Goal: Task Accomplishment & Management: Complete application form

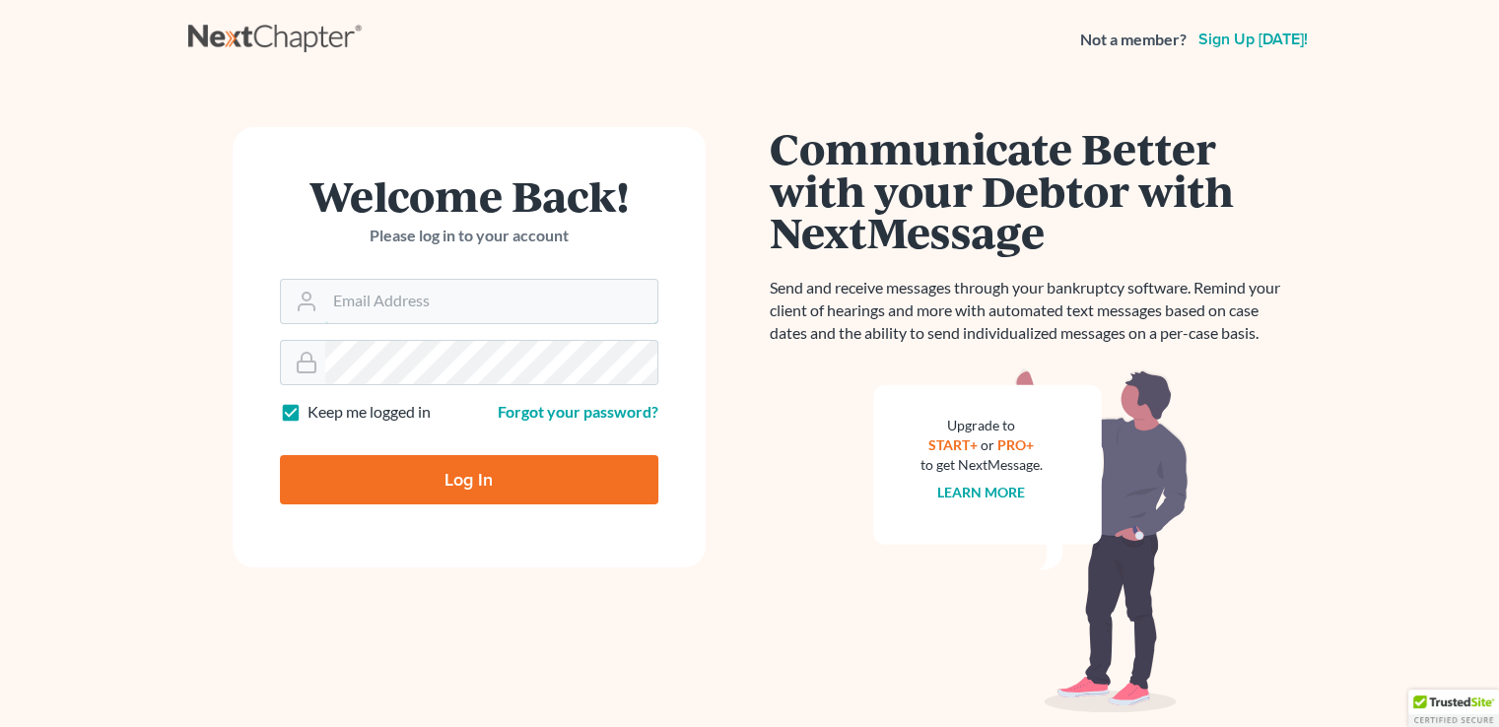
type input "[PERSON_NAME][EMAIL_ADDRESS][DOMAIN_NAME]"
click at [607, 463] on input "Log In" at bounding box center [469, 479] width 378 height 49
type input "Thinking..."
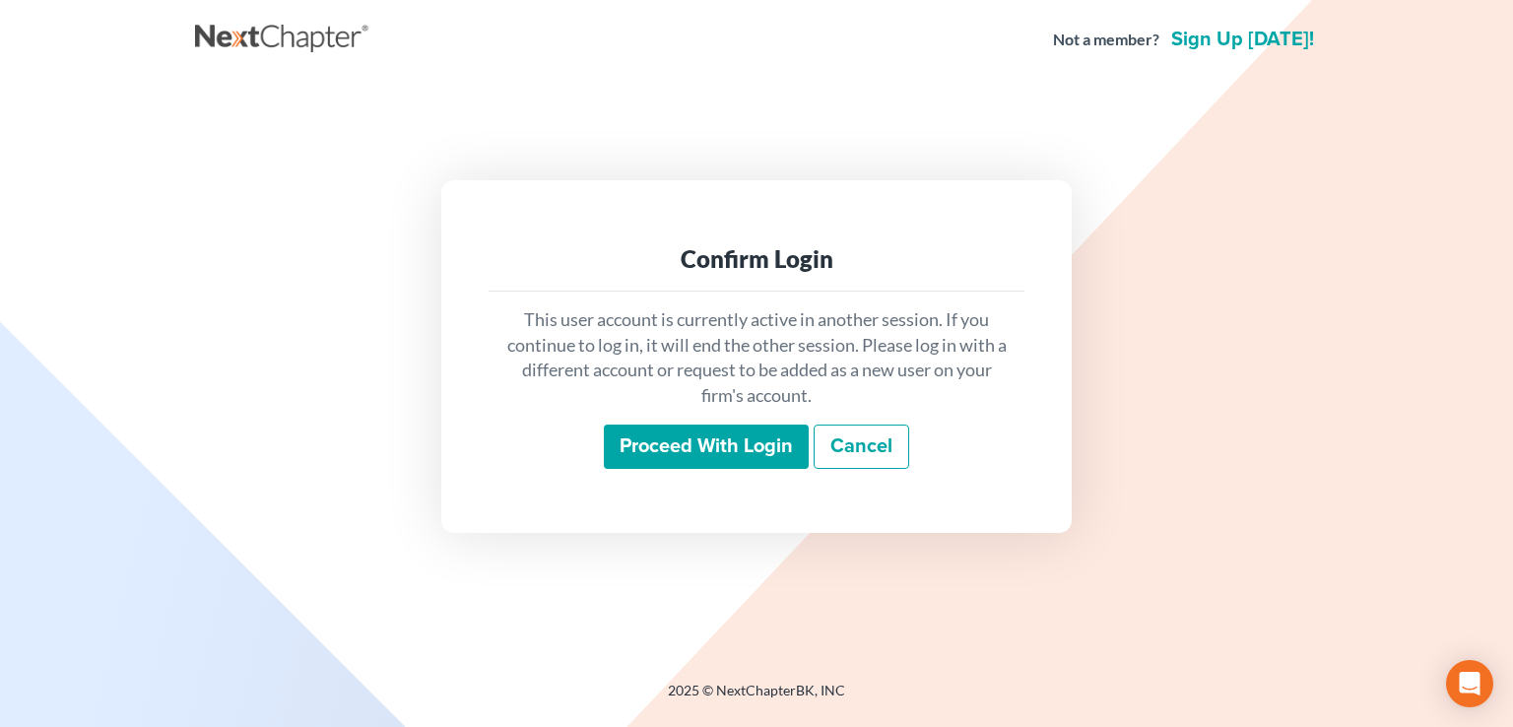
click at [633, 436] on input "Proceed with login" at bounding box center [706, 447] width 205 height 45
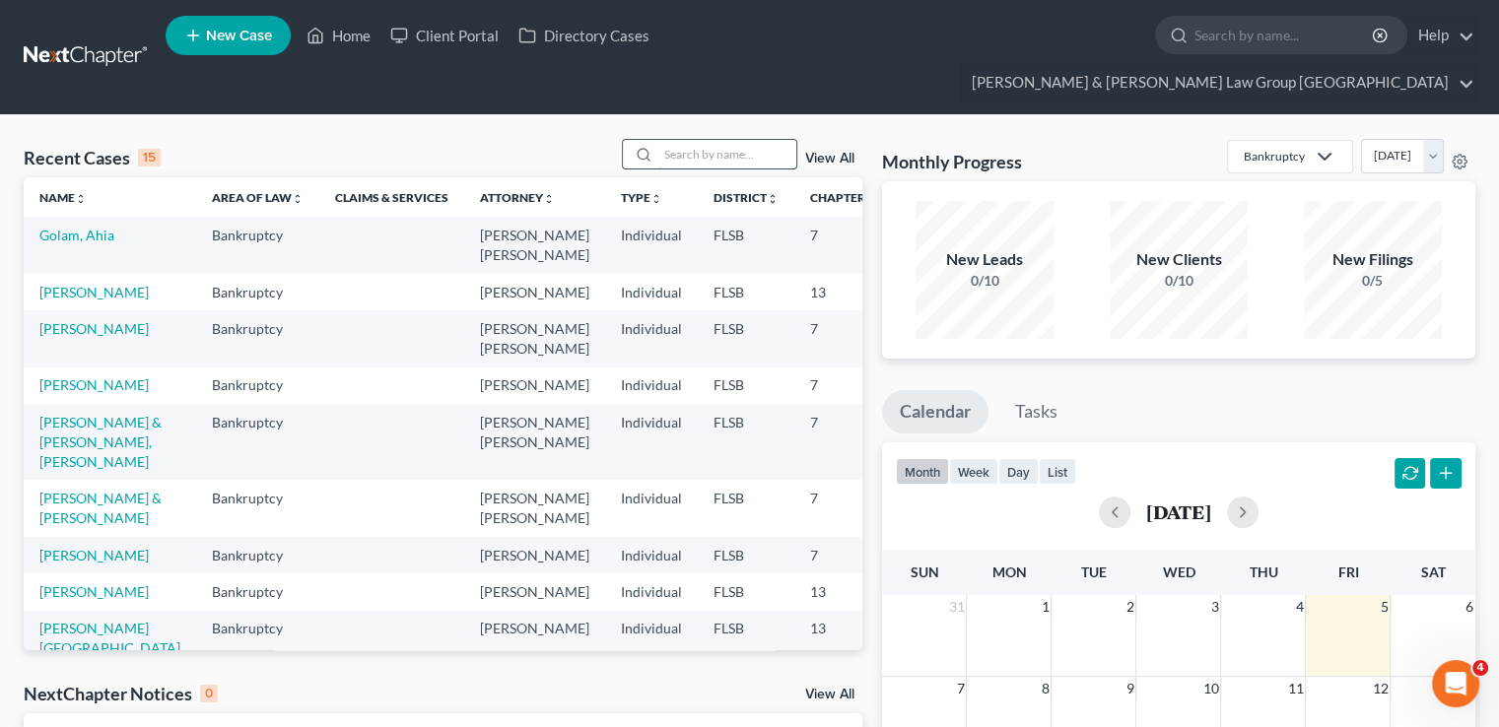
click at [721, 140] on input "search" at bounding box center [727, 154] width 138 height 29
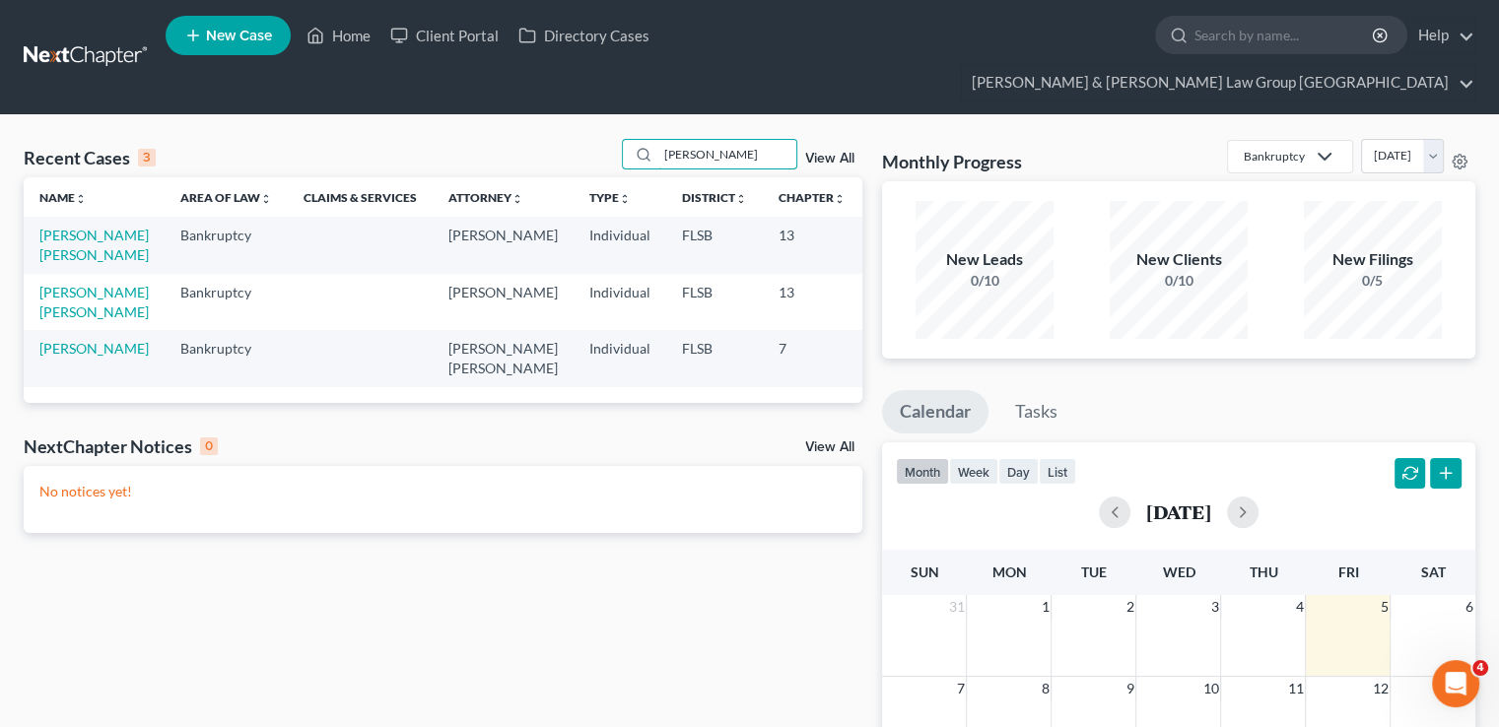
type input "mary"
click at [67, 217] on td "Jackson Edwards, Mary" at bounding box center [94, 245] width 141 height 56
click at [71, 227] on link "Jackson Edwards, Mary" at bounding box center [93, 245] width 109 height 36
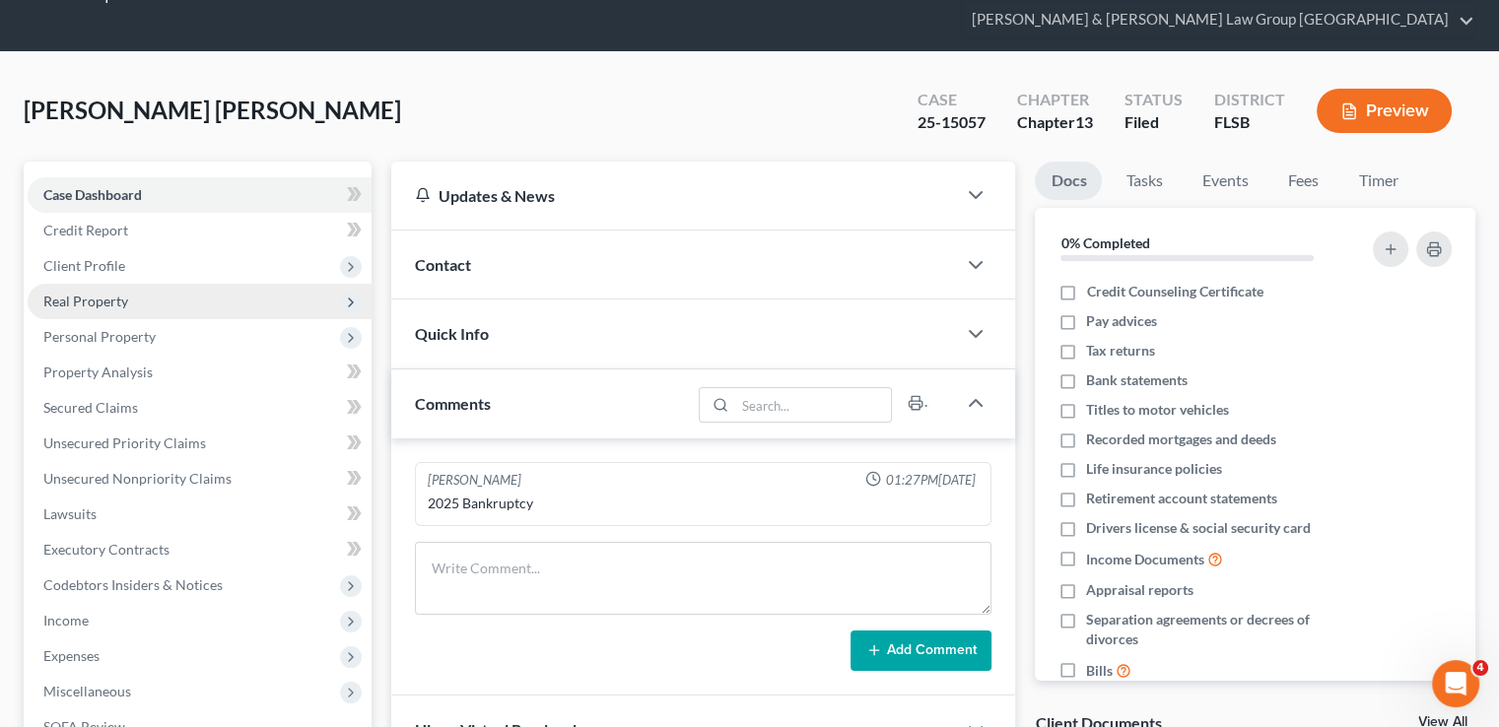
scroll to position [99, 0]
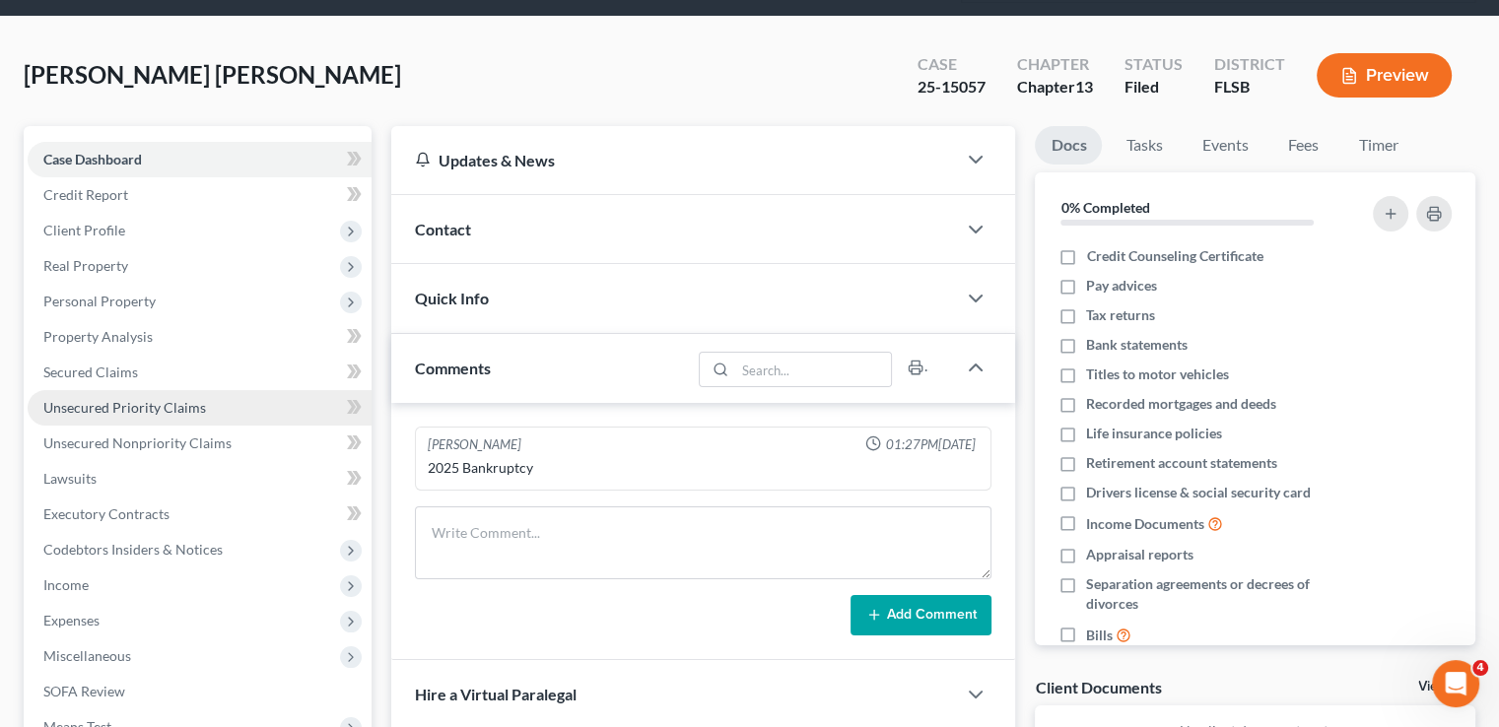
click at [88, 399] on span "Unsecured Priority Claims" at bounding box center [124, 407] width 163 height 17
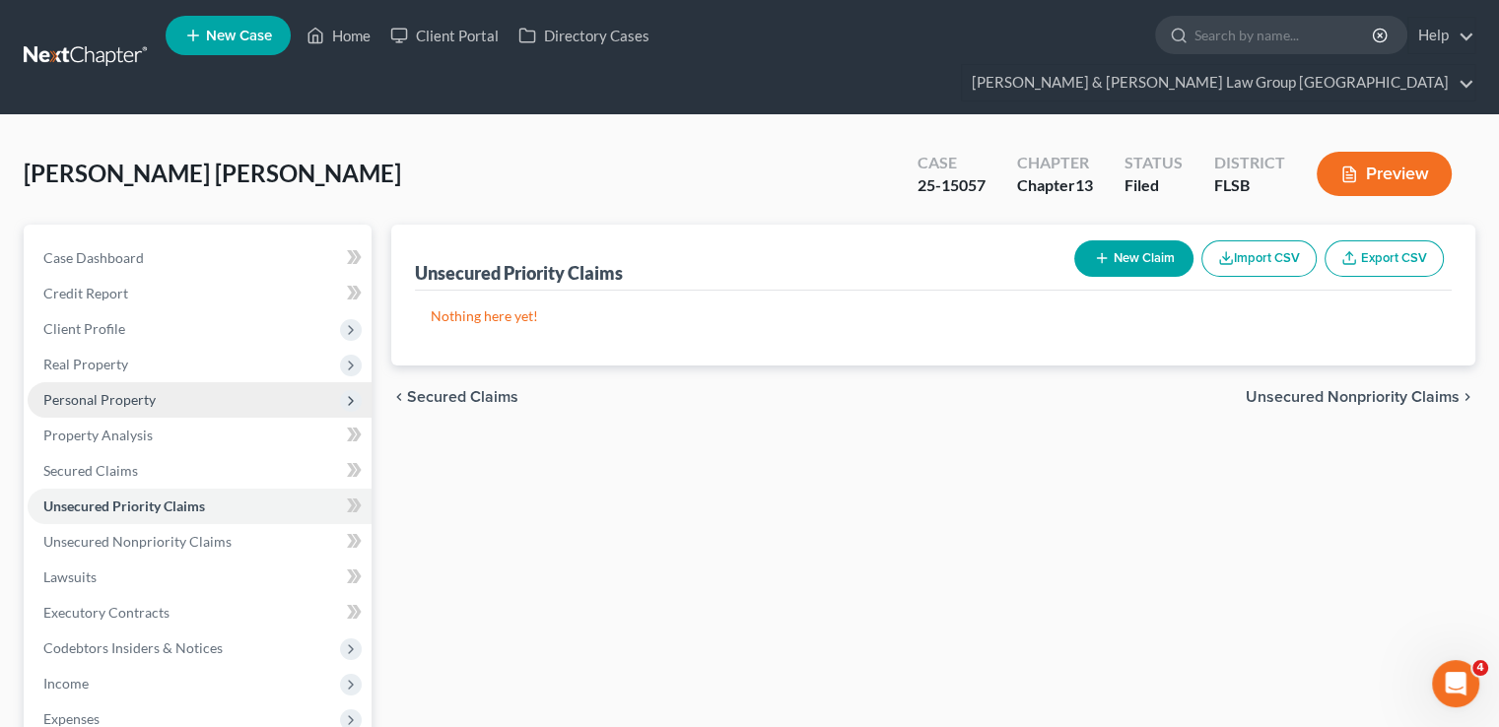
click at [118, 391] on span "Personal Property" at bounding box center [99, 399] width 112 height 17
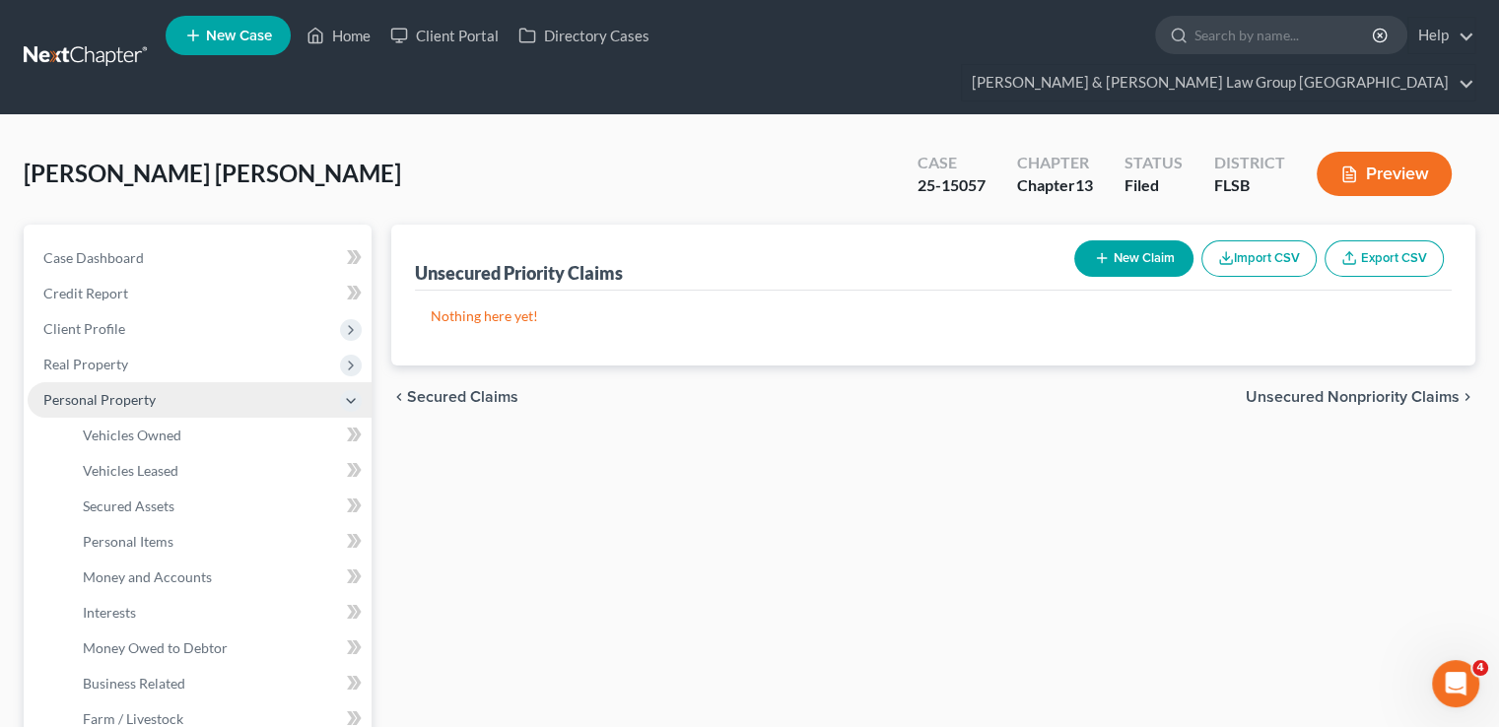
click at [121, 391] on span "Personal Property" at bounding box center [99, 399] width 112 height 17
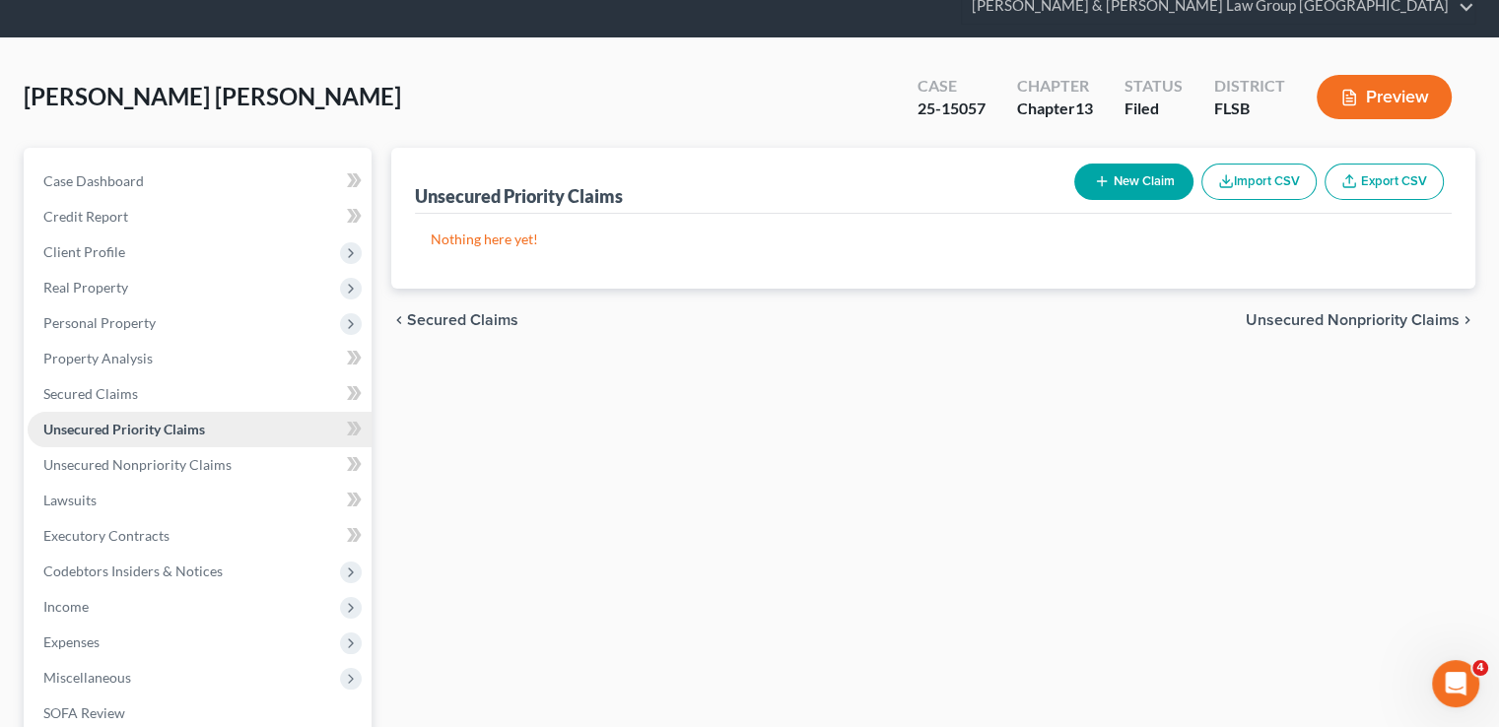
scroll to position [99, 0]
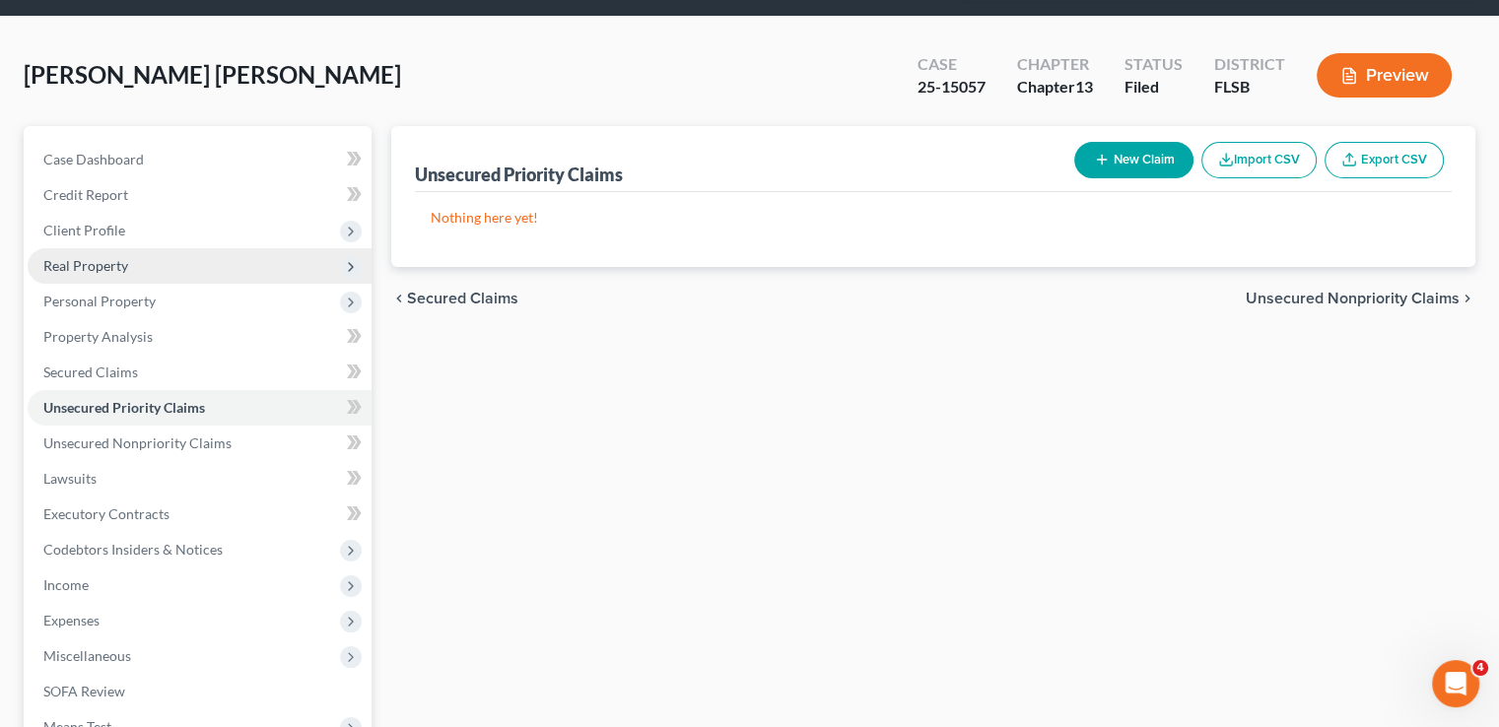
click at [106, 257] on span "Real Property" at bounding box center [85, 265] width 85 height 17
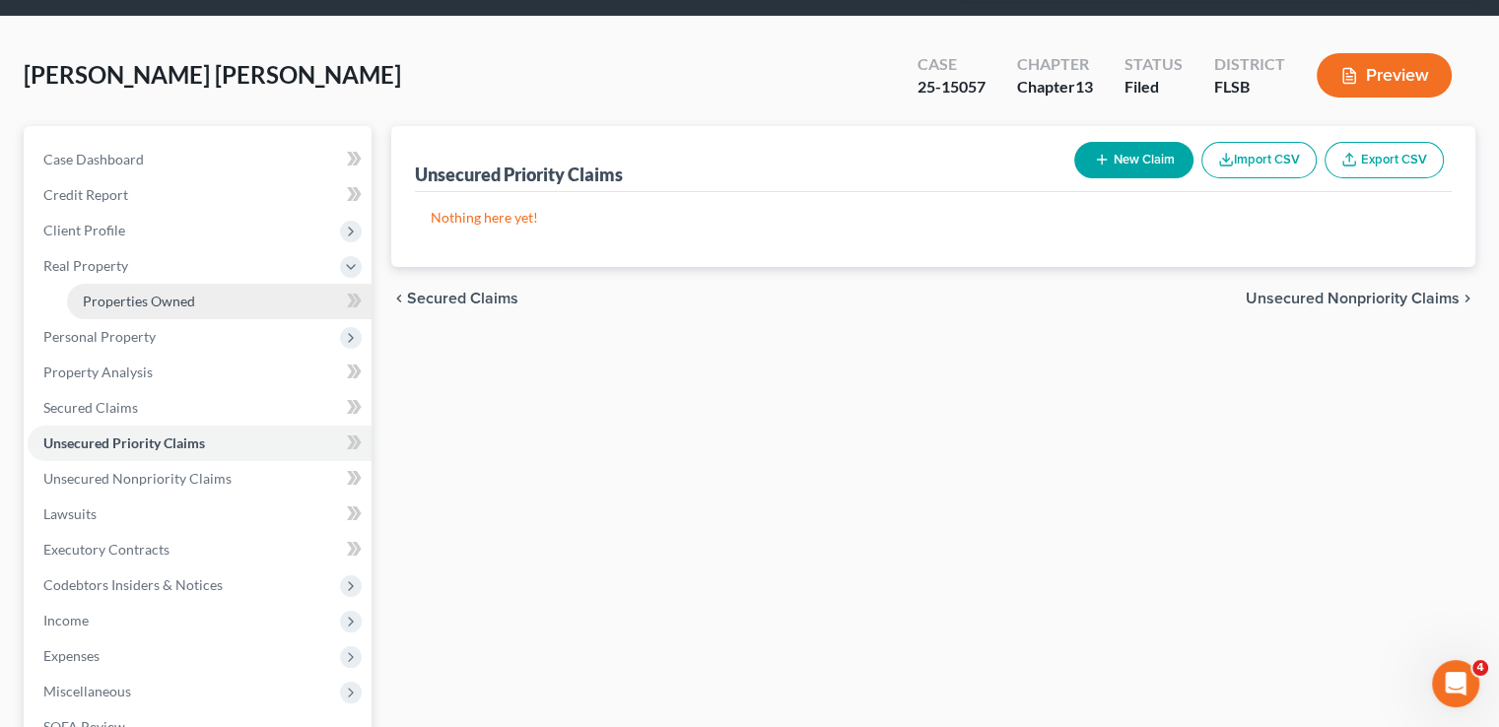
click at [106, 293] on span "Properties Owned" at bounding box center [139, 301] width 112 height 17
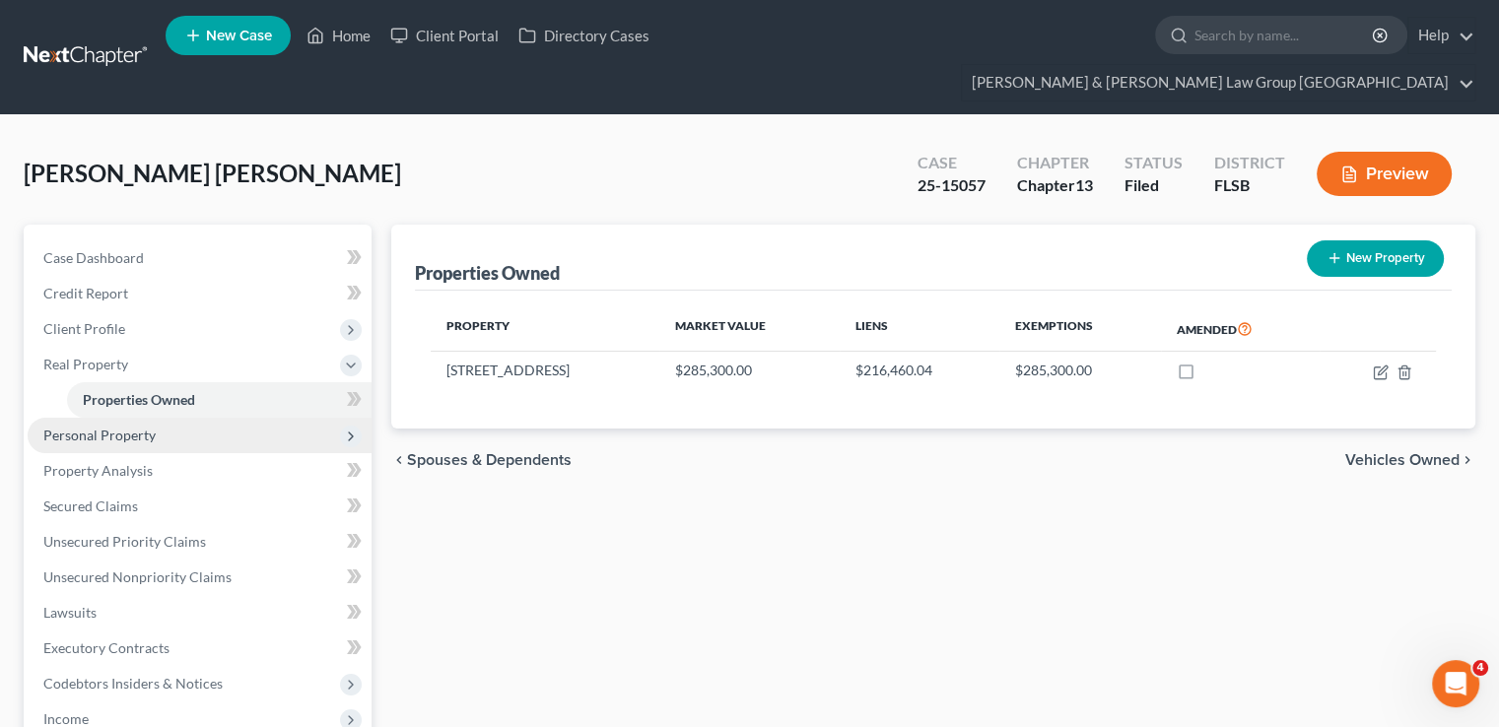
click at [102, 427] on span "Personal Property" at bounding box center [99, 435] width 112 height 17
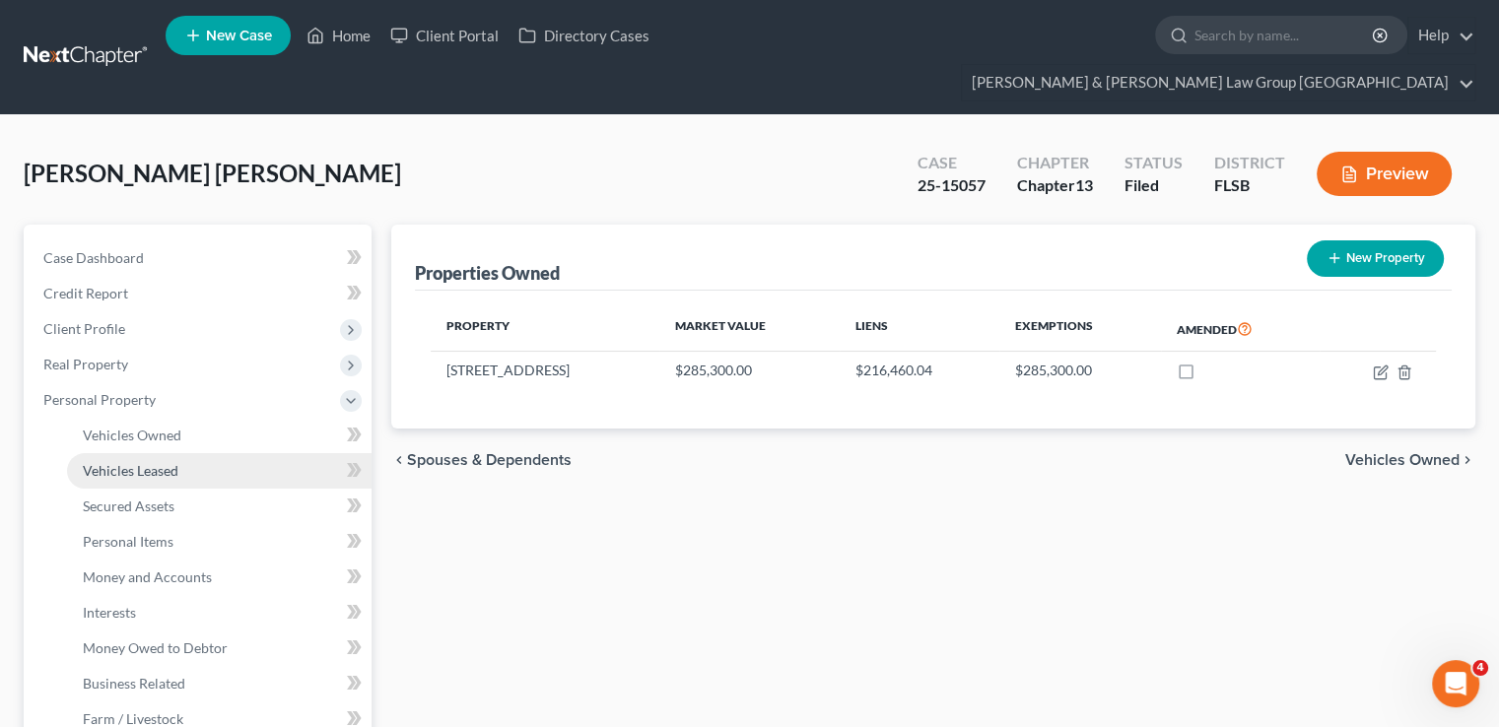
click at [96, 462] on span "Vehicles Leased" at bounding box center [131, 470] width 96 height 17
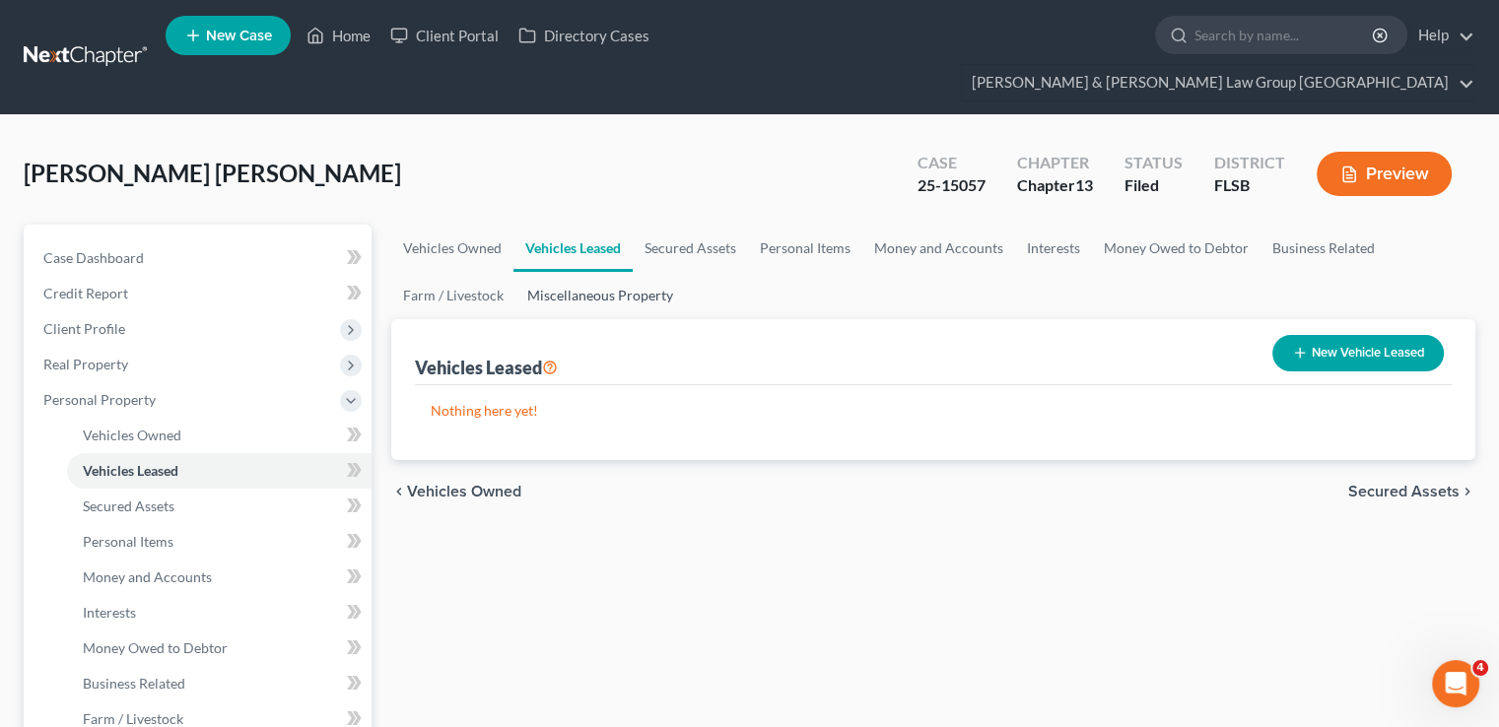
click at [629, 272] on link "Miscellaneous Property" at bounding box center [599, 295] width 169 height 47
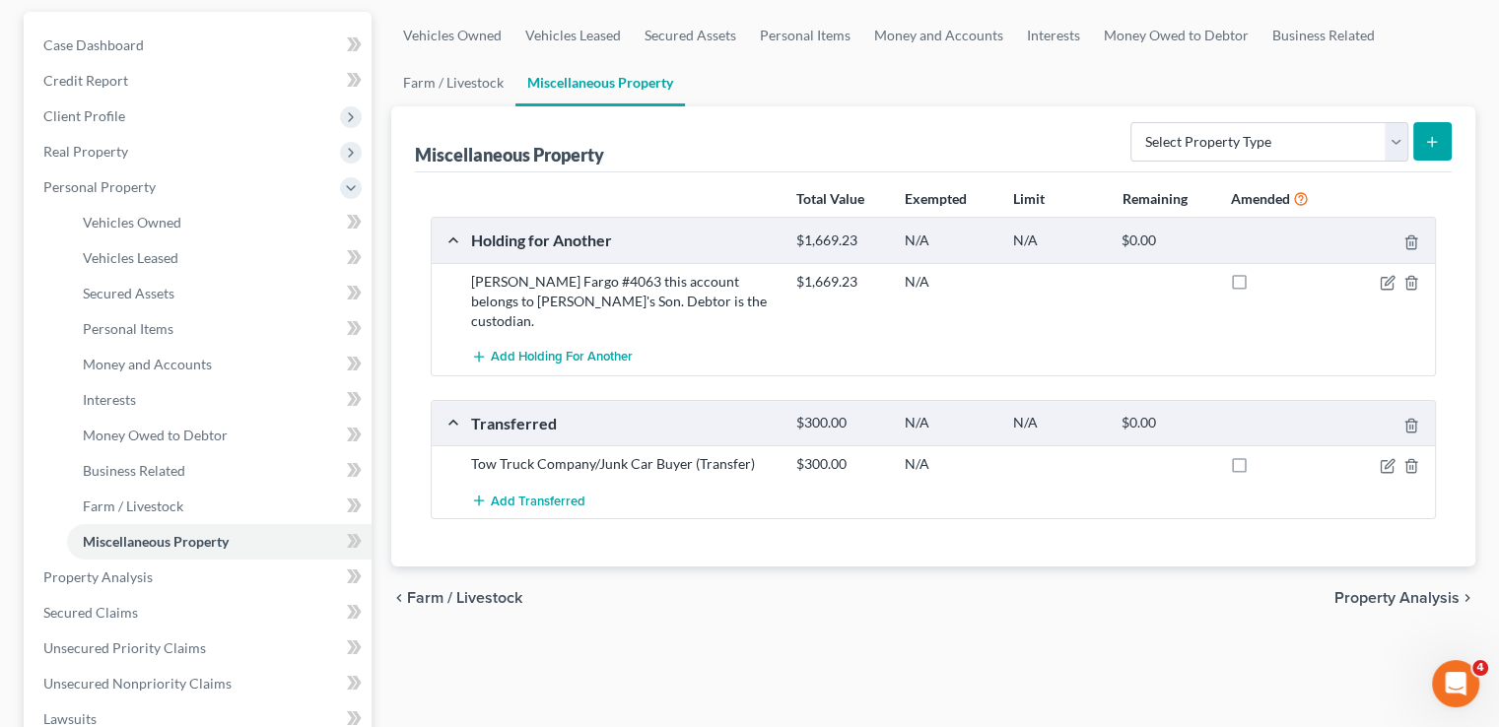
scroll to position [99, 0]
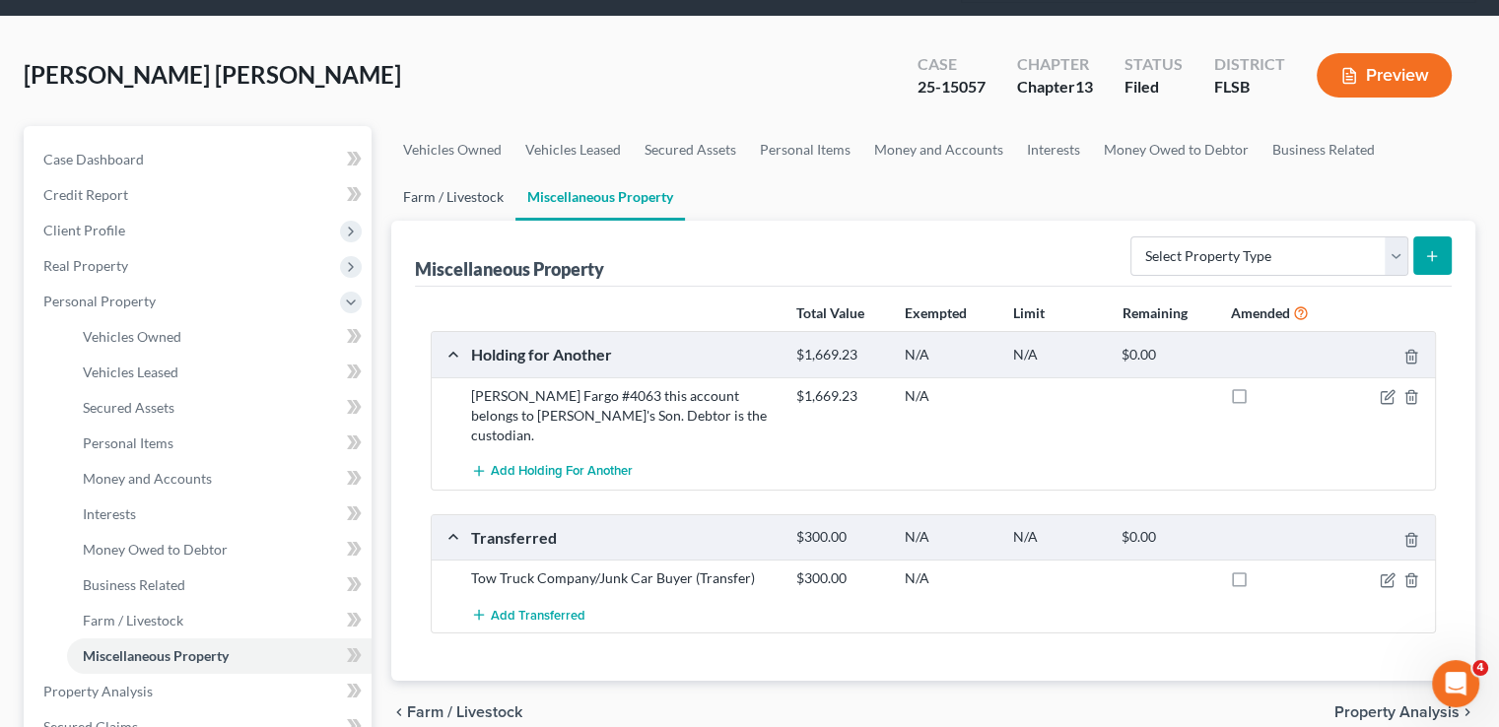
click at [453, 173] on link "Farm / Livestock" at bounding box center [453, 196] width 124 height 47
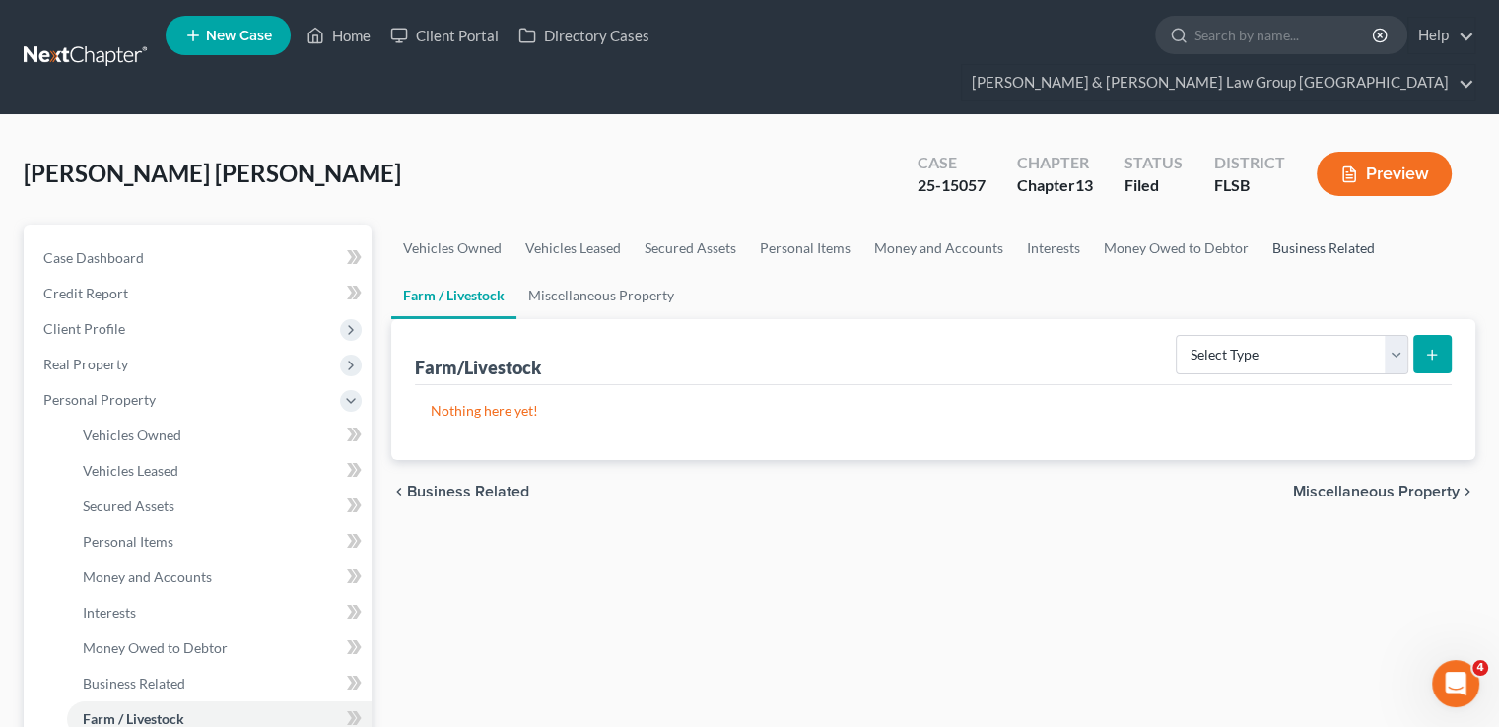
click at [1301, 225] on link "Business Related" at bounding box center [1323, 248] width 126 height 47
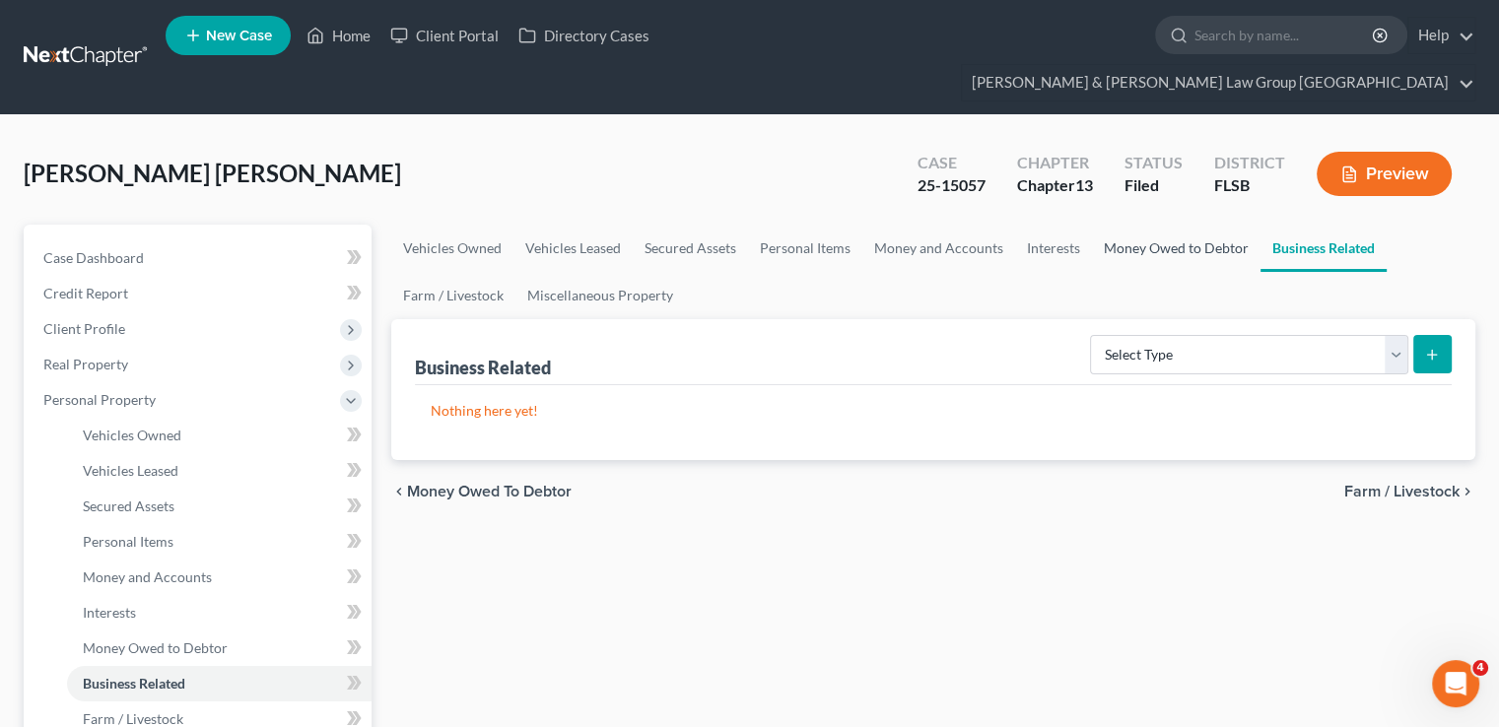
click at [1138, 225] on link "Money Owed to Debtor" at bounding box center [1176, 248] width 168 height 47
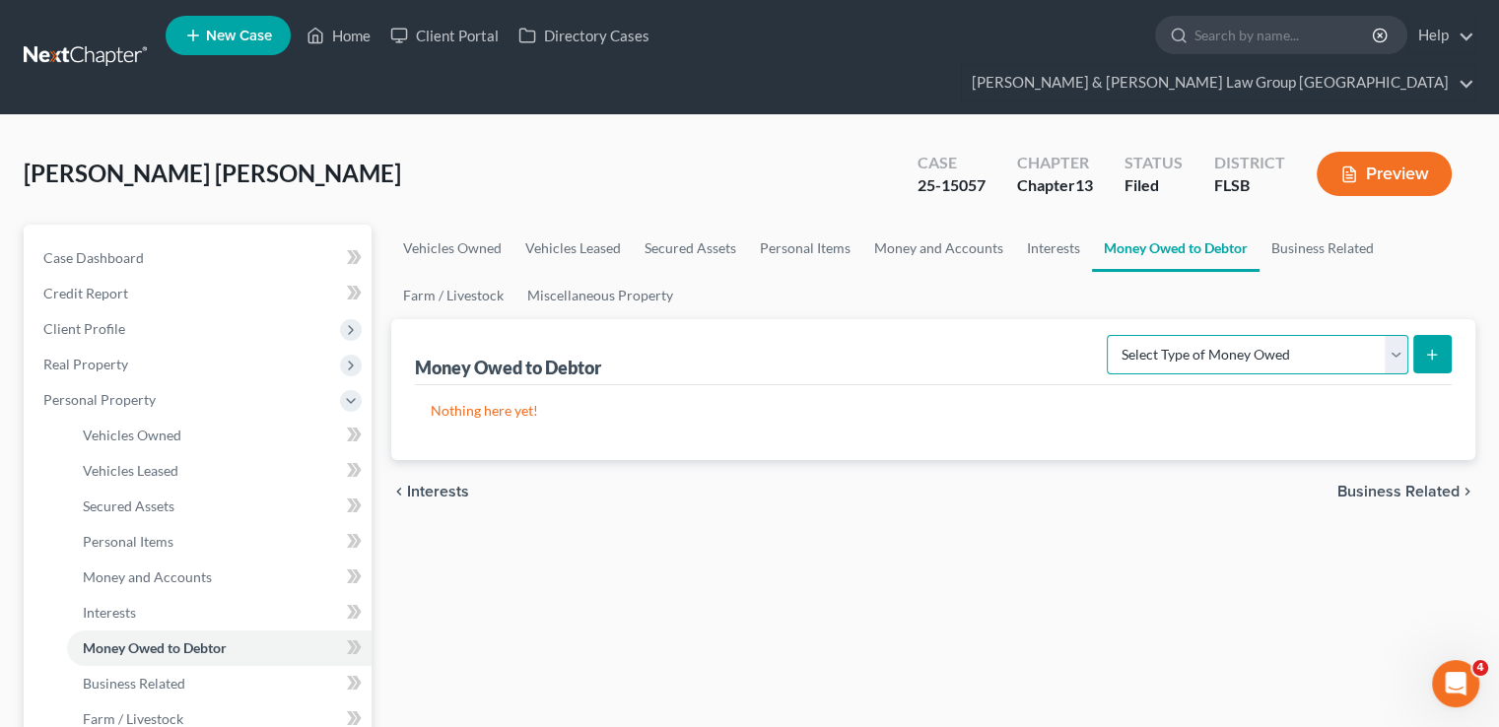
click at [1164, 335] on select "Select Type of Money Owed Accounts Receivable Alimony Child Support Claims Agai…" at bounding box center [1256, 354] width 301 height 39
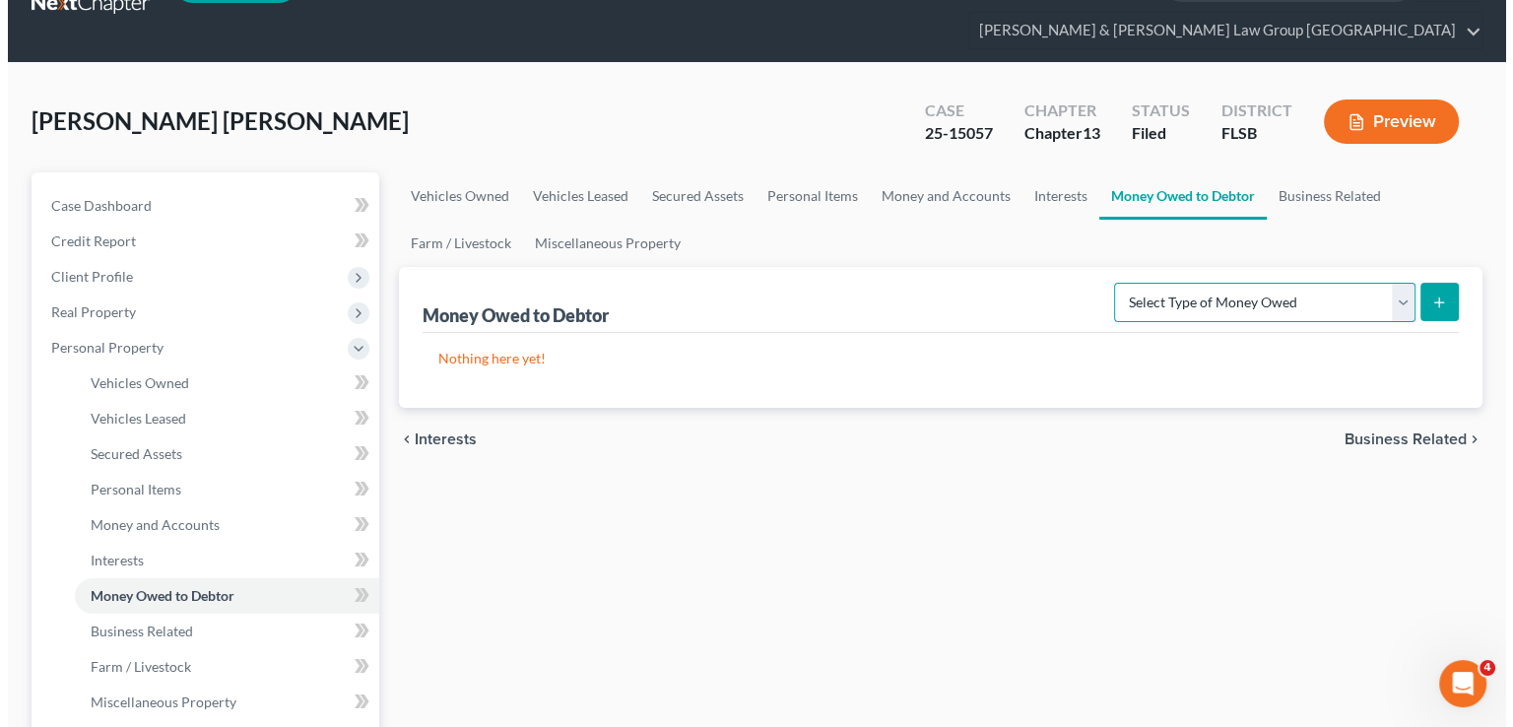
scroll to position [99, 0]
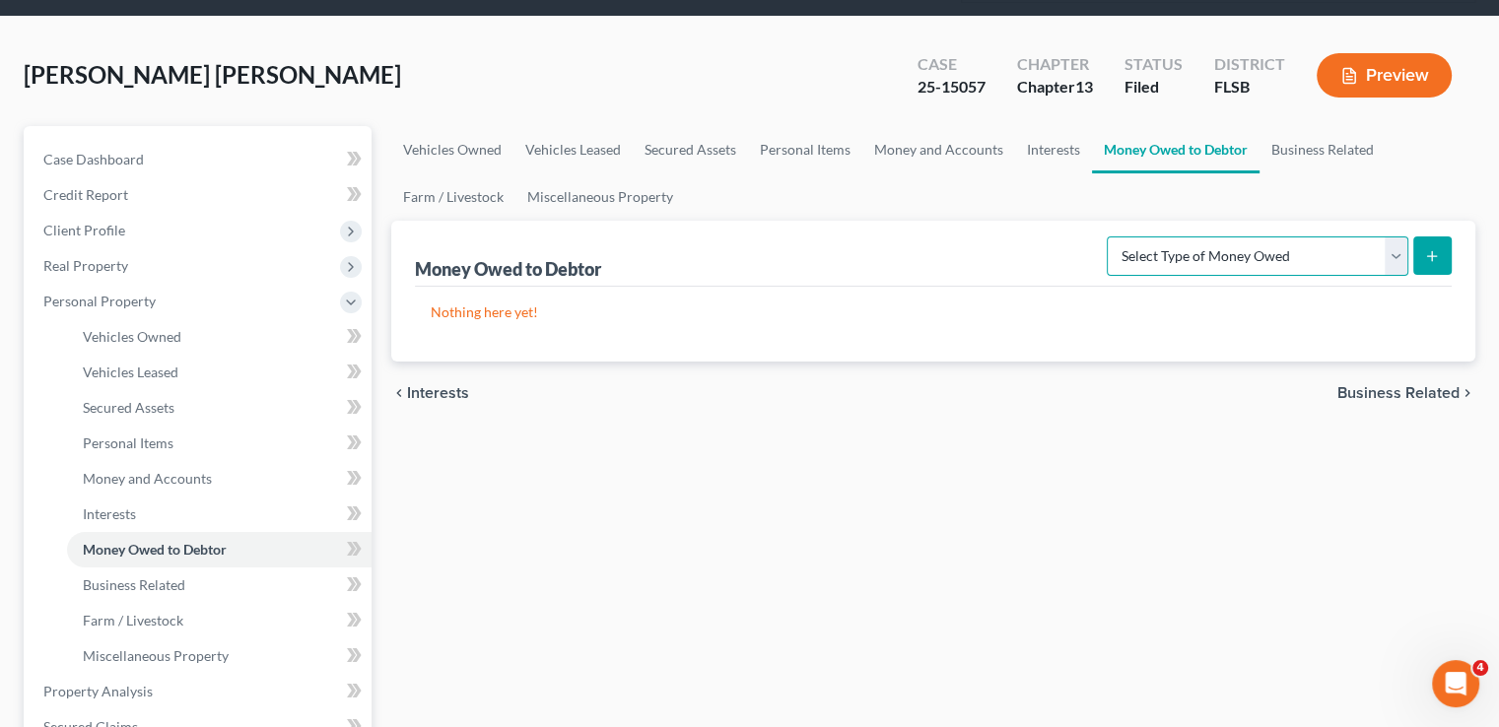
click at [1276, 236] on select "Select Type of Money Owed Accounts Receivable Alimony Child Support Claims Agai…" at bounding box center [1256, 255] width 301 height 39
select select "claims_against_third_parties"
click at [1110, 236] on select "Select Type of Money Owed Accounts Receivable Alimony Child Support Claims Agai…" at bounding box center [1256, 255] width 301 height 39
click at [1427, 248] on icon "submit" at bounding box center [1432, 256] width 16 height 16
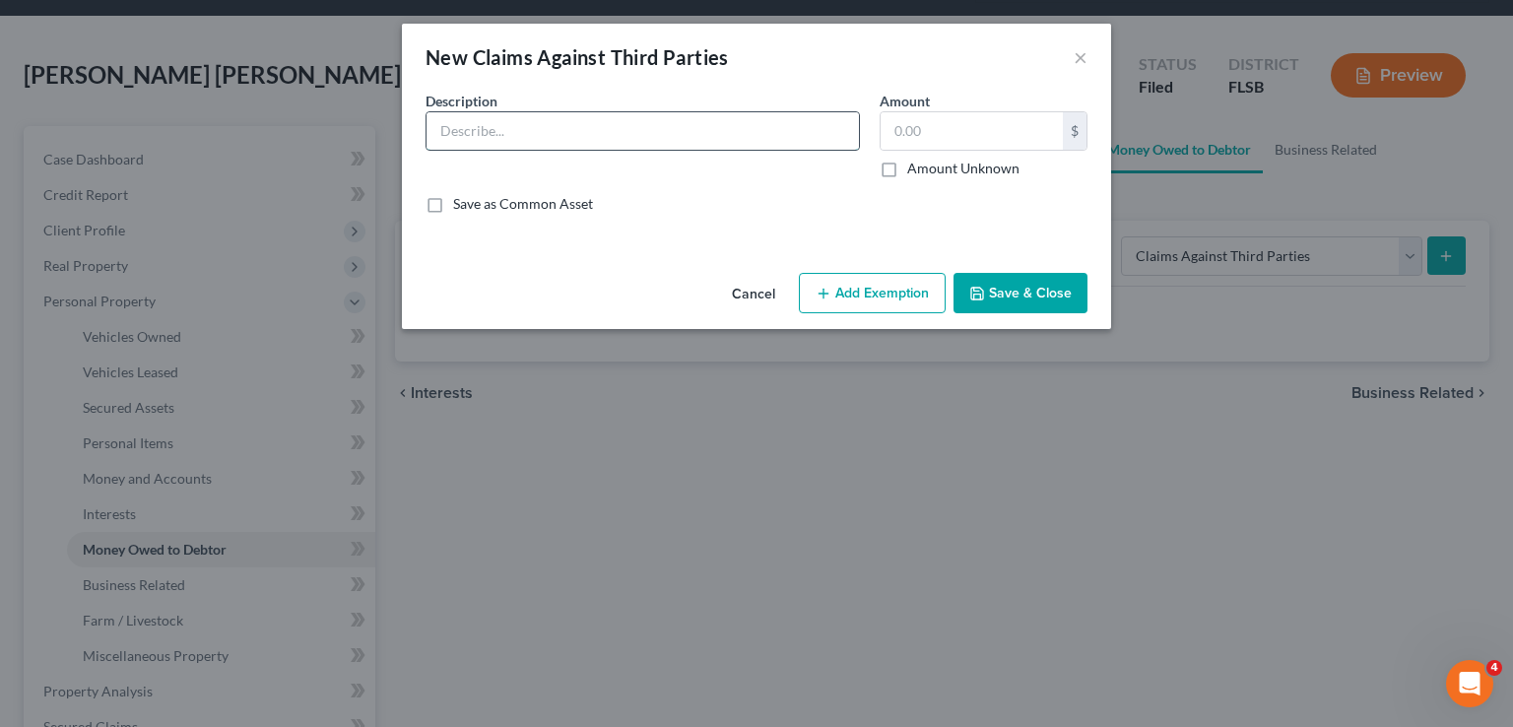
click at [602, 132] on input "text" at bounding box center [643, 130] width 433 height 37
click at [907, 168] on label "Amount Unknown" at bounding box center [963, 169] width 112 height 20
click at [915, 168] on input "Amount Unknown" at bounding box center [921, 165] width 13 height 13
checkbox input "true"
type input "0.00"
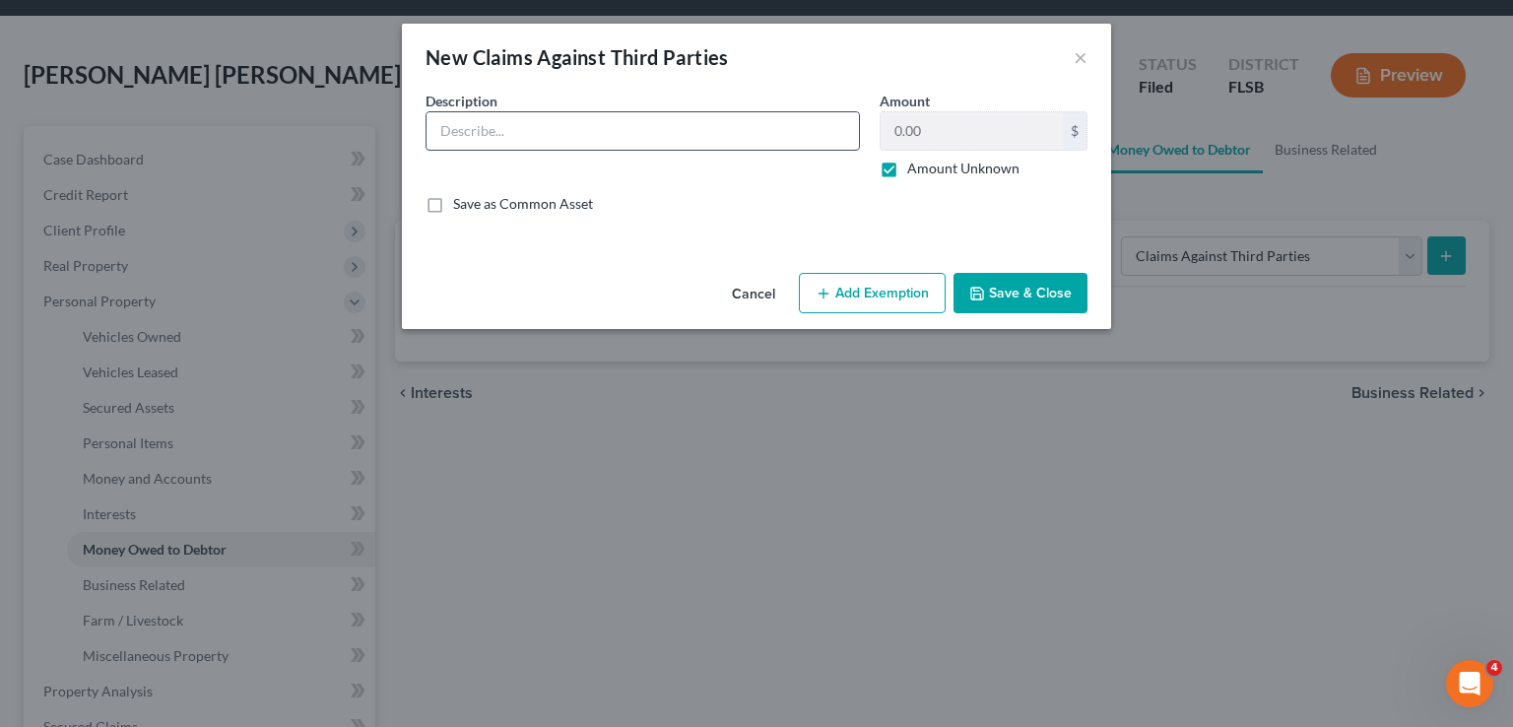
click at [675, 132] on input "text" at bounding box center [643, 130] width 433 height 37
click at [845, 124] on input "Debtor may have an insurance claim against the insurer of the Debtor's homestea…" at bounding box center [643, 130] width 433 height 37
click at [846, 123] on input "Debtor may have an insurance claim against the insurer of the Debtor's homestea…" at bounding box center [643, 130] width 433 height 37
click at [842, 126] on input "Debtor may have an insurance claim against the insurer of the Debtor's homestea…" at bounding box center [643, 130] width 433 height 37
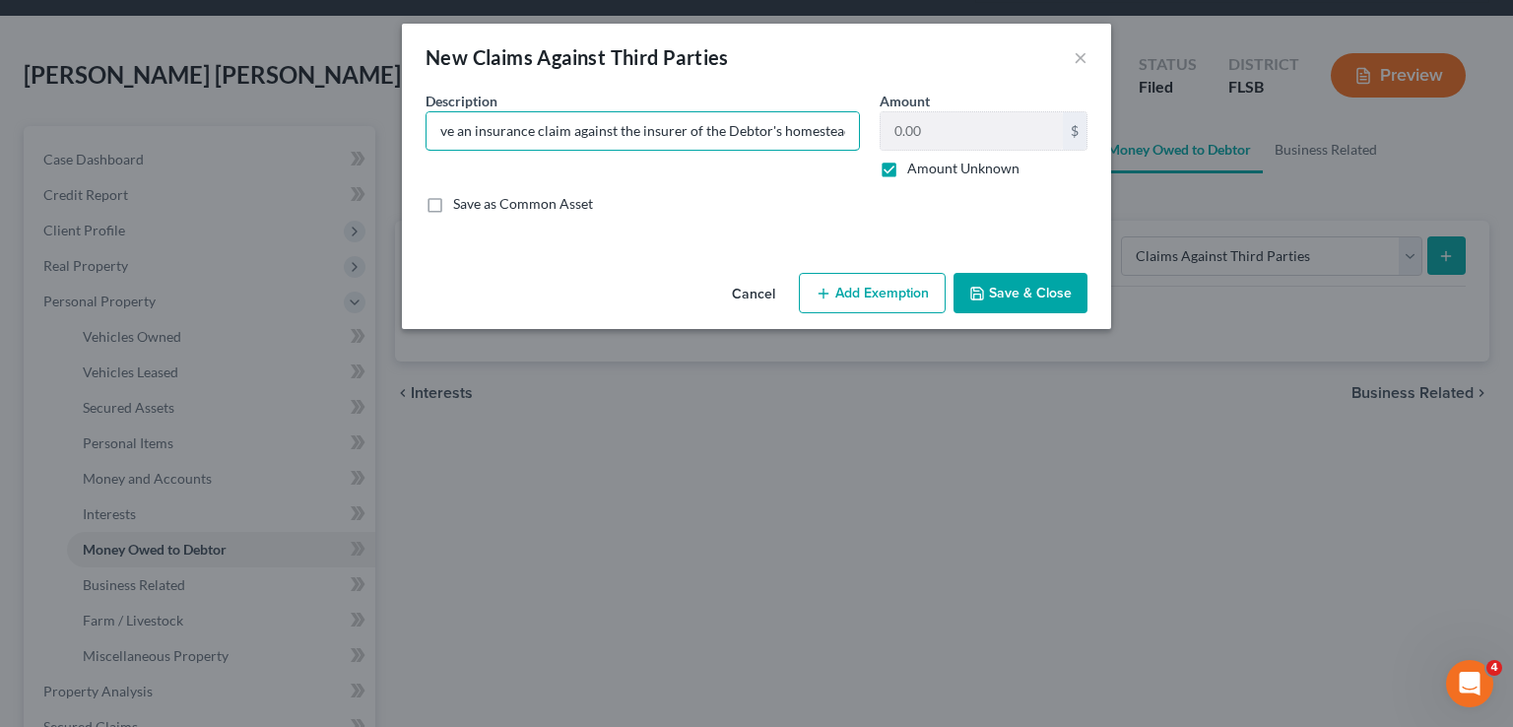
scroll to position [0, 0]
drag, startPoint x: 718, startPoint y: 134, endPoint x: 670, endPoint y: 143, distance: 49.1
click at [670, 143] on input "Debtor may have an insurance claim against the insurer of the Debtor's homestea…" at bounding box center [643, 130] width 433 height 37
click at [686, 125] on input "Debtor may have an insurance claim against the insurer of the Debtor's homestea…" at bounding box center [643, 130] width 433 height 37
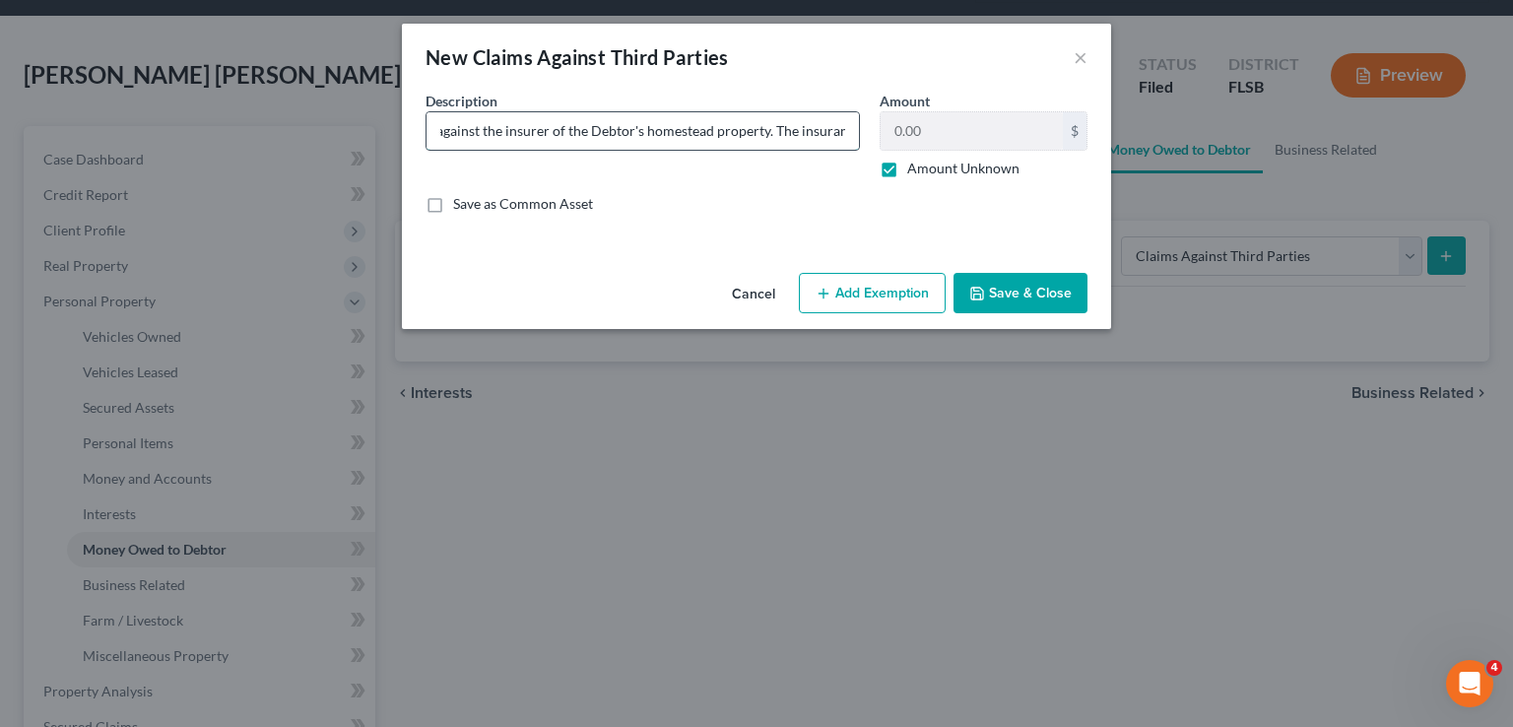
drag, startPoint x: 784, startPoint y: 132, endPoint x: 691, endPoint y: 139, distance: 93.9
click at [691, 140] on input "Debtor may have an insurance claim against the insurer of the Debtor's homestea…" at bounding box center [643, 130] width 433 height 37
click at [764, 130] on input "Debtor may have an insurance claim against the insurer of the Debtor's homestea…" at bounding box center [643, 130] width 433 height 37
click at [758, 134] on input "Debtor may have an insurance claim against the insurer of the Debtor's homestea…" at bounding box center [643, 130] width 433 height 37
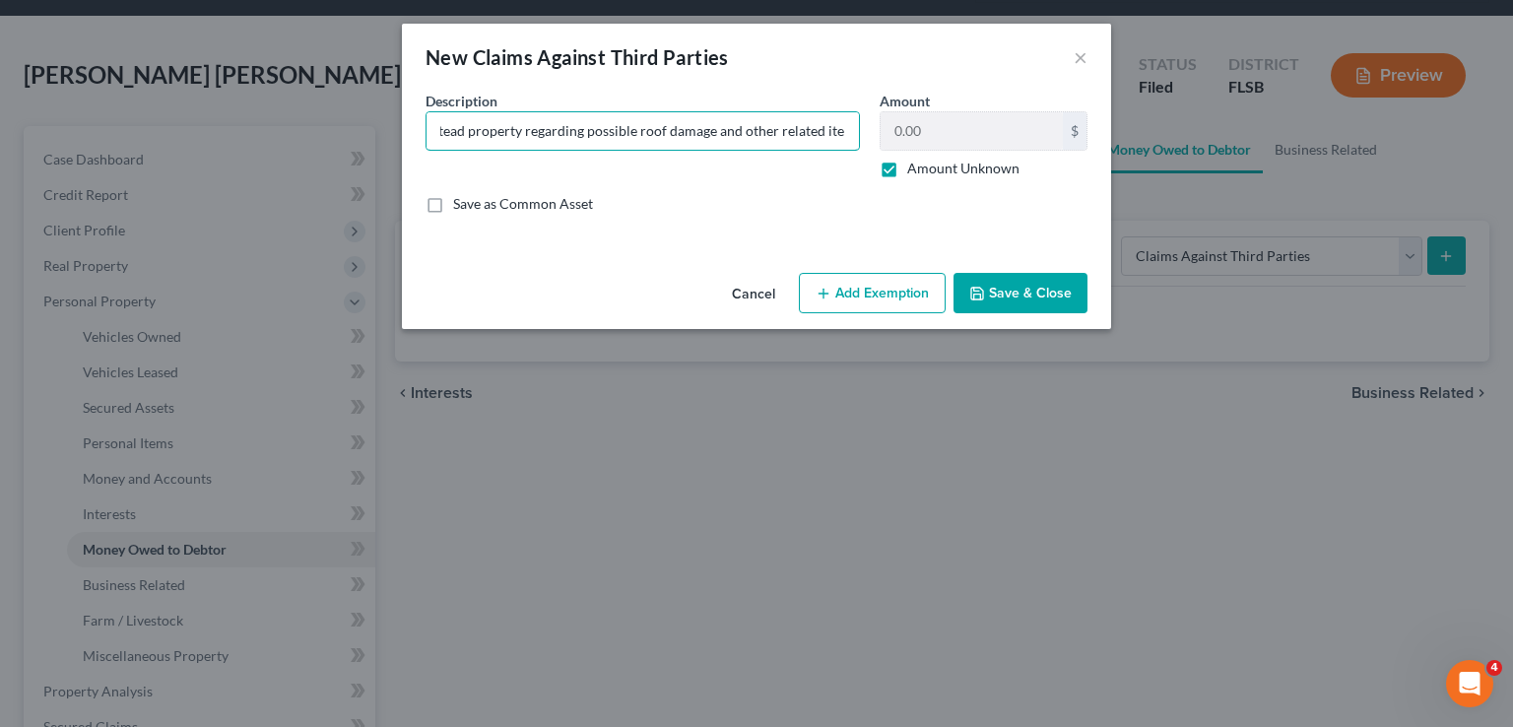
type input "Debtor may have an insurance claim against the insurer of the Debtor's homestea…"
click at [1001, 324] on div "Cancel Add Exemption Save & Close" at bounding box center [756, 297] width 709 height 65
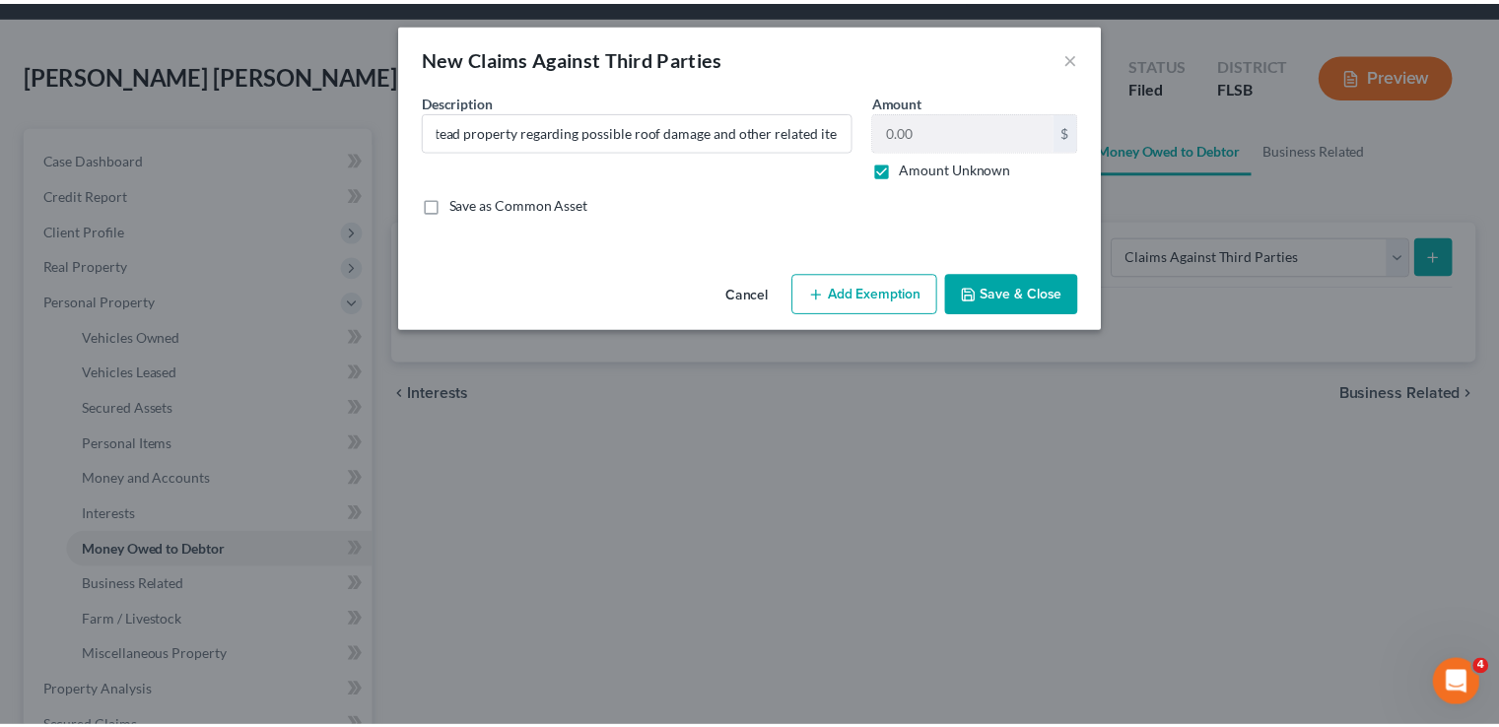
scroll to position [0, 0]
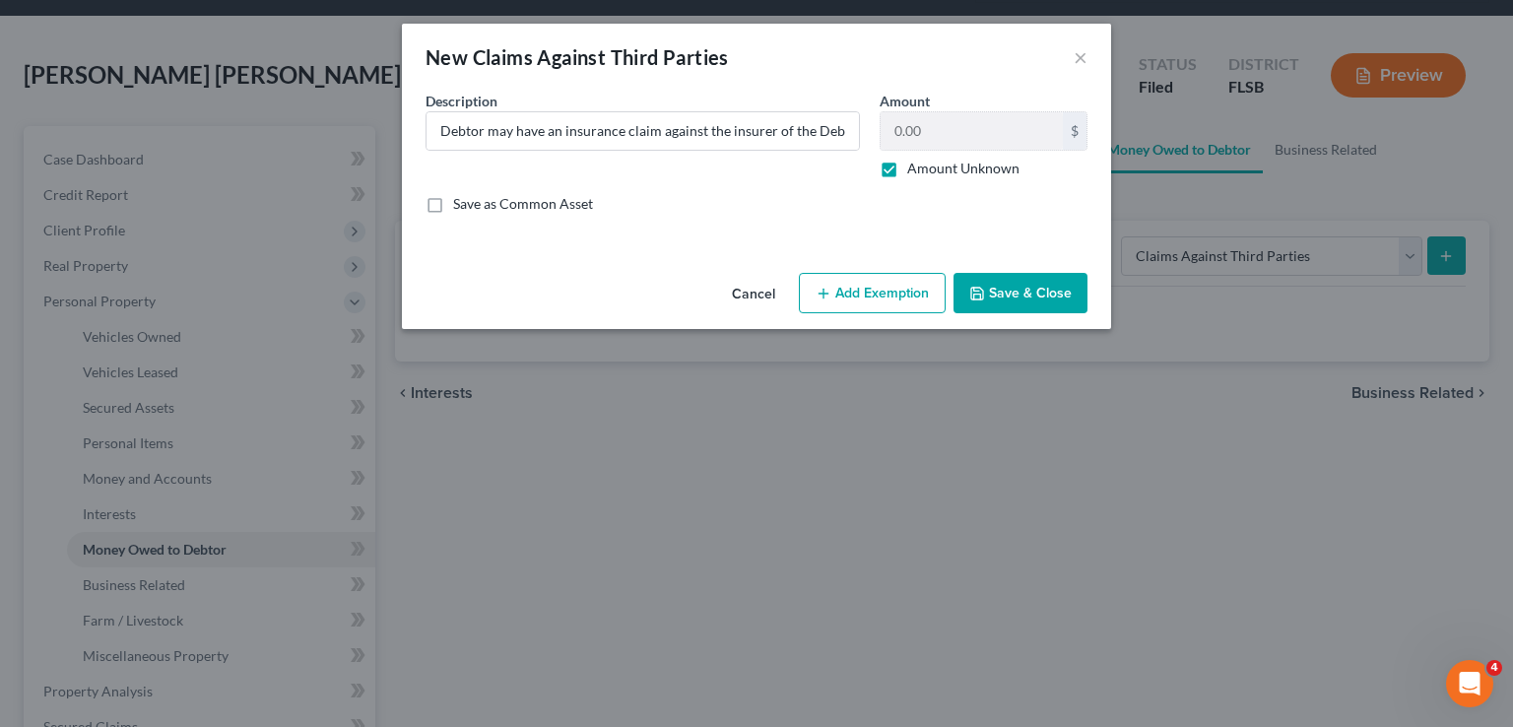
click at [1006, 285] on button "Save & Close" at bounding box center [1021, 293] width 134 height 41
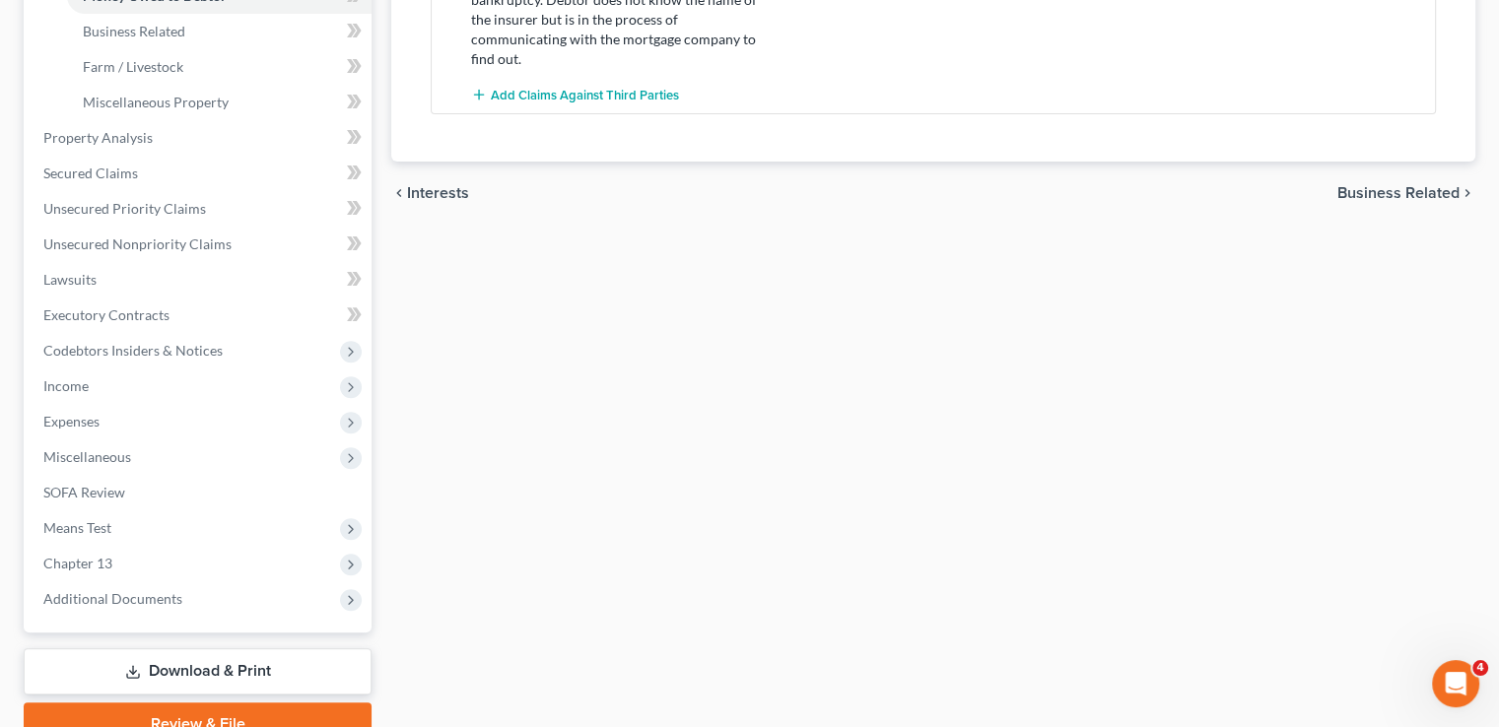
scroll to position [709, 0]
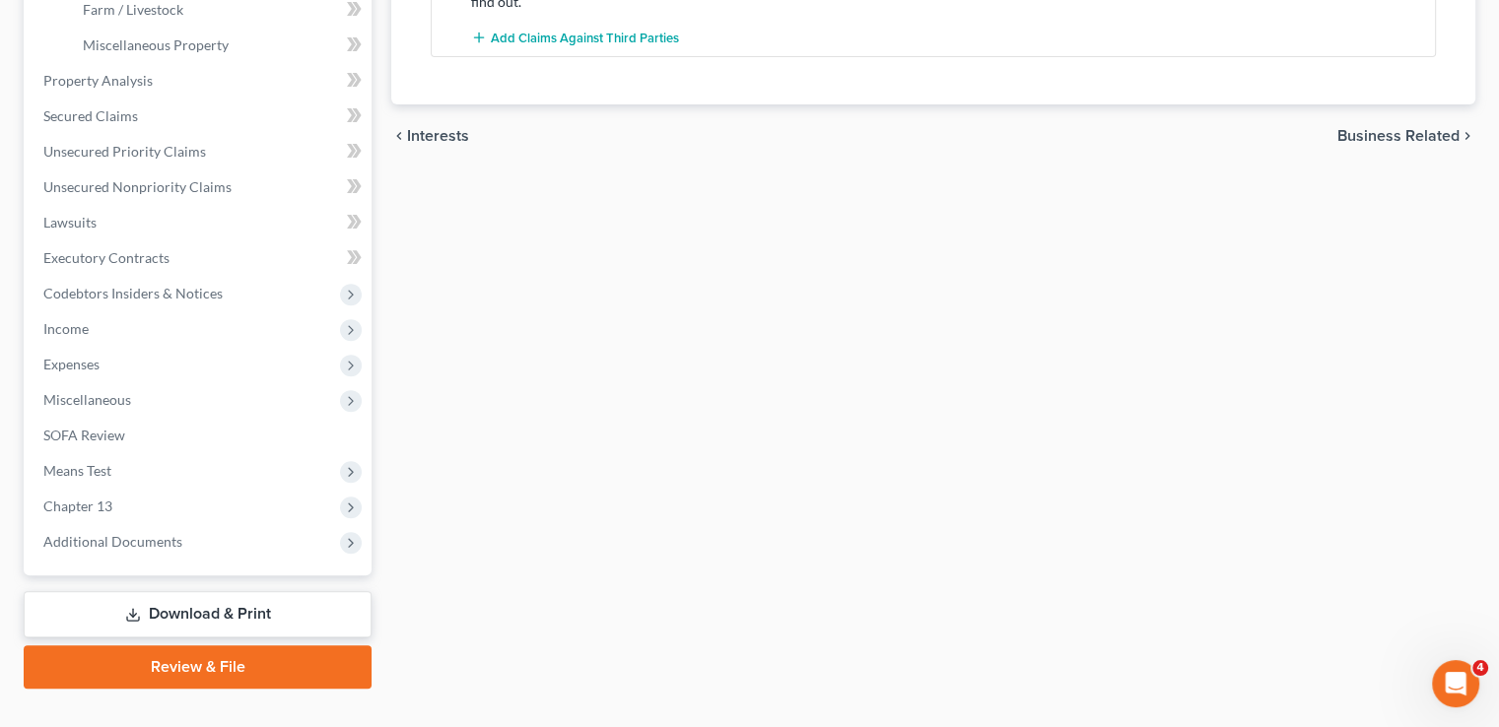
click at [284, 591] on link "Download & Print" at bounding box center [198, 614] width 348 height 46
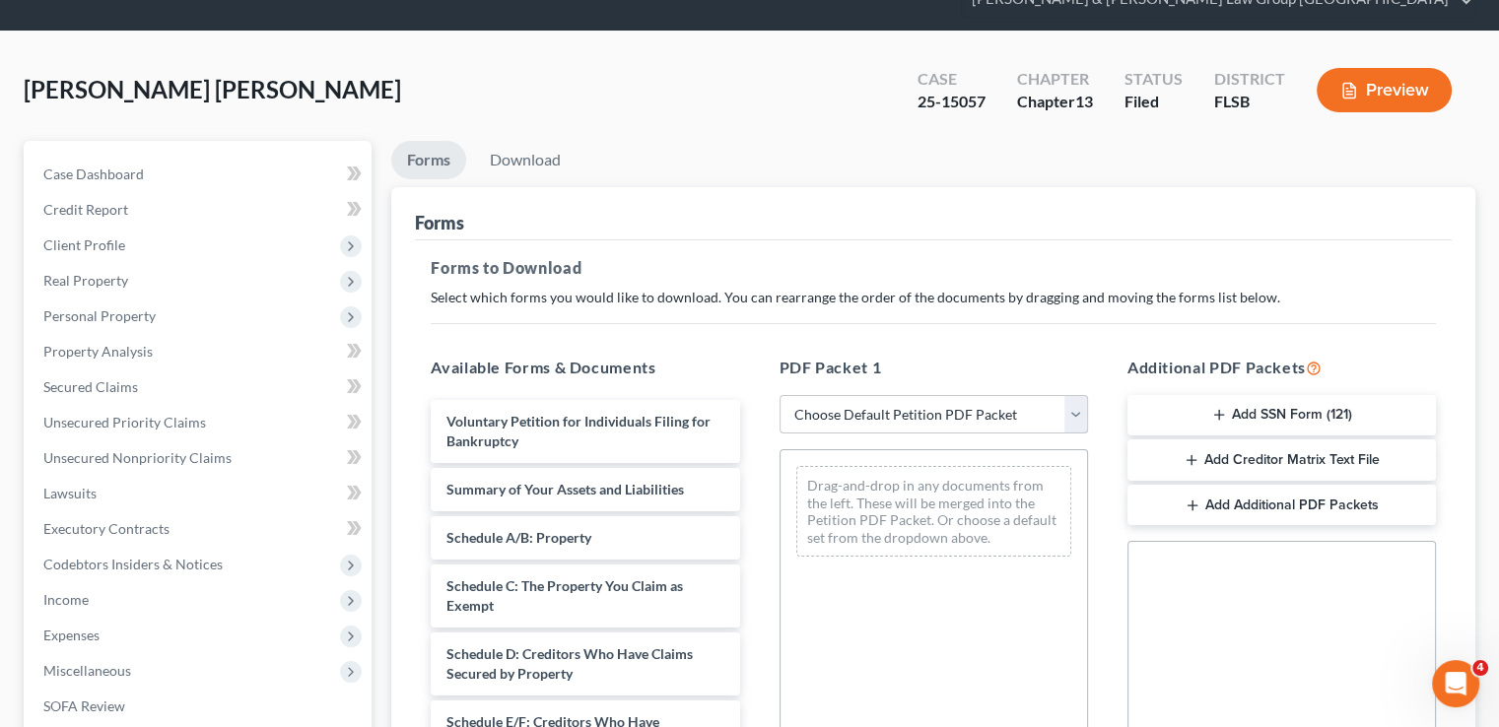
scroll to position [197, 0]
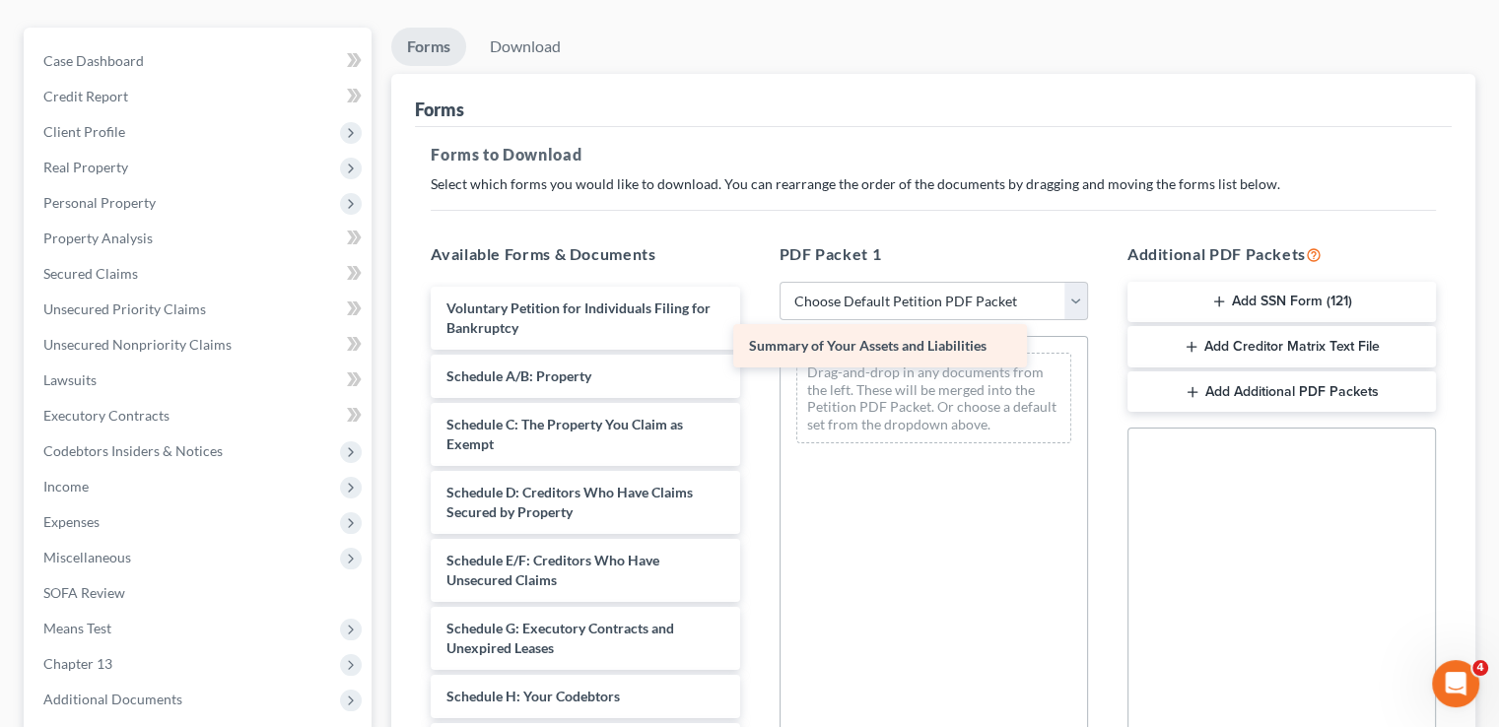
drag, startPoint x: 572, startPoint y: 344, endPoint x: 875, endPoint y: 351, distance: 302.6
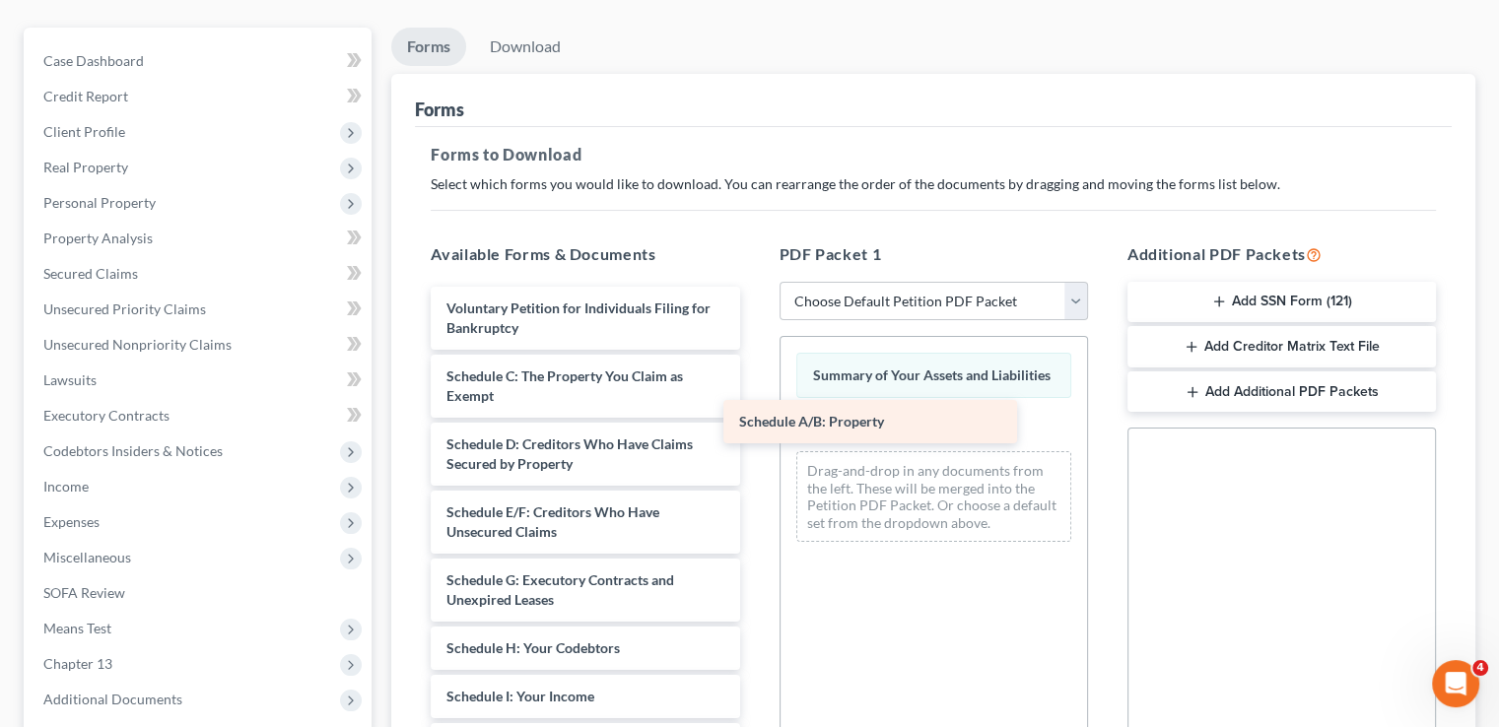
drag, startPoint x: 573, startPoint y: 344, endPoint x: 966, endPoint y: 411, distance: 397.8
click at [755, 411] on div "Schedule A/B: Property Voluntary Petition for Individuals Filing for Bankruptcy…" at bounding box center [585, 735] width 340 height 897
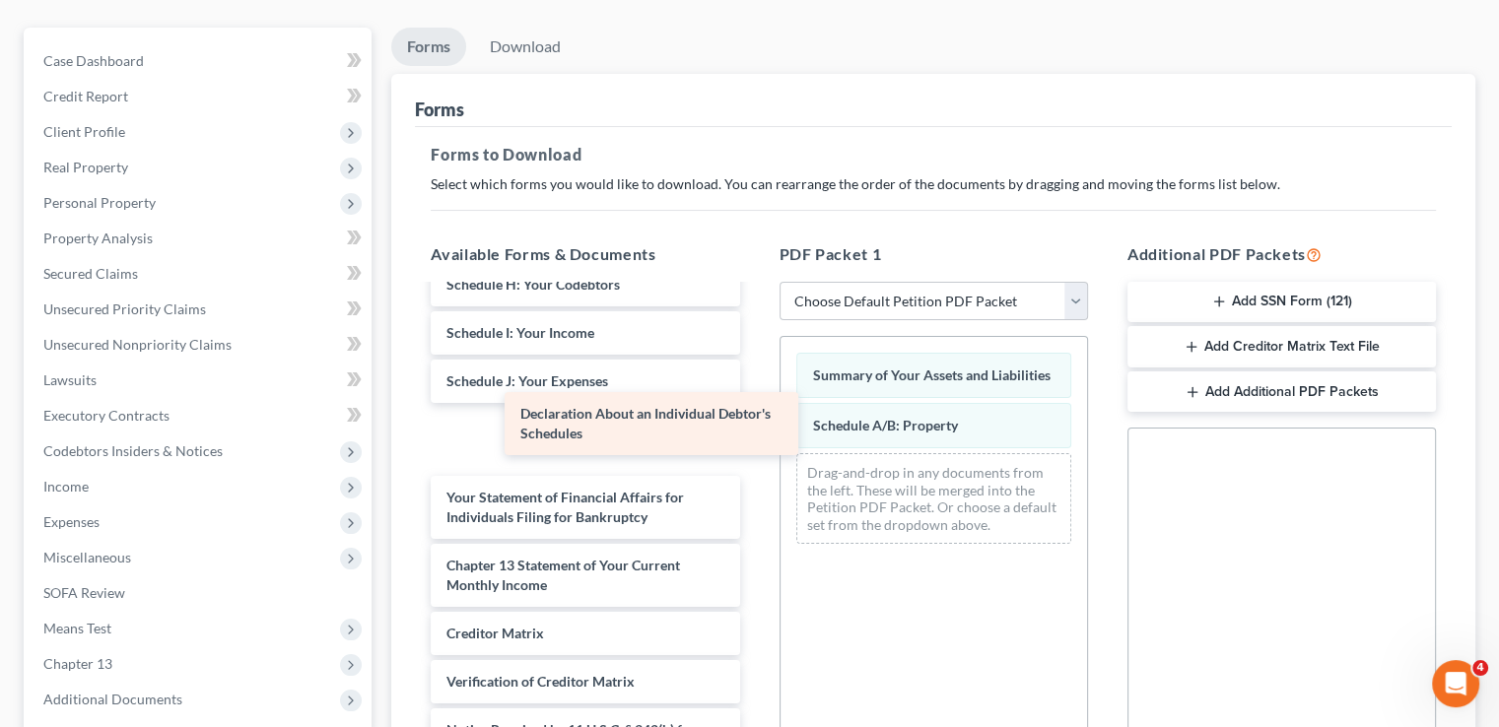
scroll to position [296, 0]
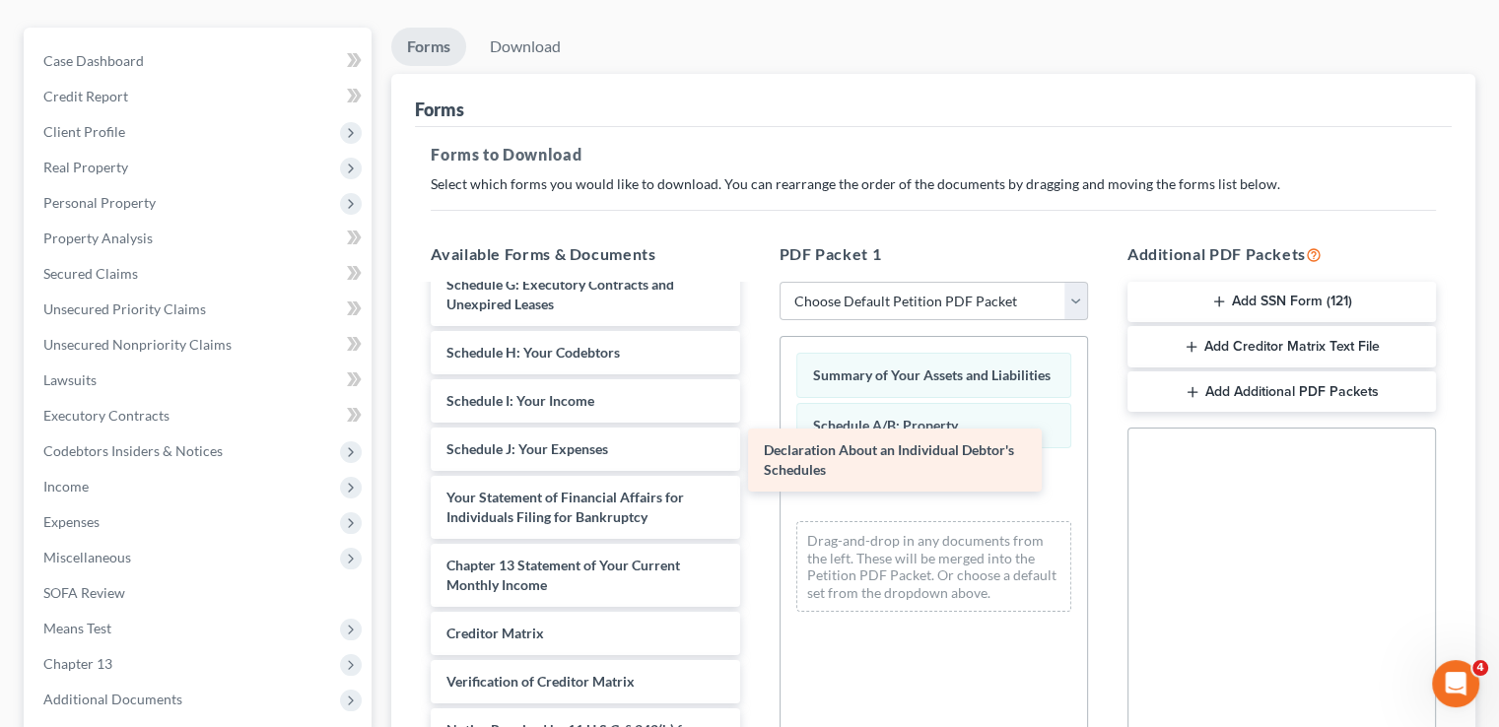
drag, startPoint x: 546, startPoint y: 391, endPoint x: 871, endPoint y: 444, distance: 329.5
click at [755, 444] on div "Declaration About an Individual Debtor's Schedules Voluntary Petition for Indiv…" at bounding box center [585, 405] width 340 height 829
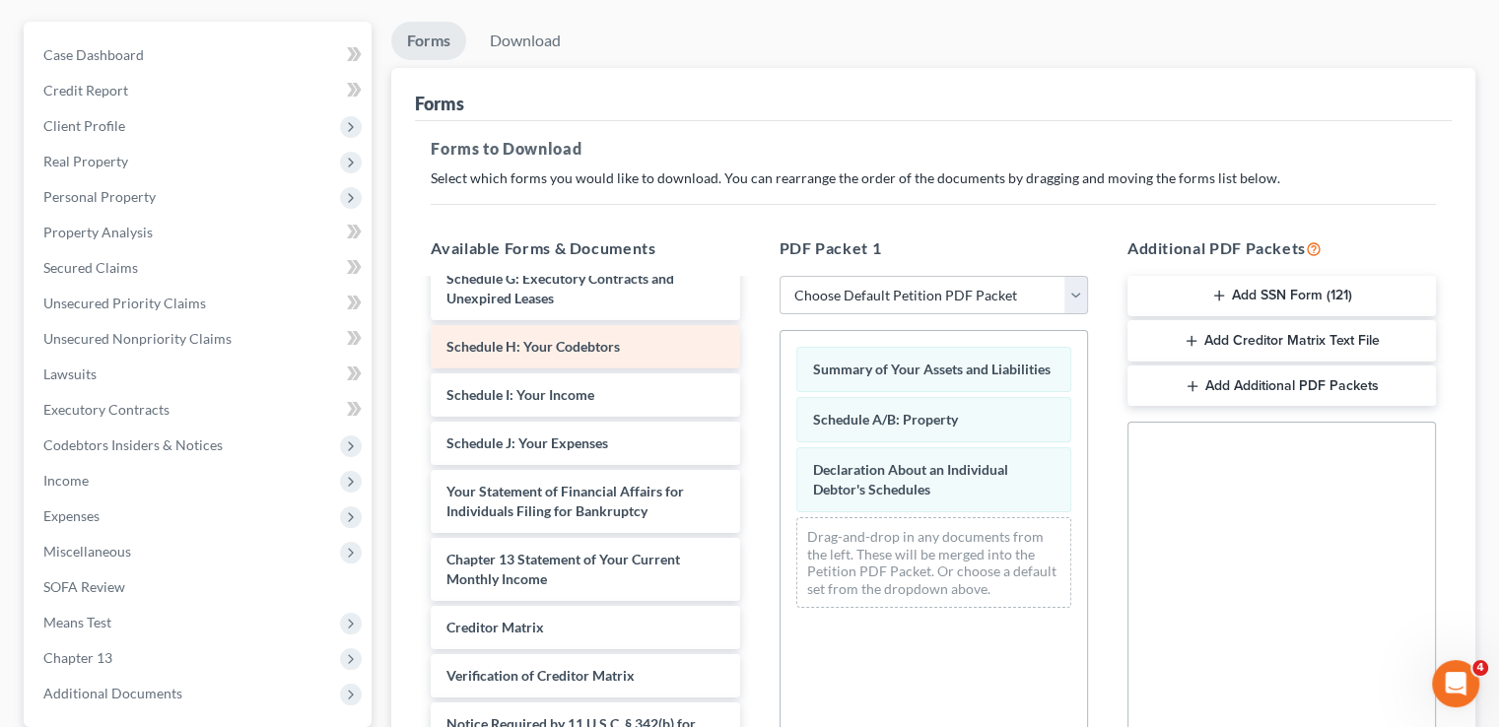
scroll to position [99, 0]
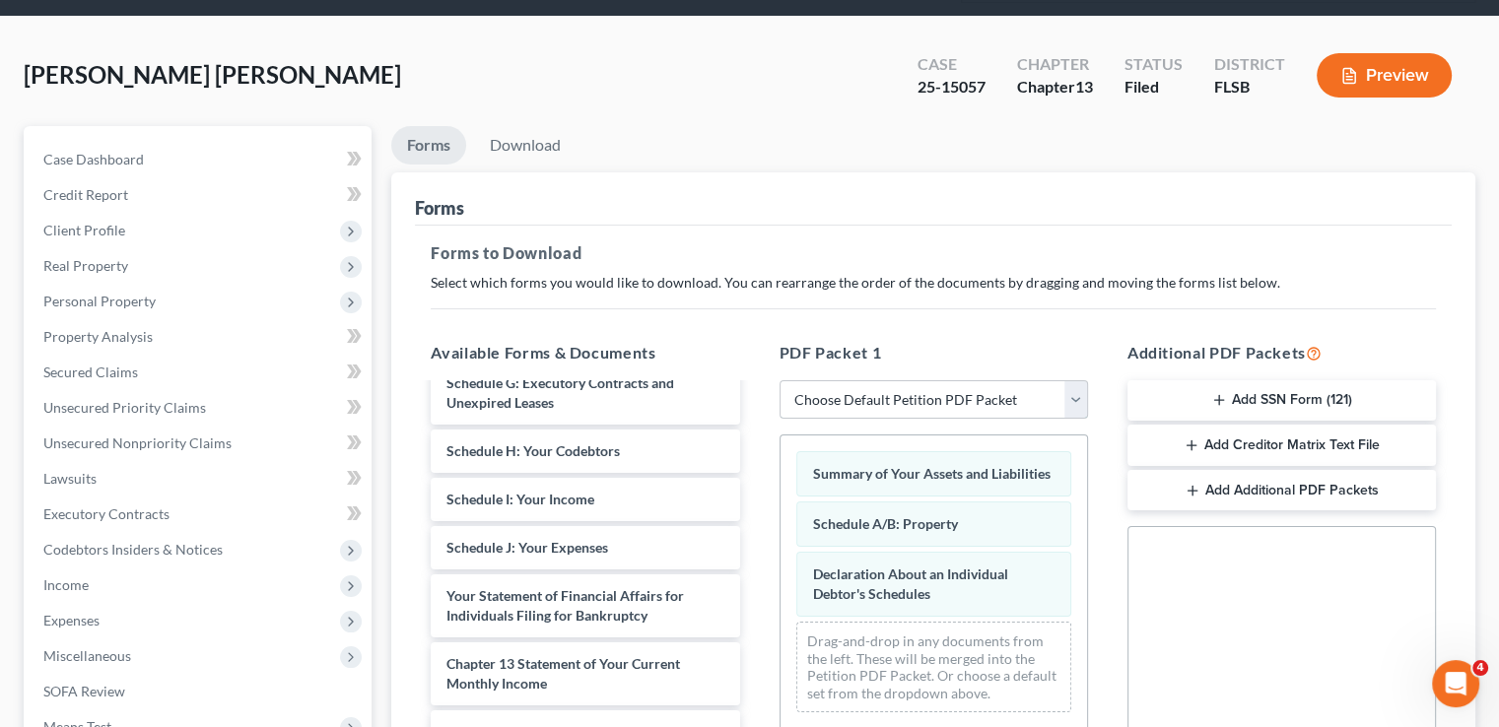
click at [914, 380] on select "Choose Default Petition PDF Packet Complete Bankruptcy Petition (all forms and …" at bounding box center [933, 399] width 308 height 39
select select "2"
click at [779, 380] on select "Choose Default Petition PDF Packet Complete Bankruptcy Petition (all forms and …" at bounding box center [933, 399] width 308 height 39
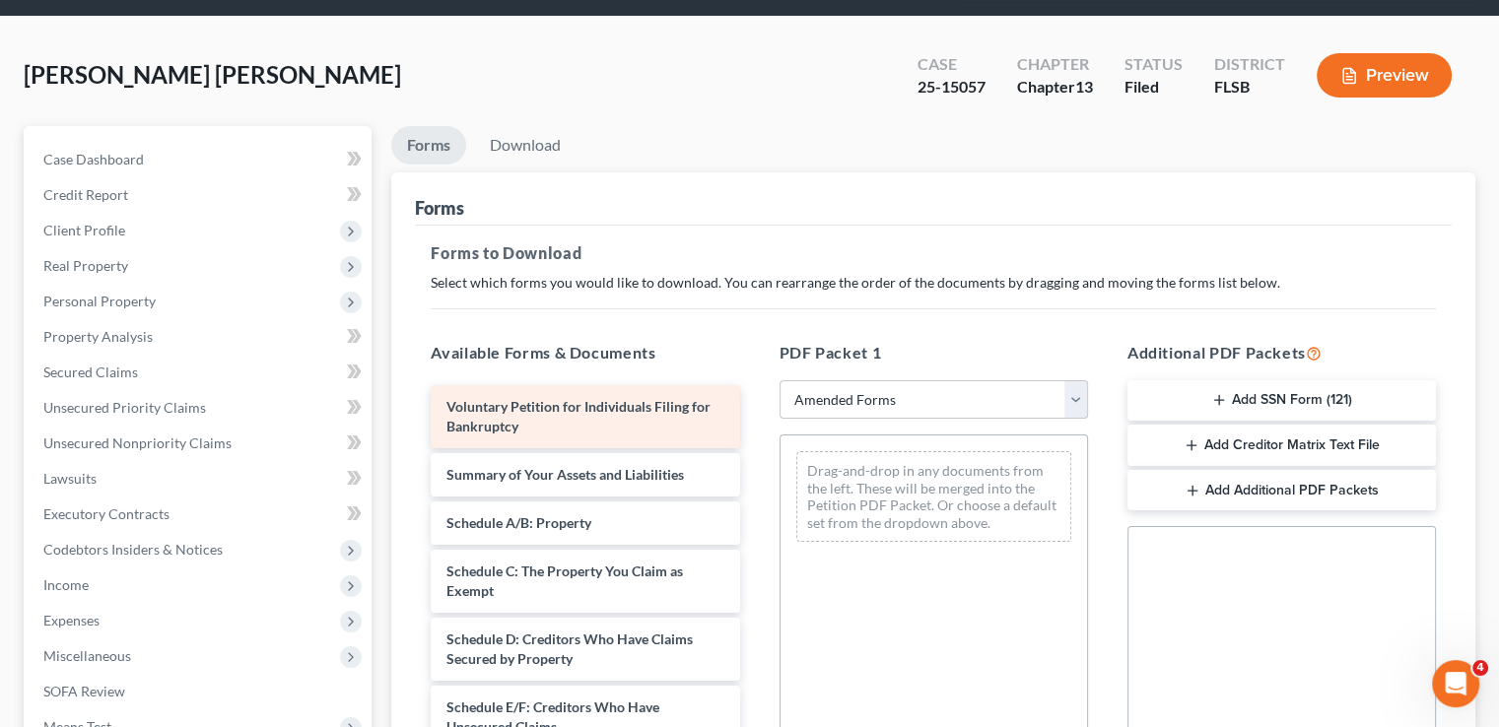
scroll to position [0, 0]
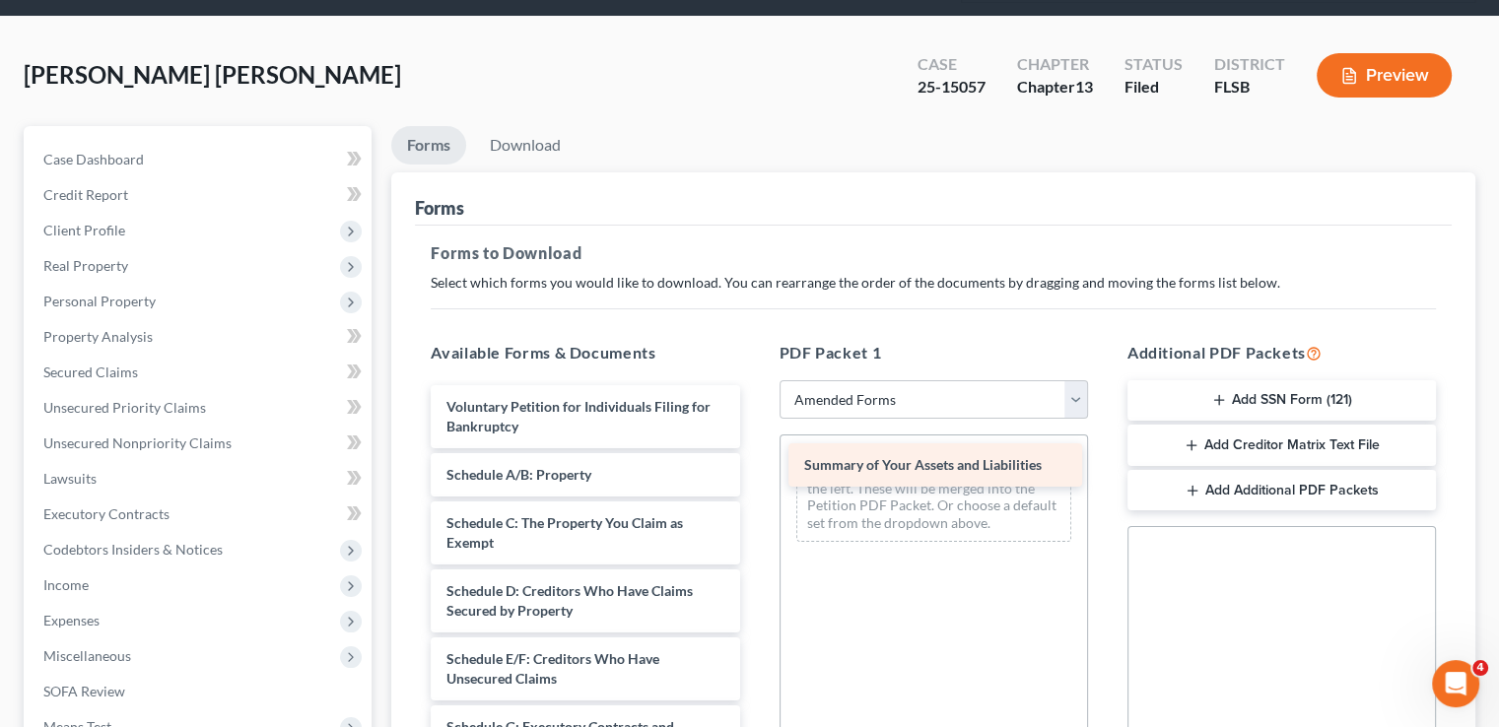
drag, startPoint x: 546, startPoint y: 441, endPoint x: 905, endPoint y: 466, distance: 360.5
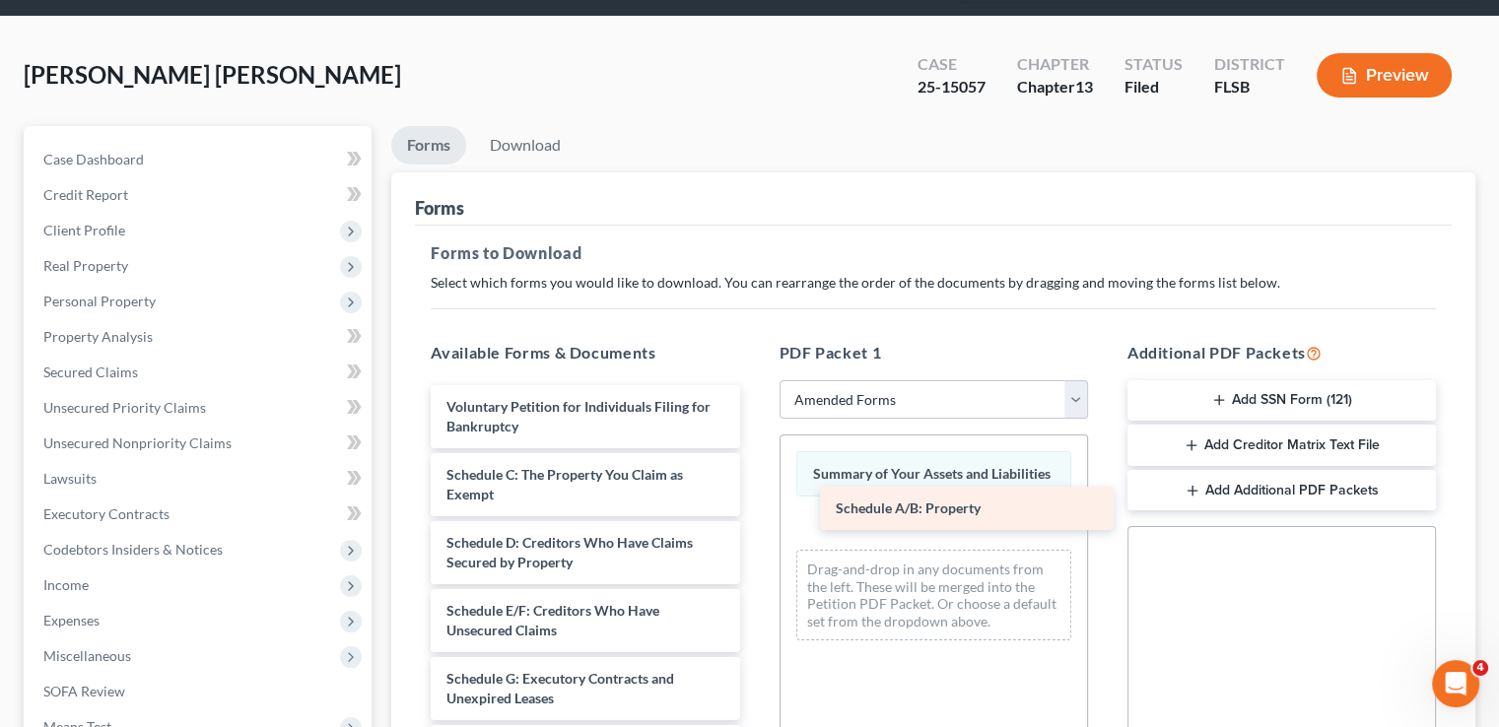
drag, startPoint x: 556, startPoint y: 438, endPoint x: 946, endPoint y: 506, distance: 396.1
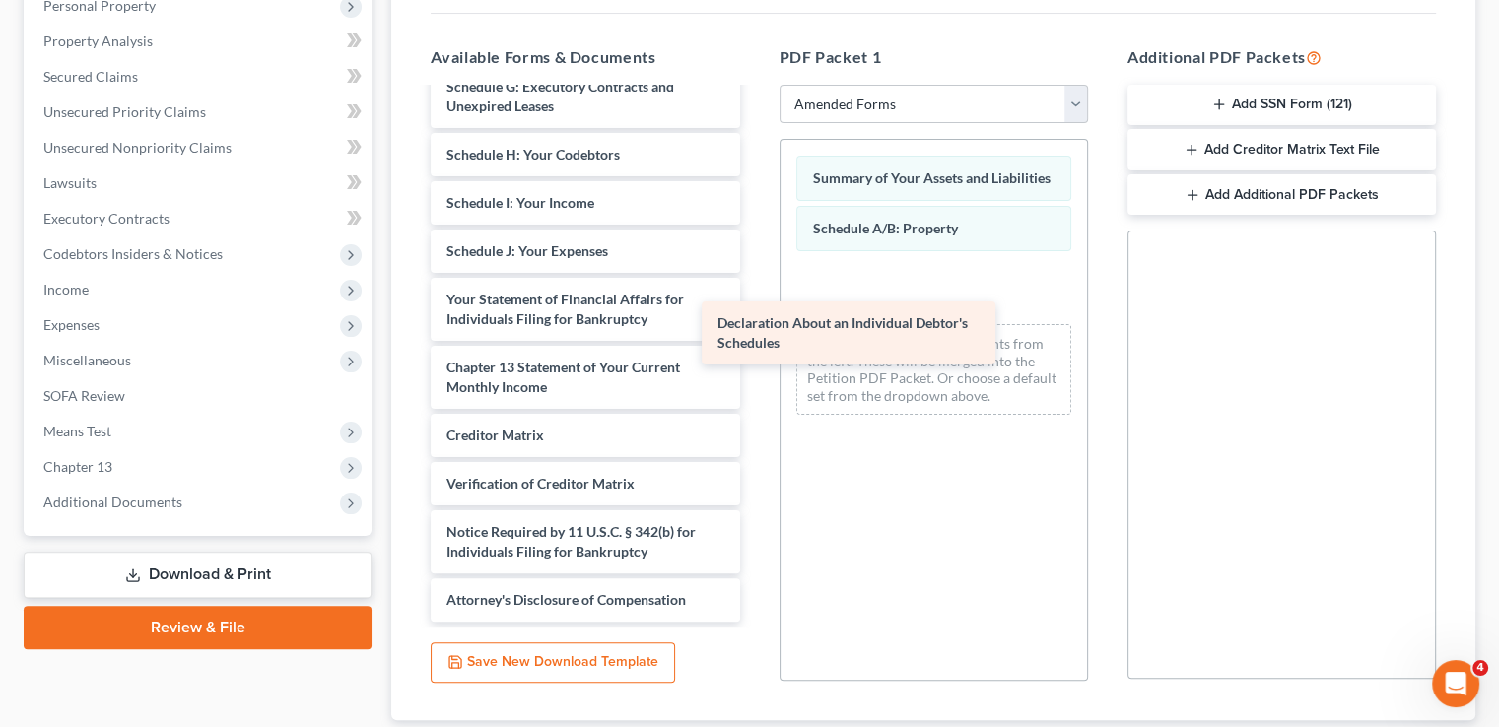
scroll to position [296, 0]
drag, startPoint x: 533, startPoint y: 218, endPoint x: 869, endPoint y: 281, distance: 341.8
click at [755, 281] on div "Declaration About an Individual Debtor's Schedules Voluntary Petition for Indiv…" at bounding box center [585, 208] width 340 height 829
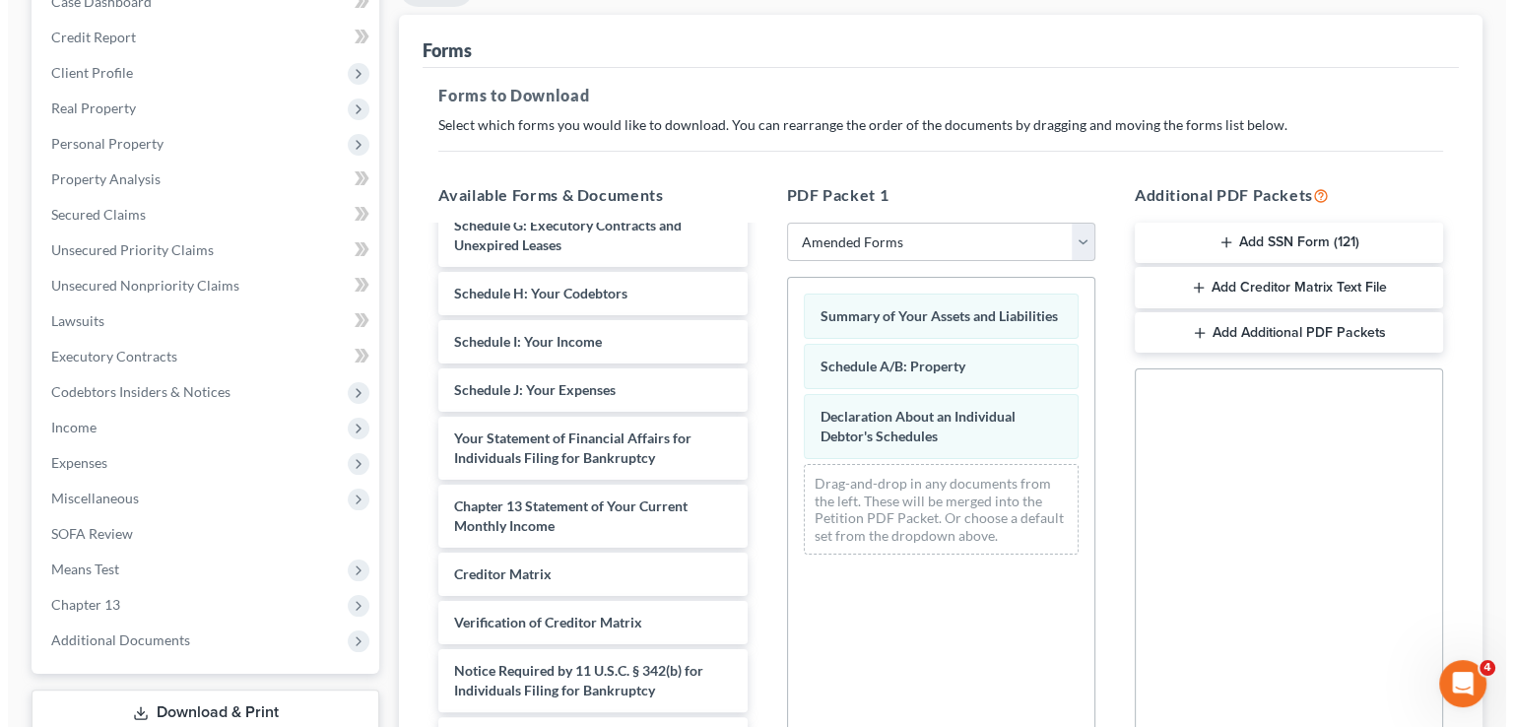
scroll to position [0, 0]
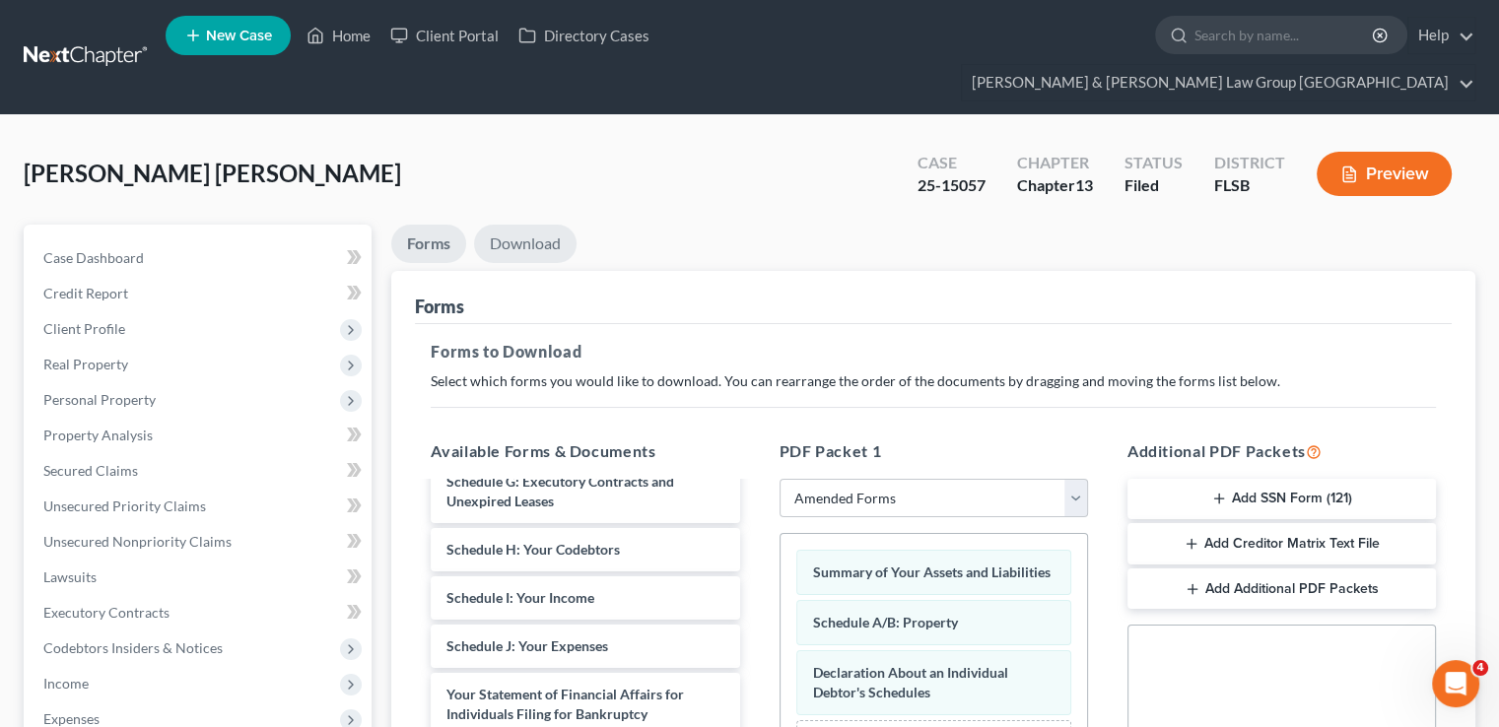
click at [550, 225] on link "Download" at bounding box center [525, 244] width 102 height 38
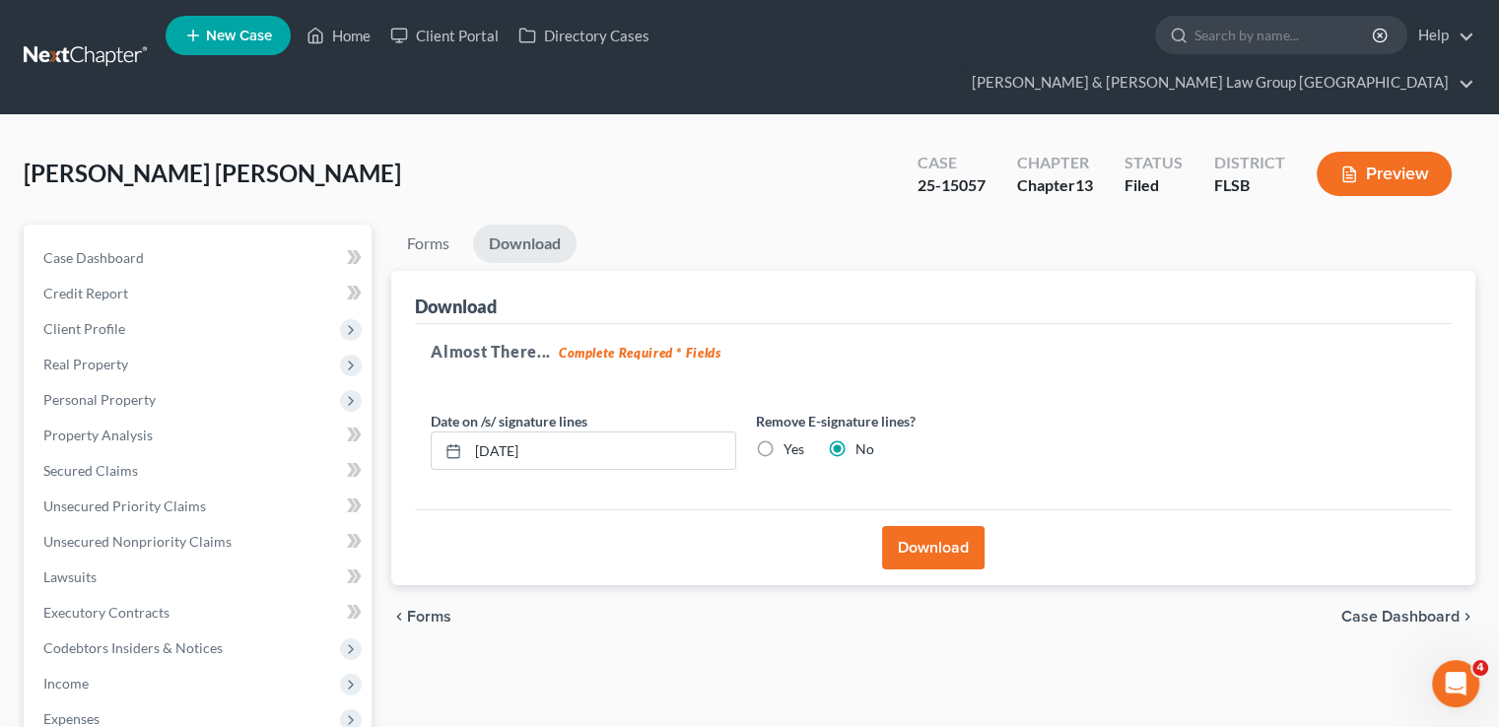
click at [783, 439] on label "Yes" at bounding box center [793, 449] width 21 height 20
click at [791, 439] on input "Yes" at bounding box center [797, 445] width 13 height 13
radio input "true"
radio input "false"
click at [910, 526] on button "Download" at bounding box center [933, 547] width 102 height 43
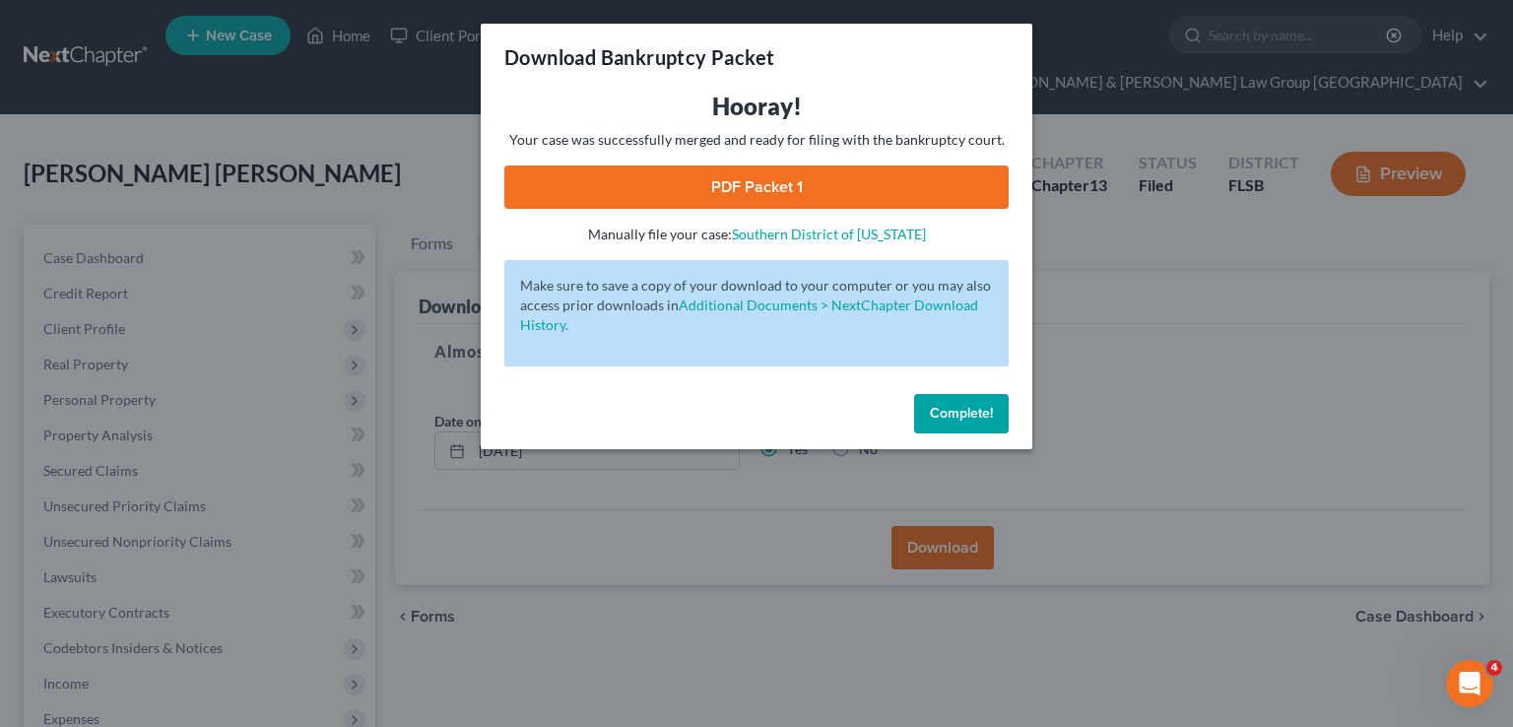
click at [826, 179] on link "PDF Packet 1" at bounding box center [756, 187] width 504 height 43
click at [985, 402] on button "Complete!" at bounding box center [961, 413] width 95 height 39
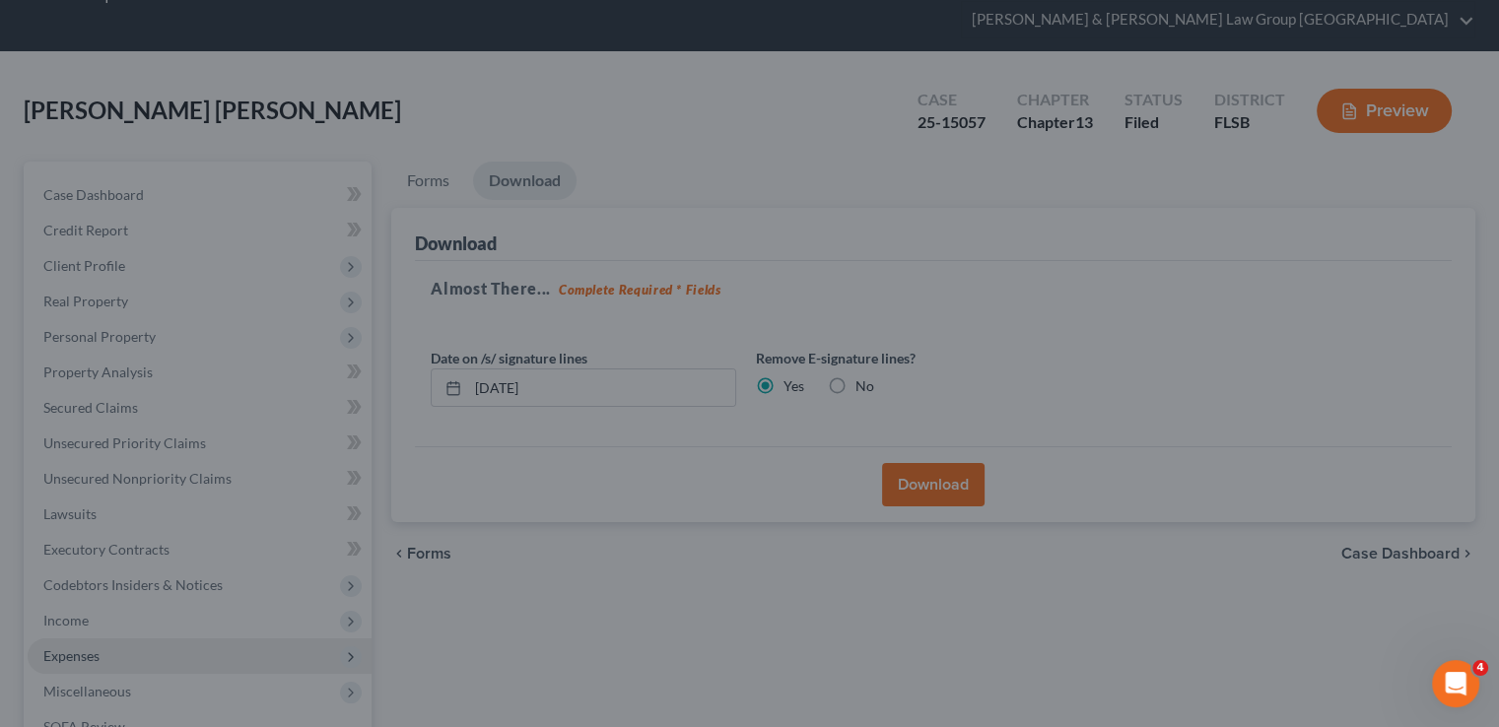
scroll to position [197, 0]
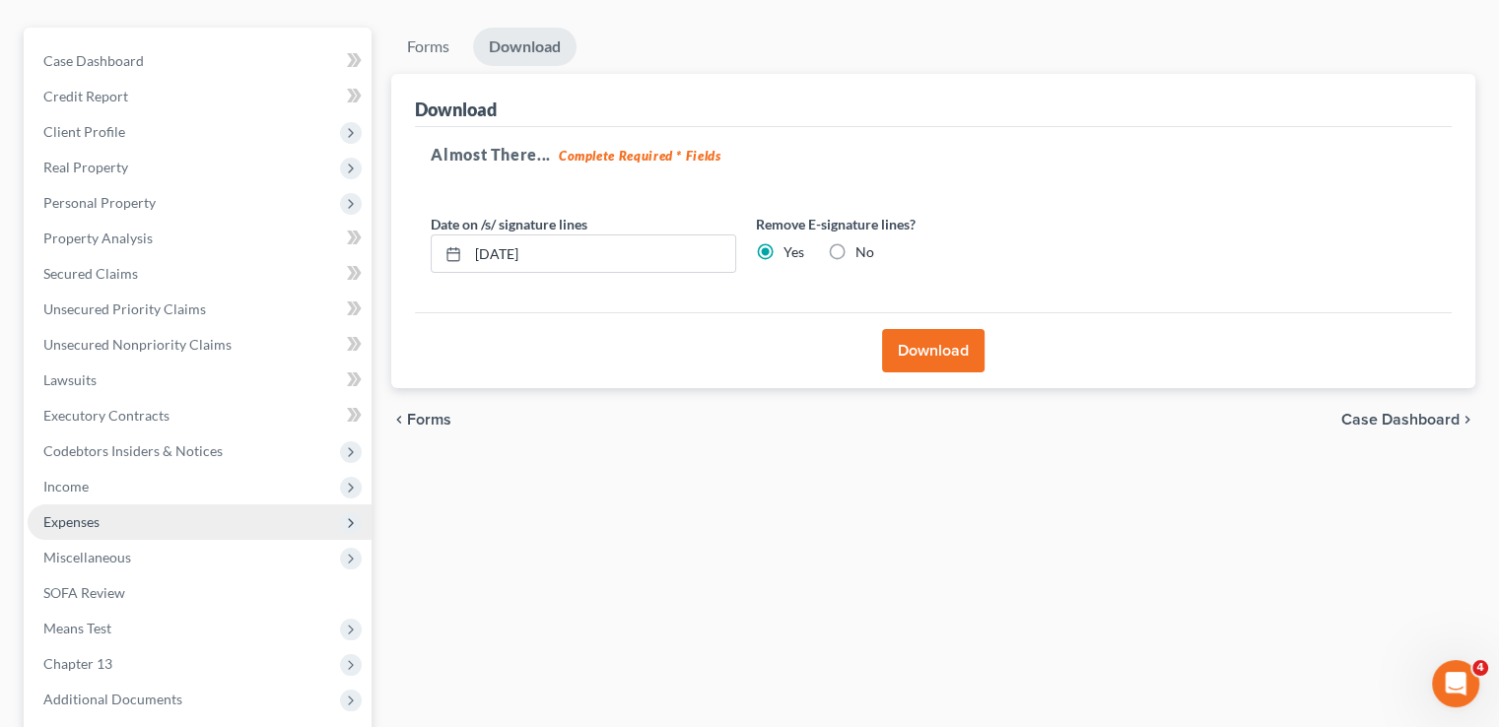
click at [207, 504] on span "Expenses" at bounding box center [200, 521] width 344 height 35
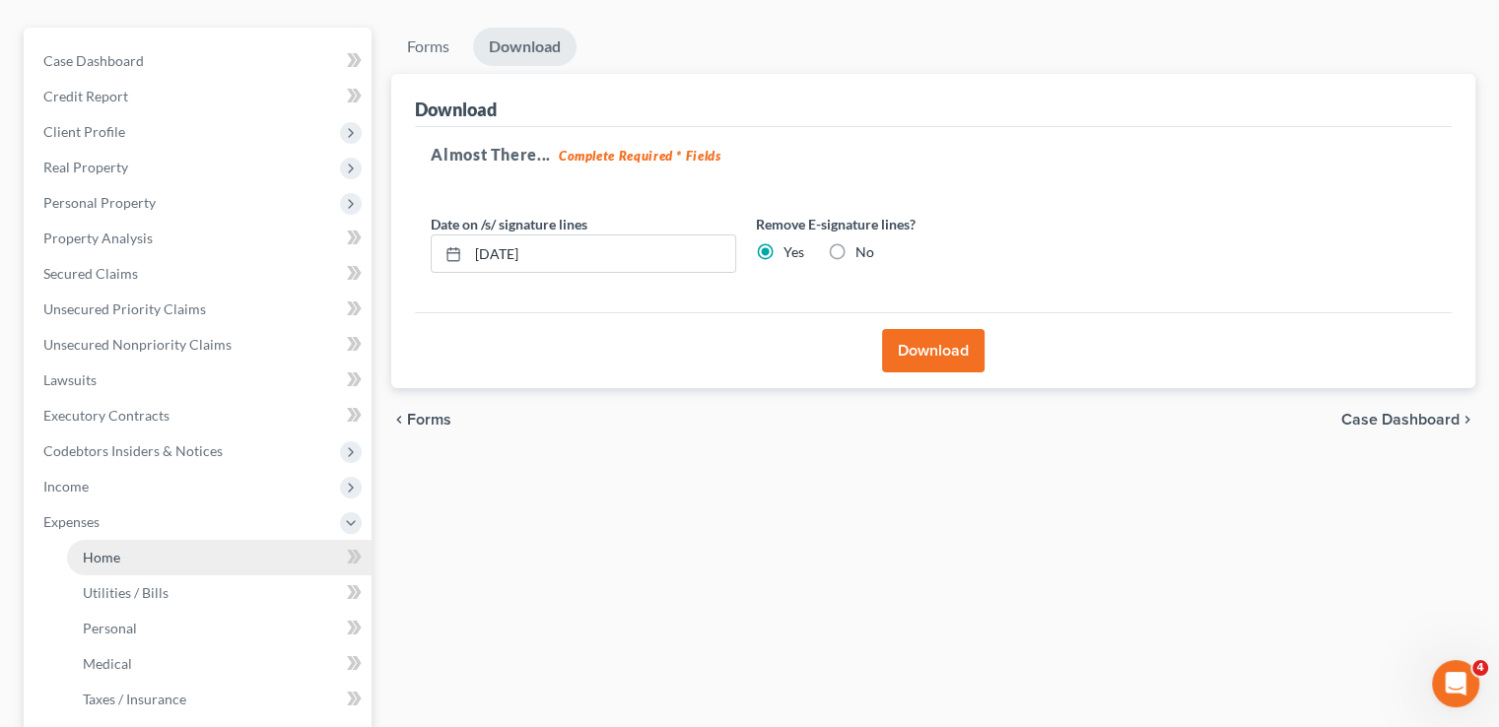
click at [199, 540] on link "Home" at bounding box center [219, 557] width 304 height 35
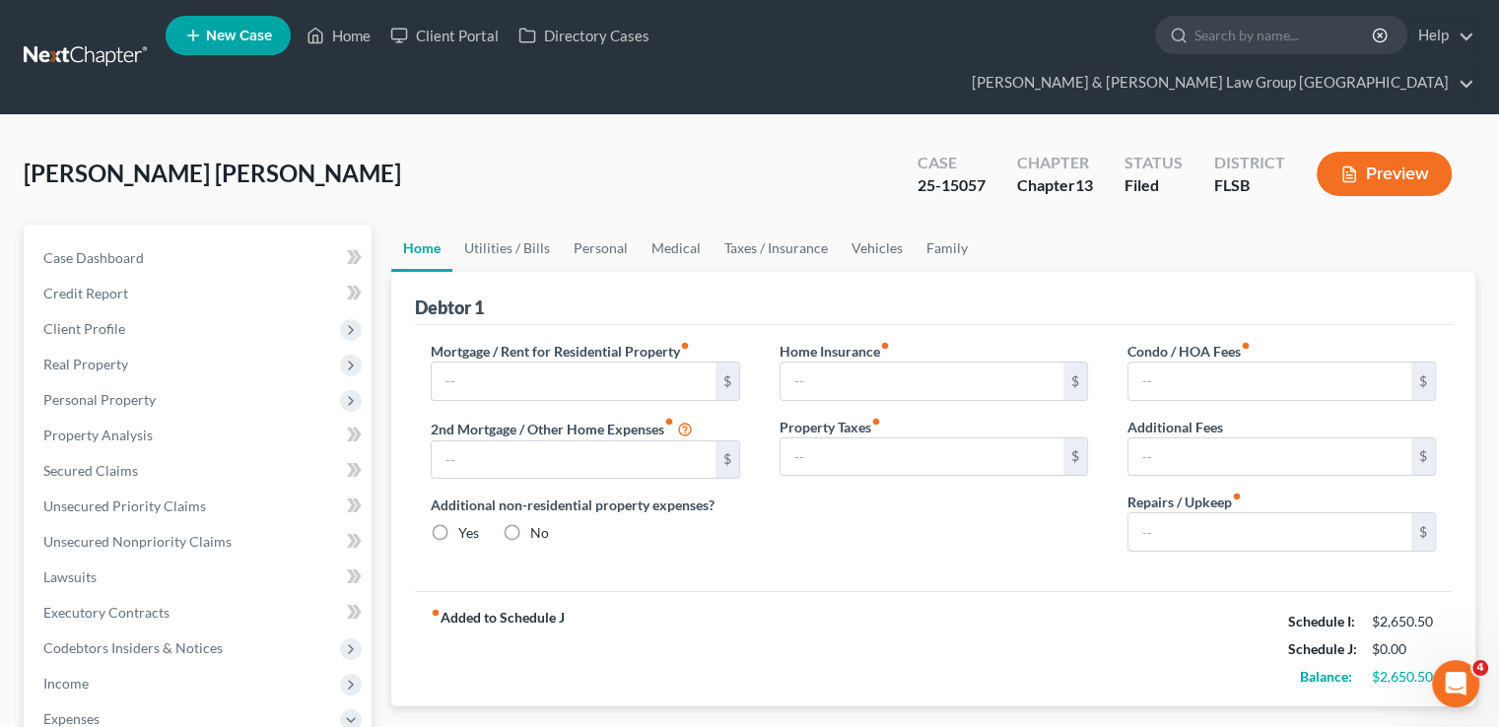
type input "0.00"
radio input "true"
type input "0.00"
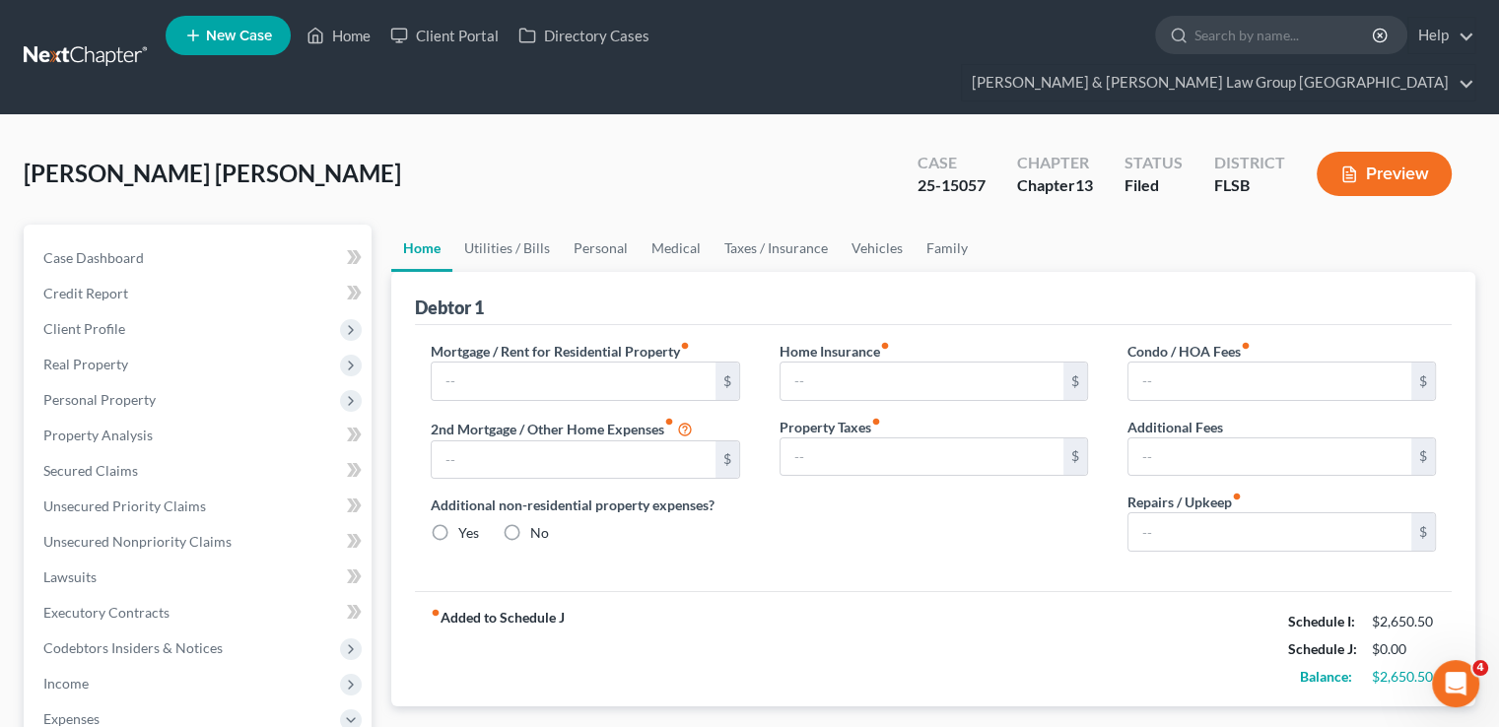
type input "0.00"
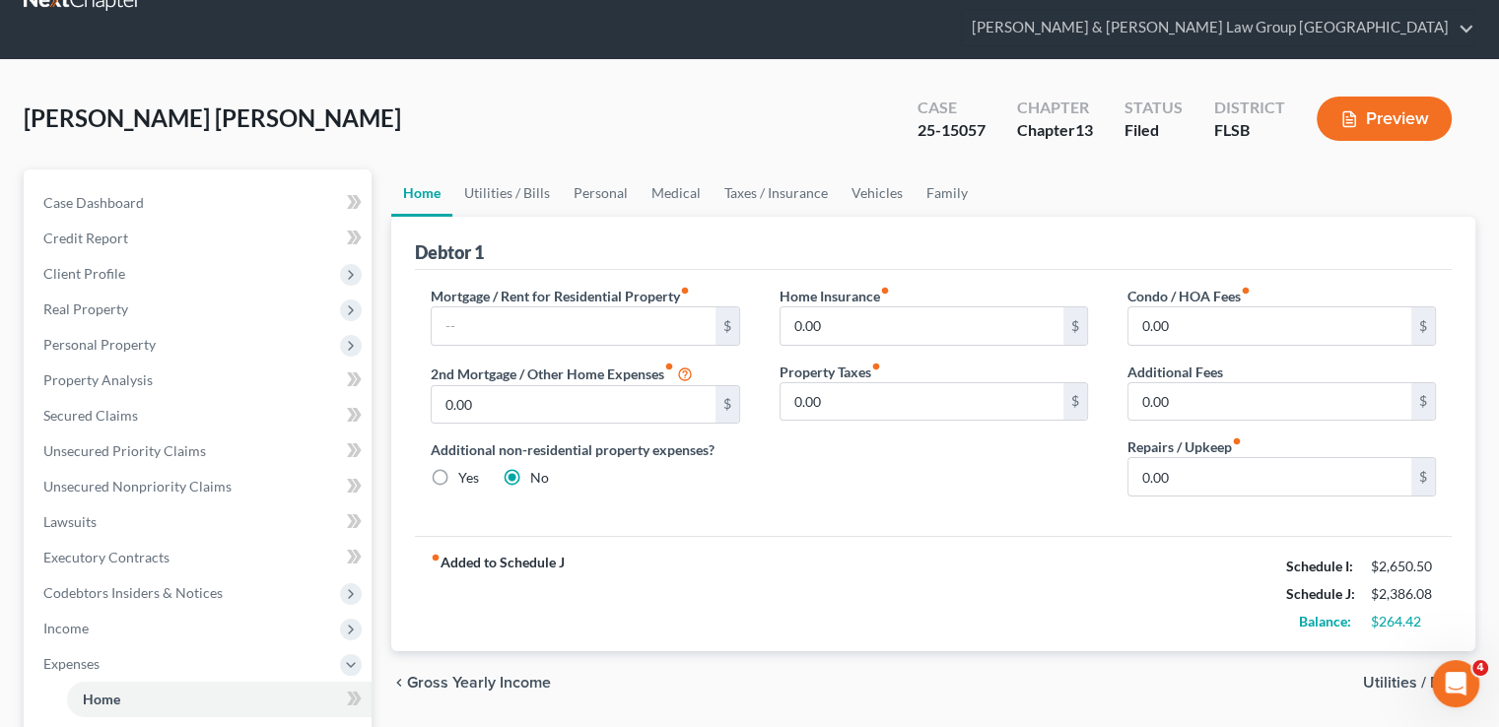
scroll to position [99, 0]
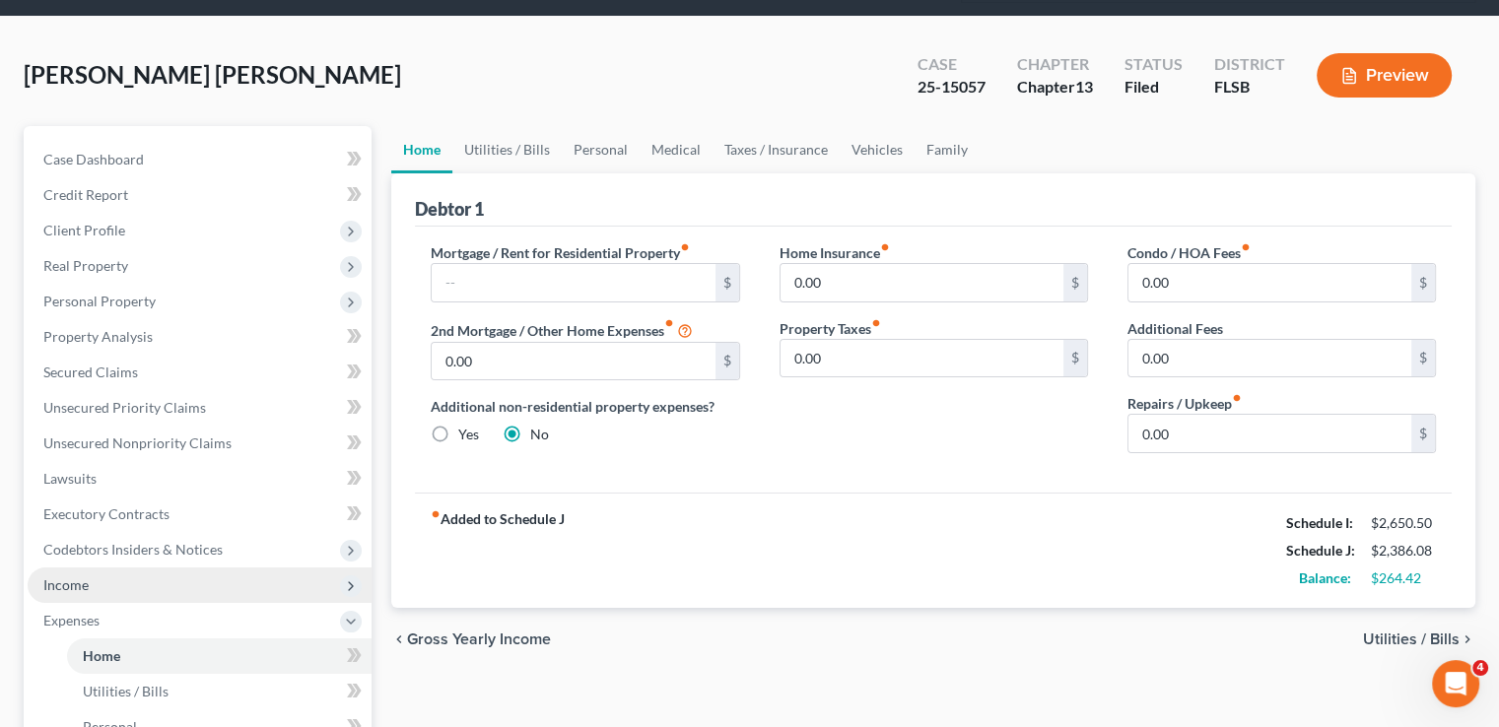
click at [87, 568] on span "Income" at bounding box center [200, 585] width 344 height 35
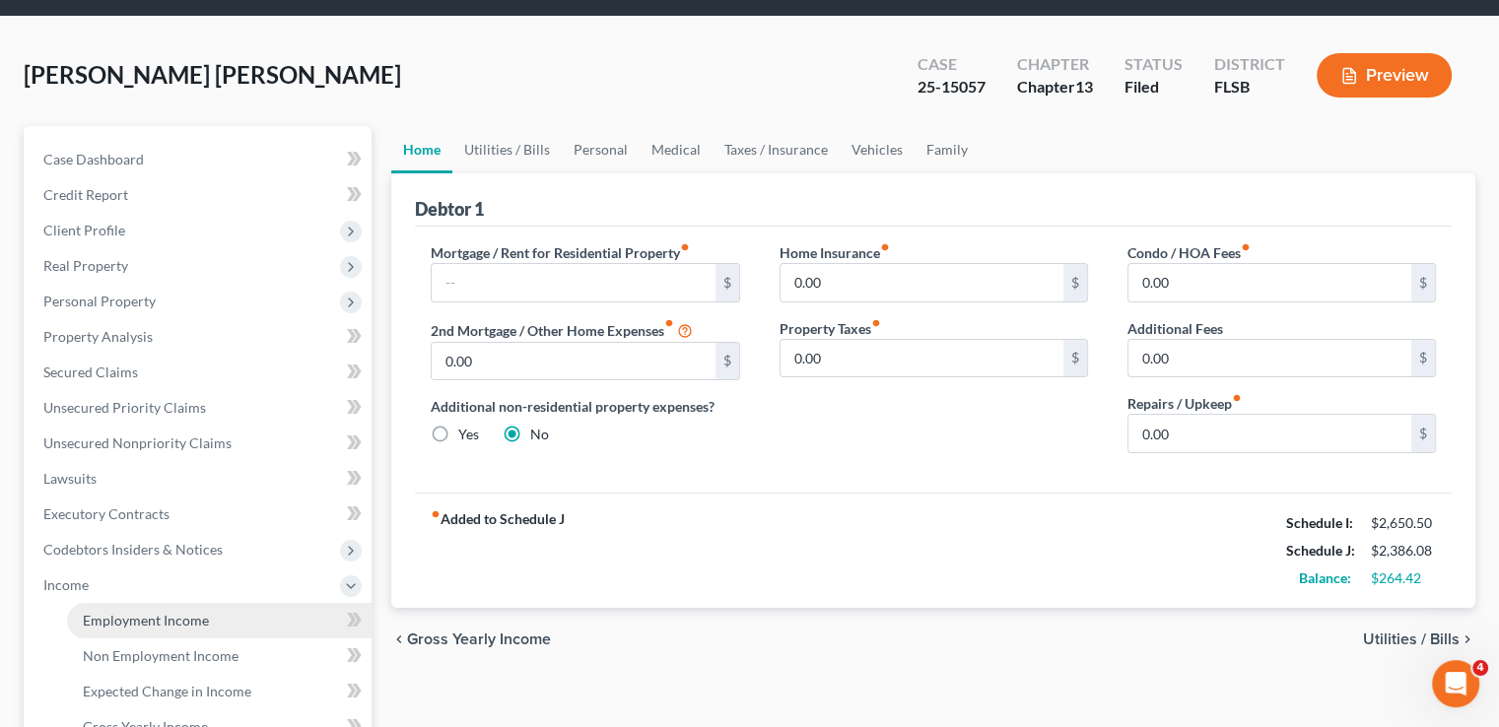
click at [89, 603] on link "Employment Income" at bounding box center [219, 620] width 304 height 35
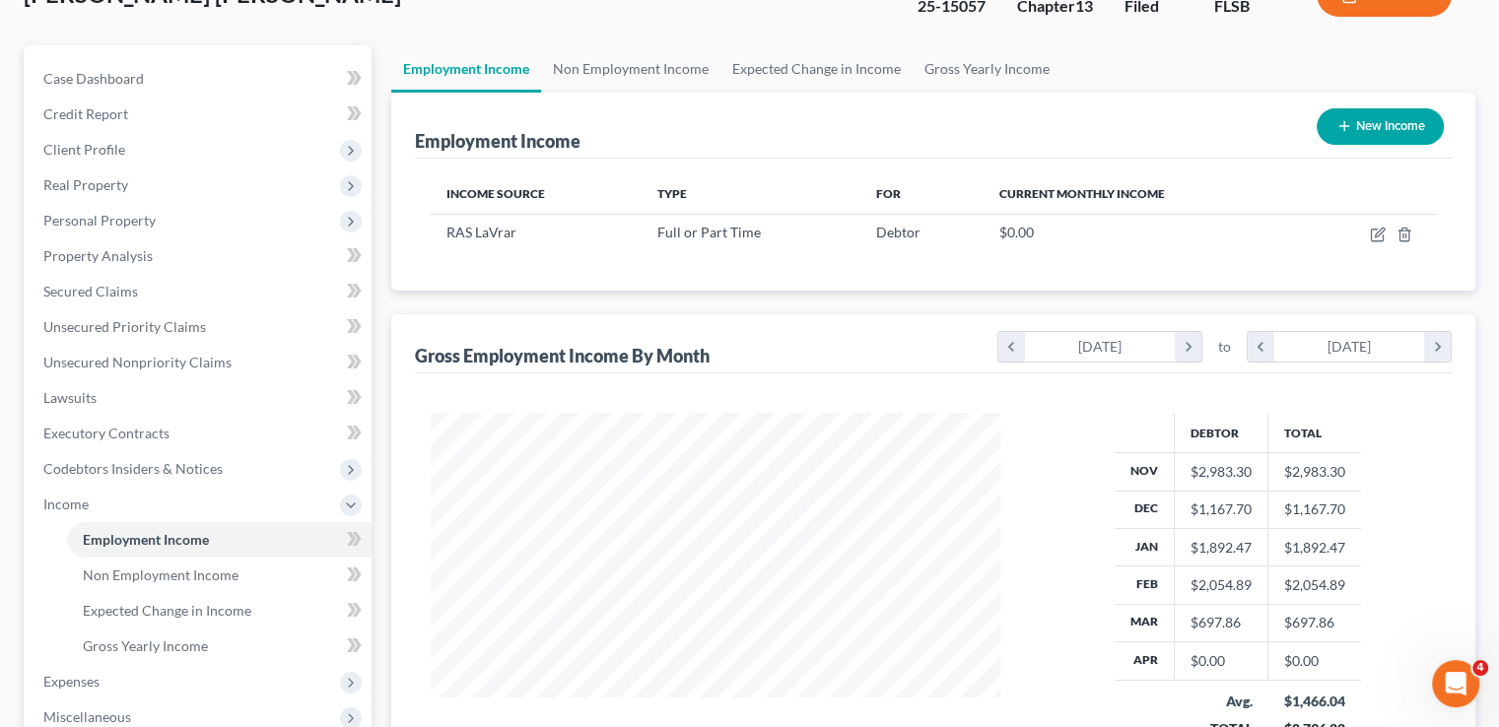
scroll to position [296, 0]
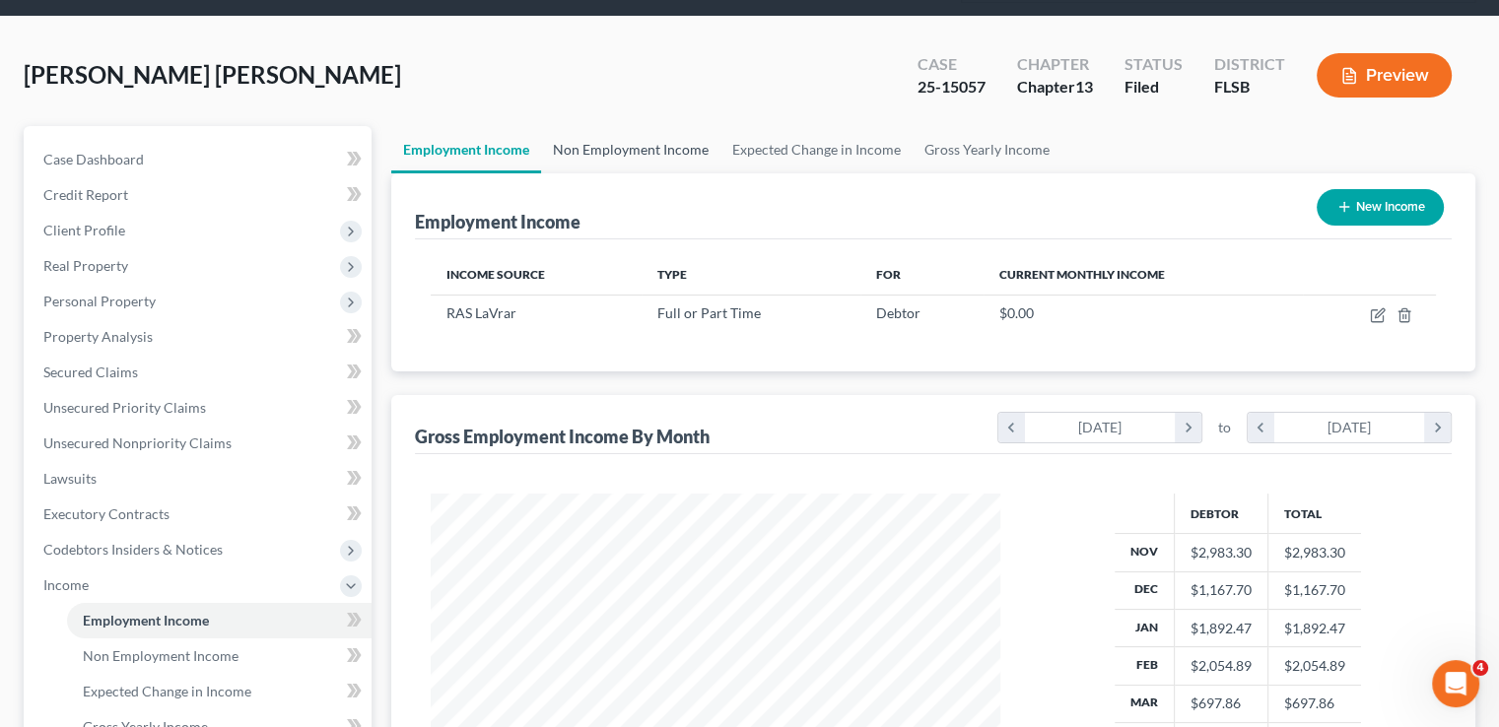
click at [631, 126] on link "Non Employment Income" at bounding box center [630, 149] width 179 height 47
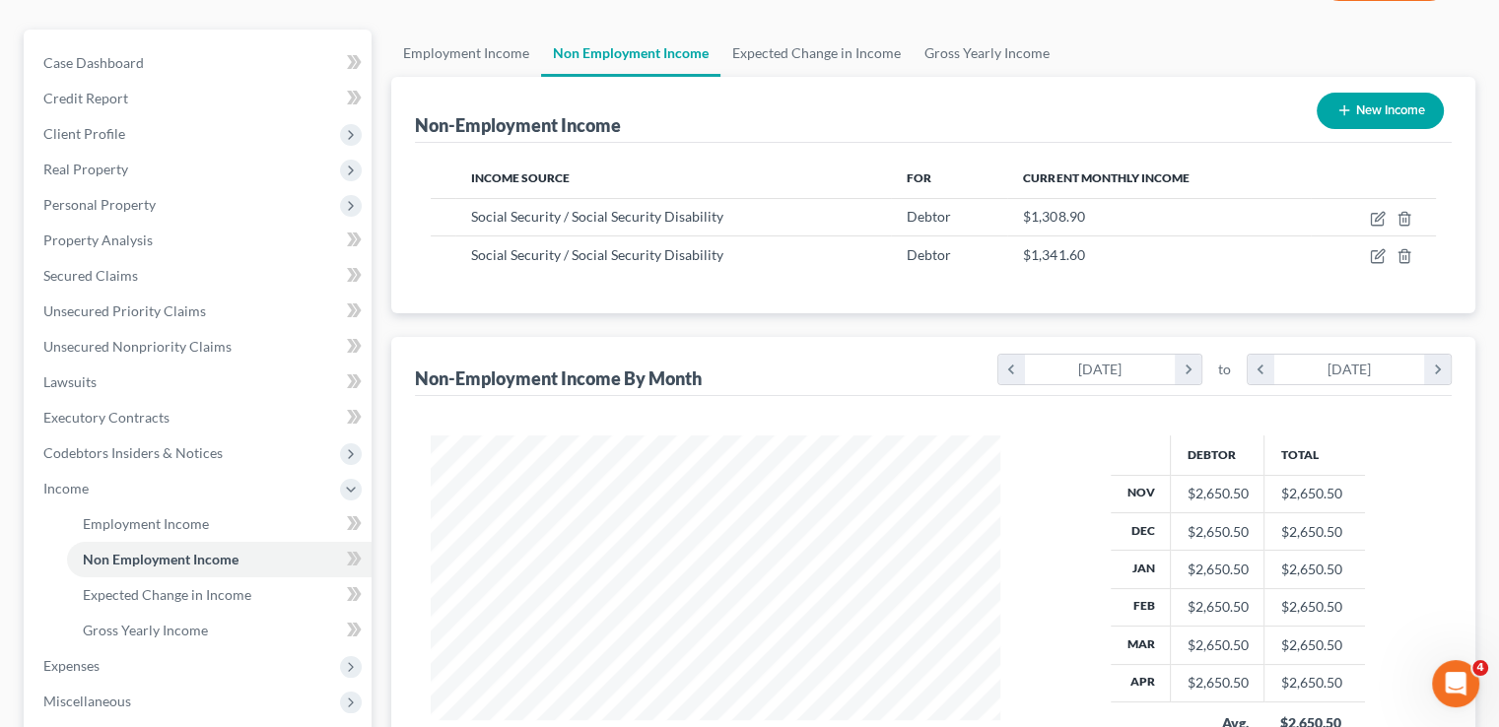
scroll to position [197, 0]
click at [487, 28] on link "Employment Income" at bounding box center [466, 51] width 150 height 47
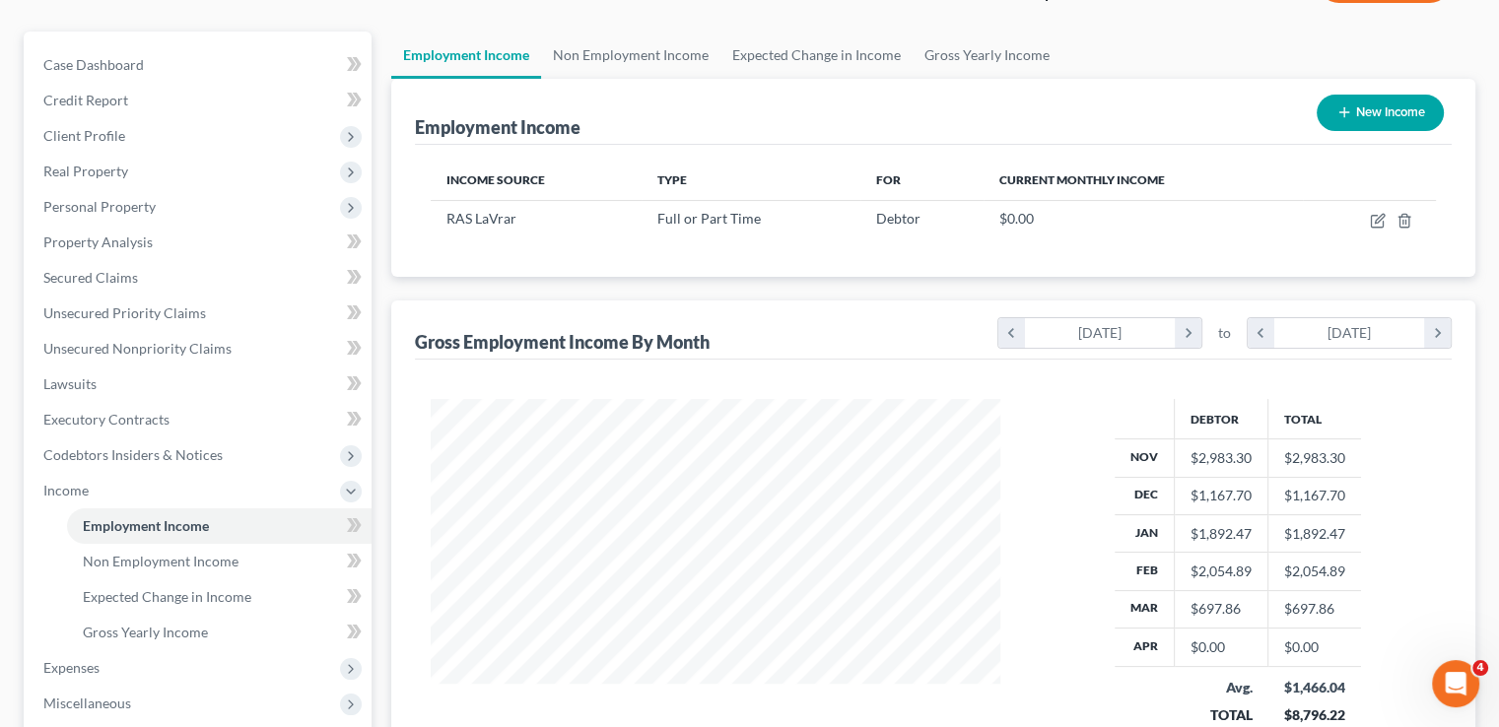
scroll to position [197, 0]
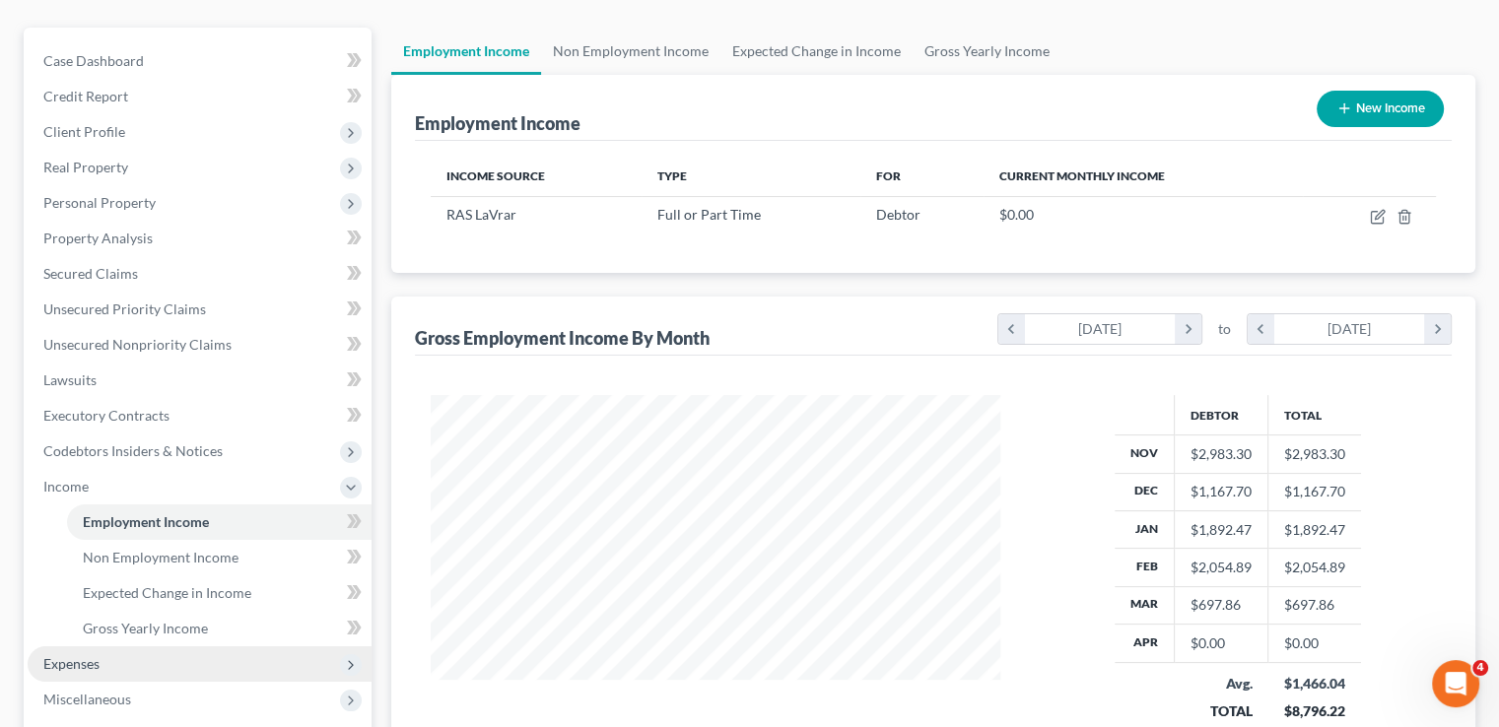
click at [136, 646] on span "Expenses" at bounding box center [200, 663] width 344 height 35
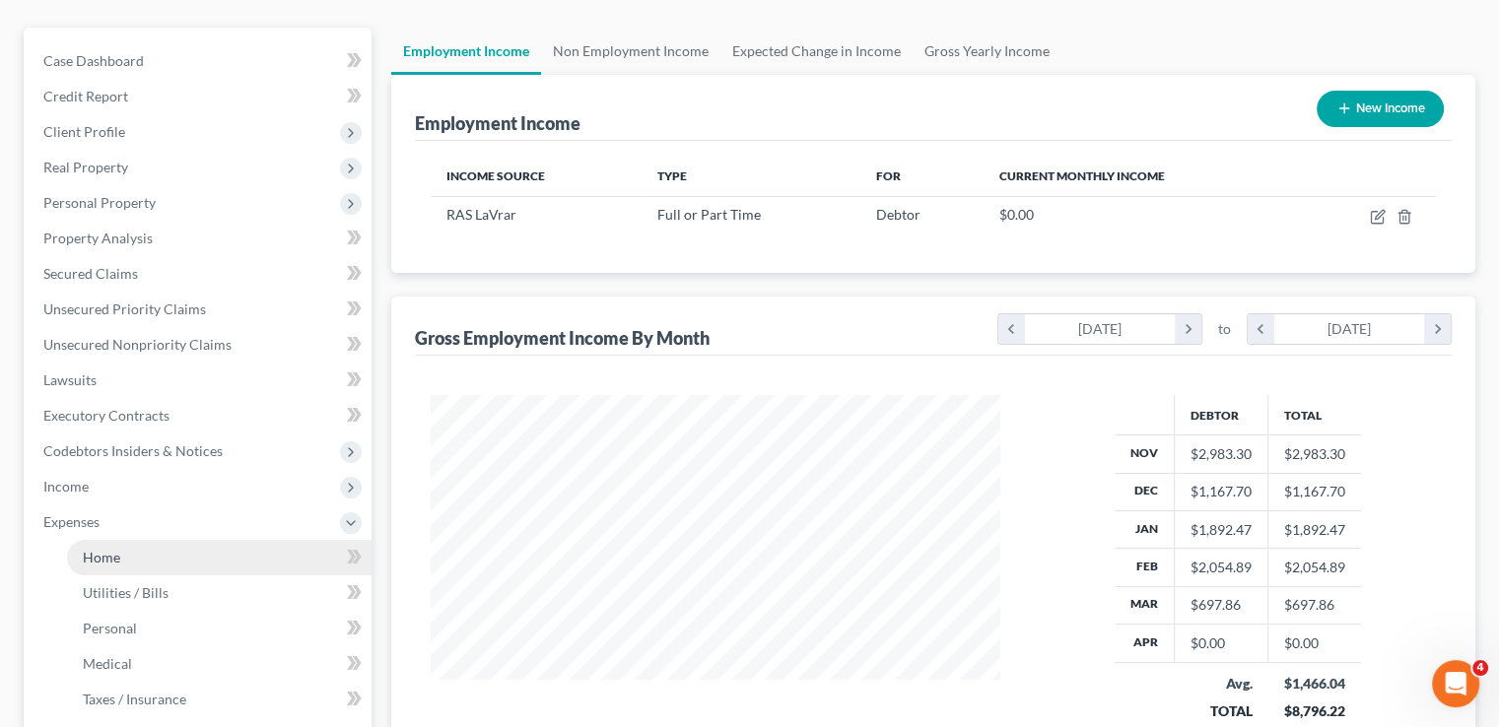
click at [140, 540] on link "Home" at bounding box center [219, 557] width 304 height 35
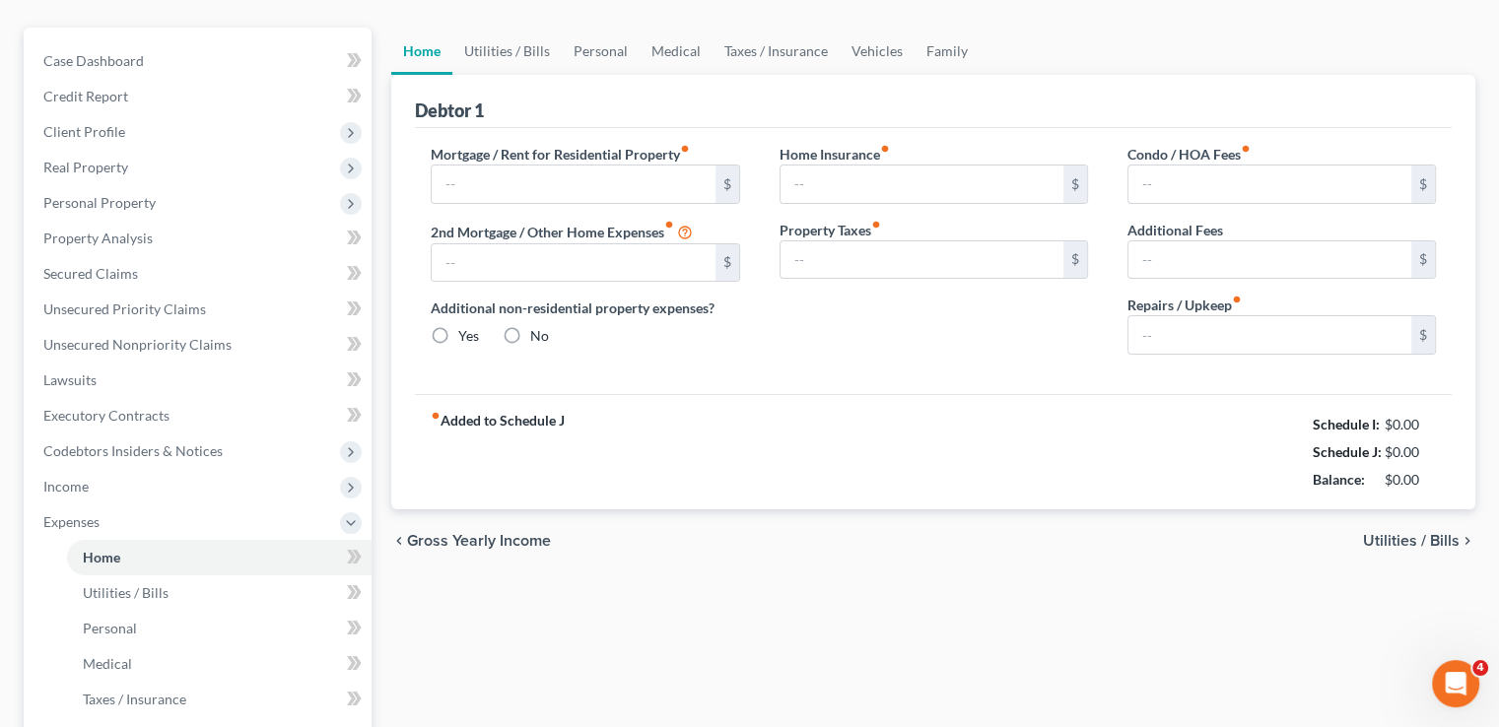
type input "0.00"
radio input "true"
type input "0.00"
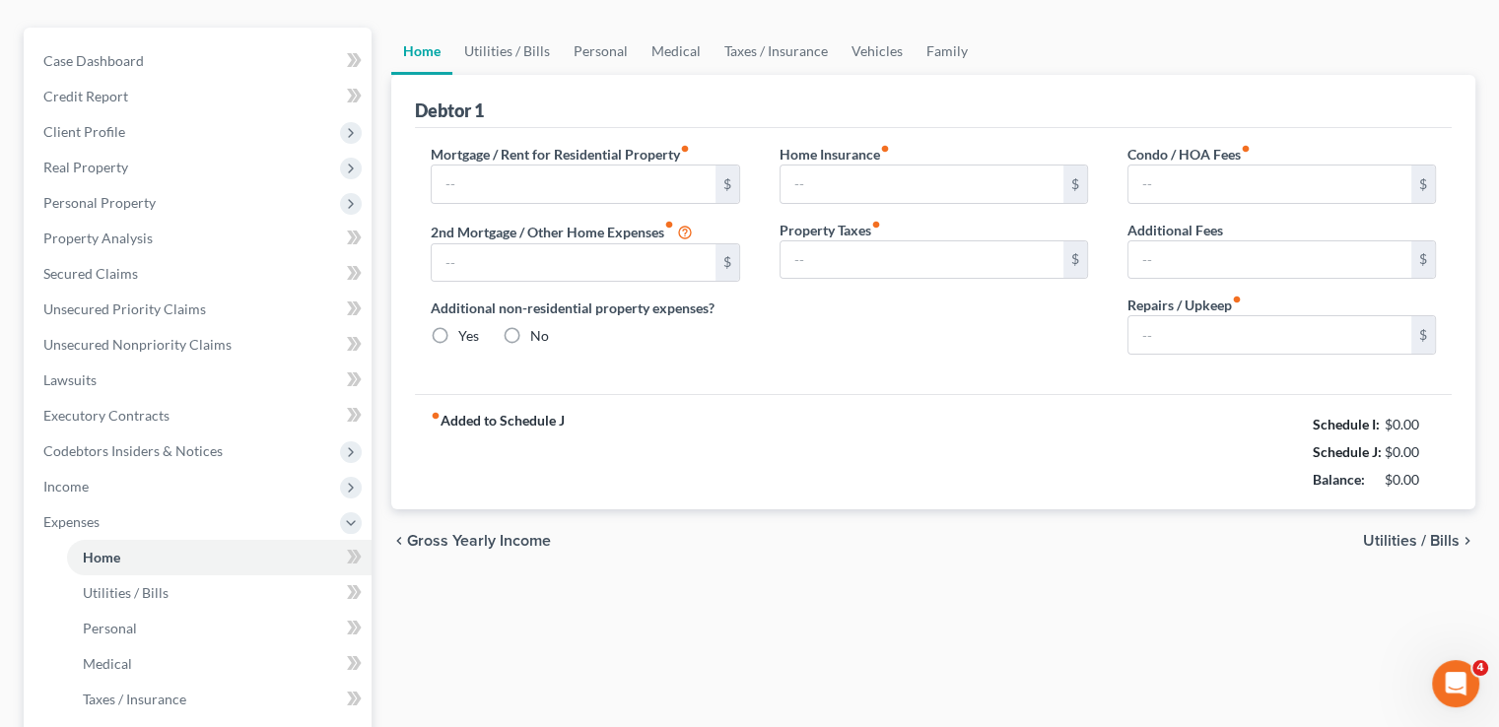
type input "0.00"
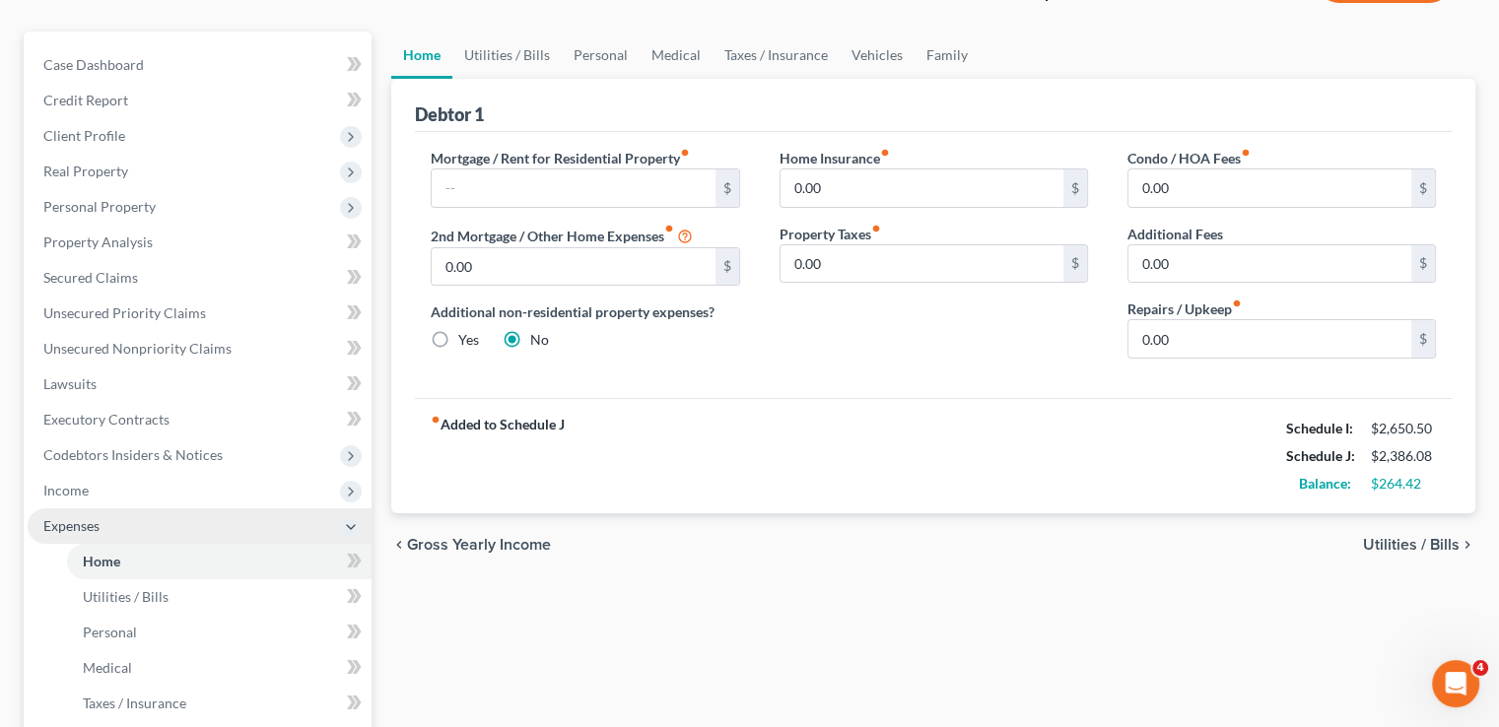
scroll to position [197, 0]
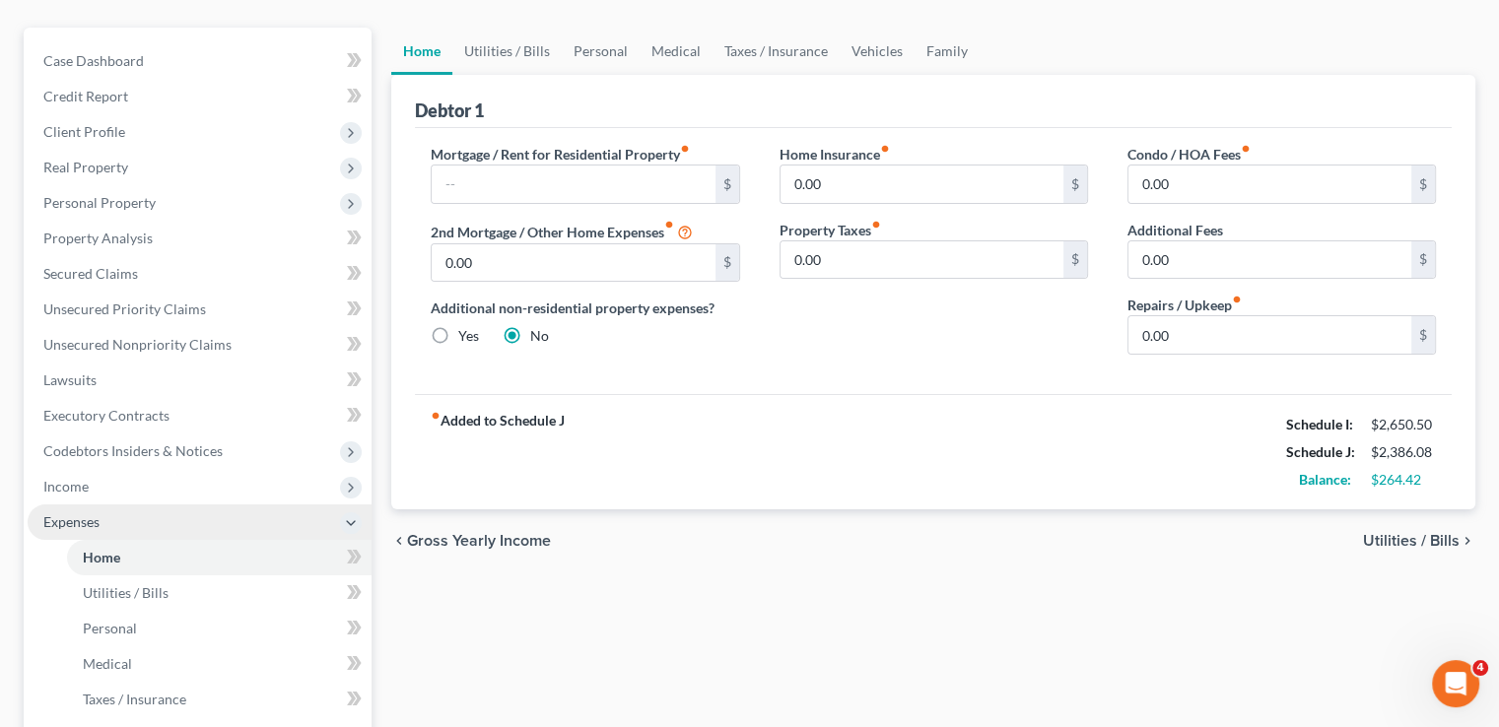
click at [99, 504] on span "Expenses" at bounding box center [200, 521] width 344 height 35
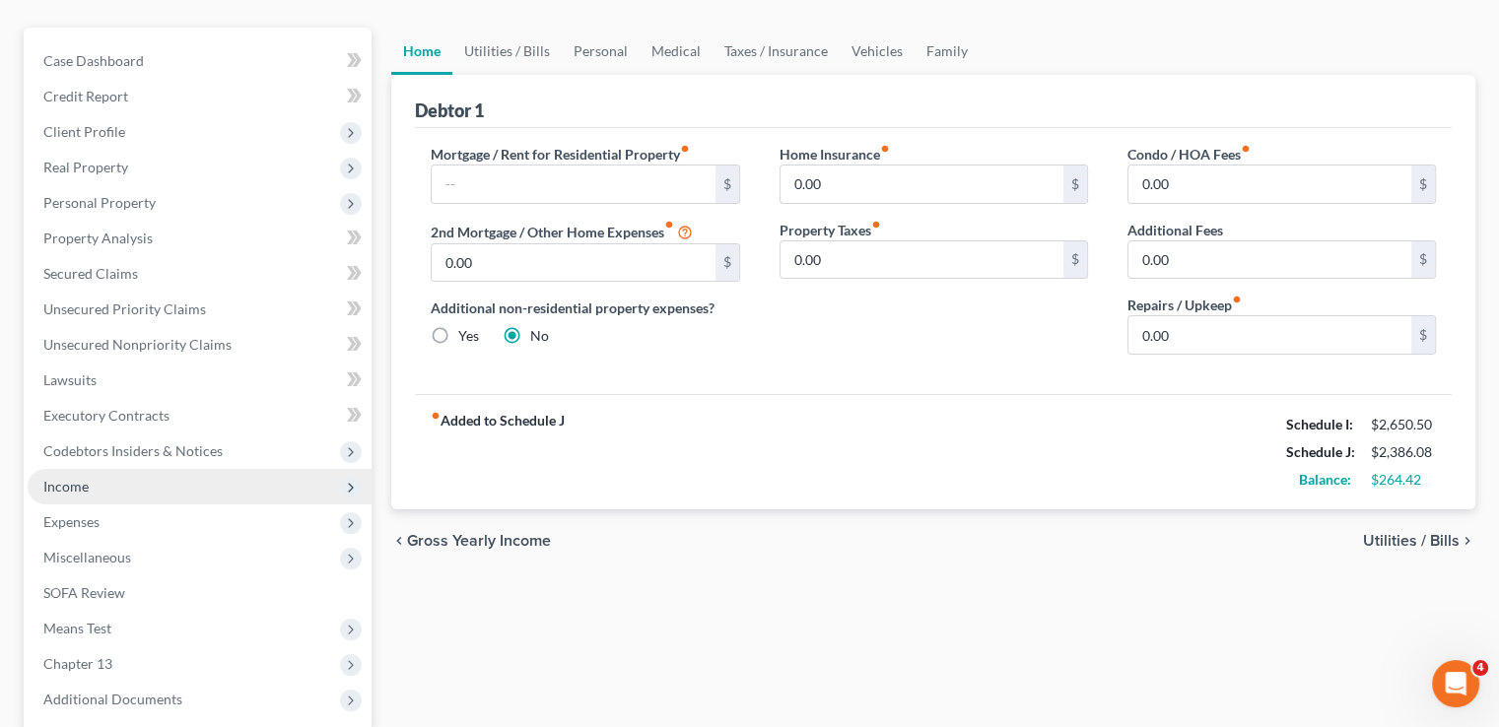
click at [98, 469] on span "Income" at bounding box center [200, 486] width 344 height 35
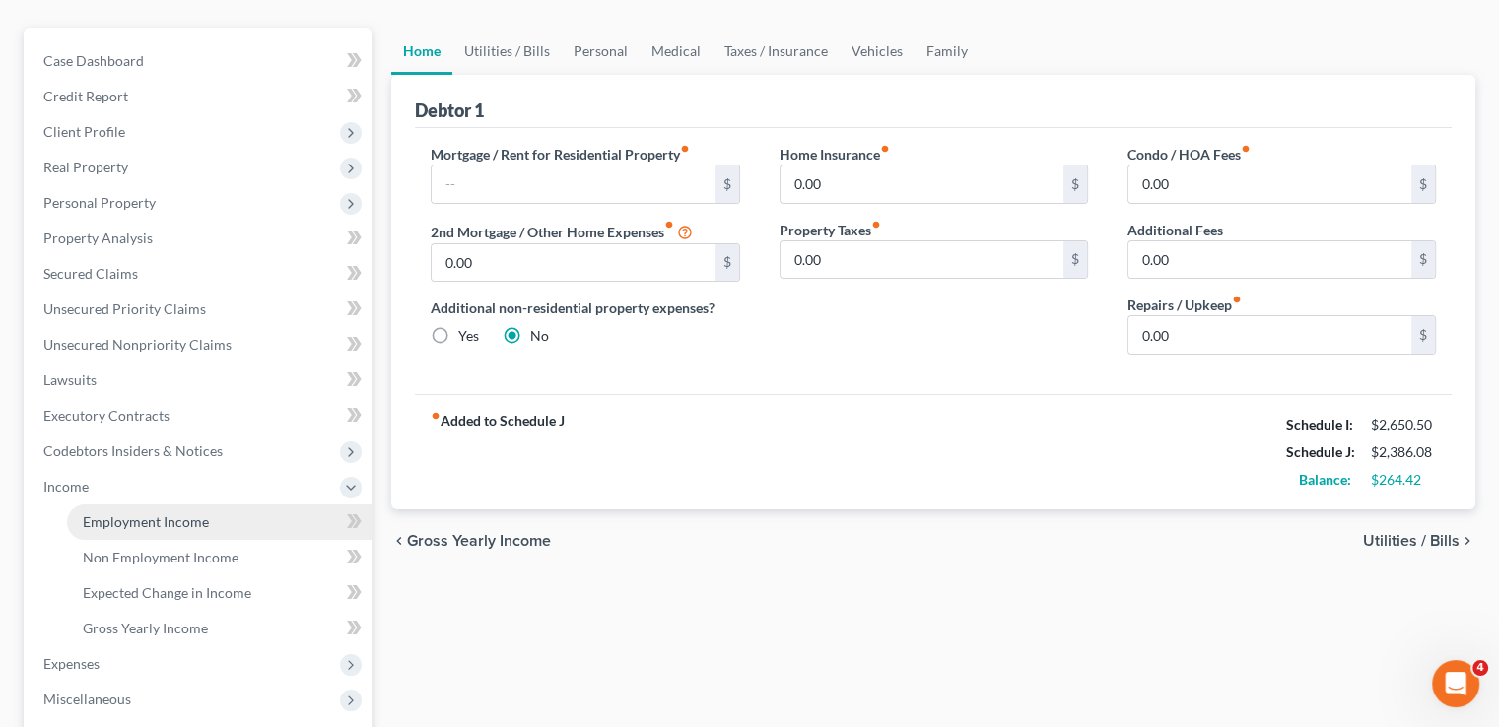
click at [96, 504] on link "Employment Income" at bounding box center [219, 521] width 304 height 35
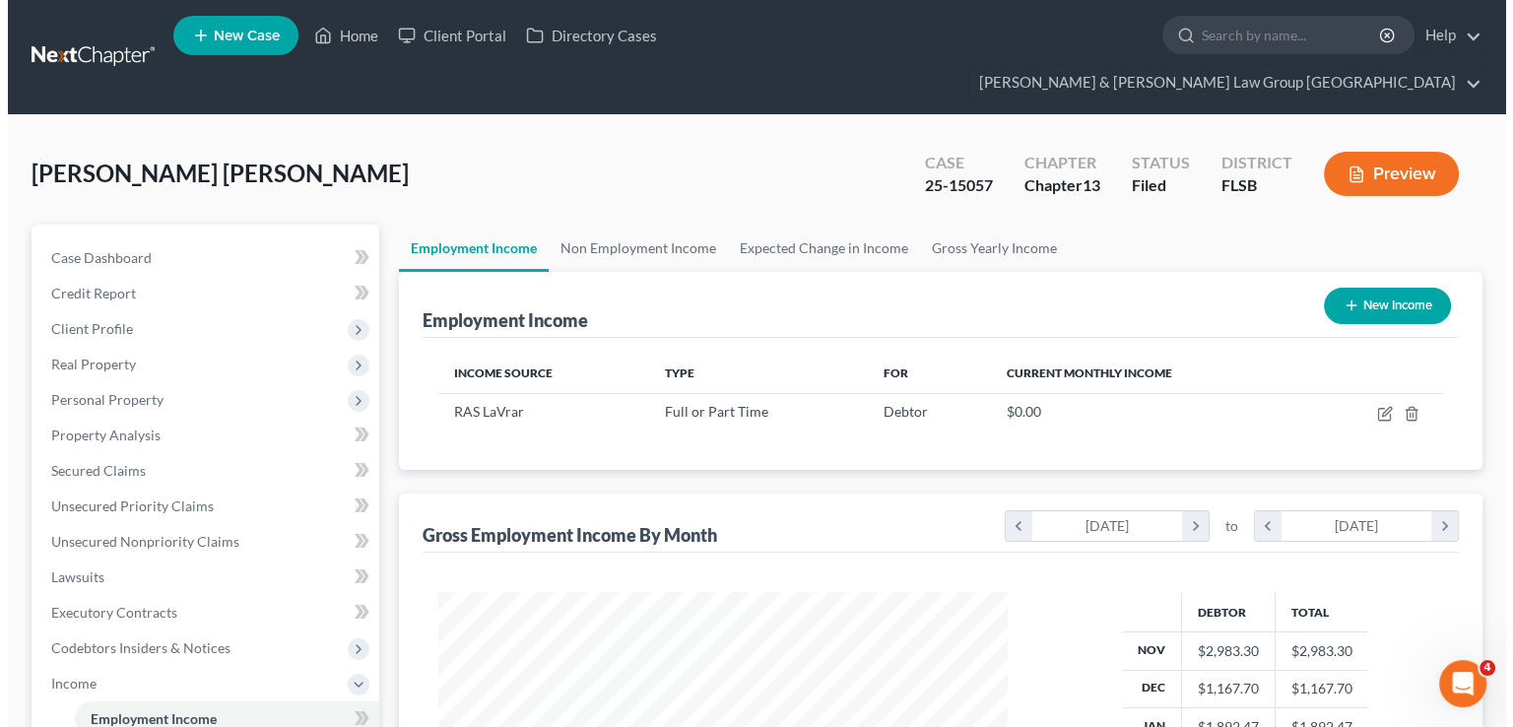
scroll to position [351, 608]
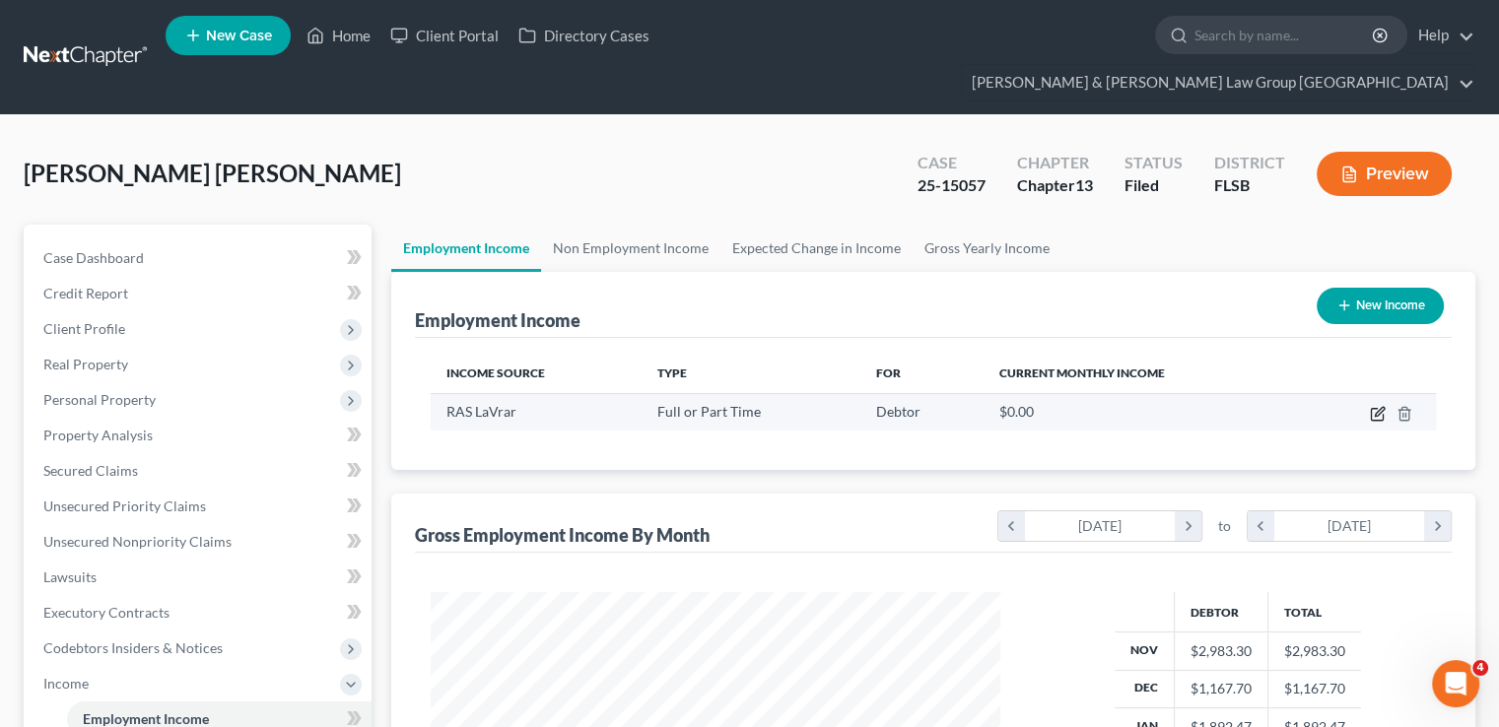
click at [1372, 409] on icon "button" at bounding box center [1377, 415] width 12 height 12
select select "0"
select select "9"
select select "2"
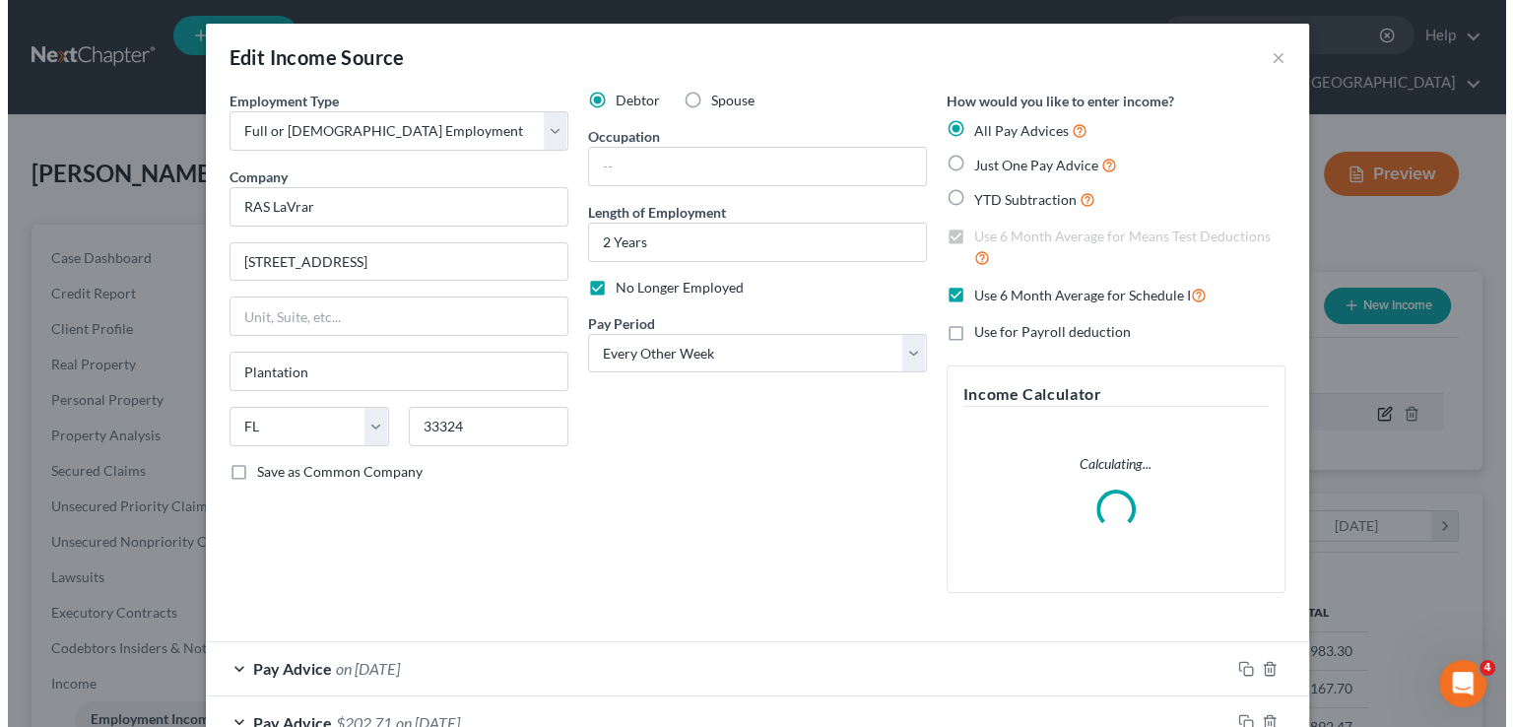
scroll to position [351, 615]
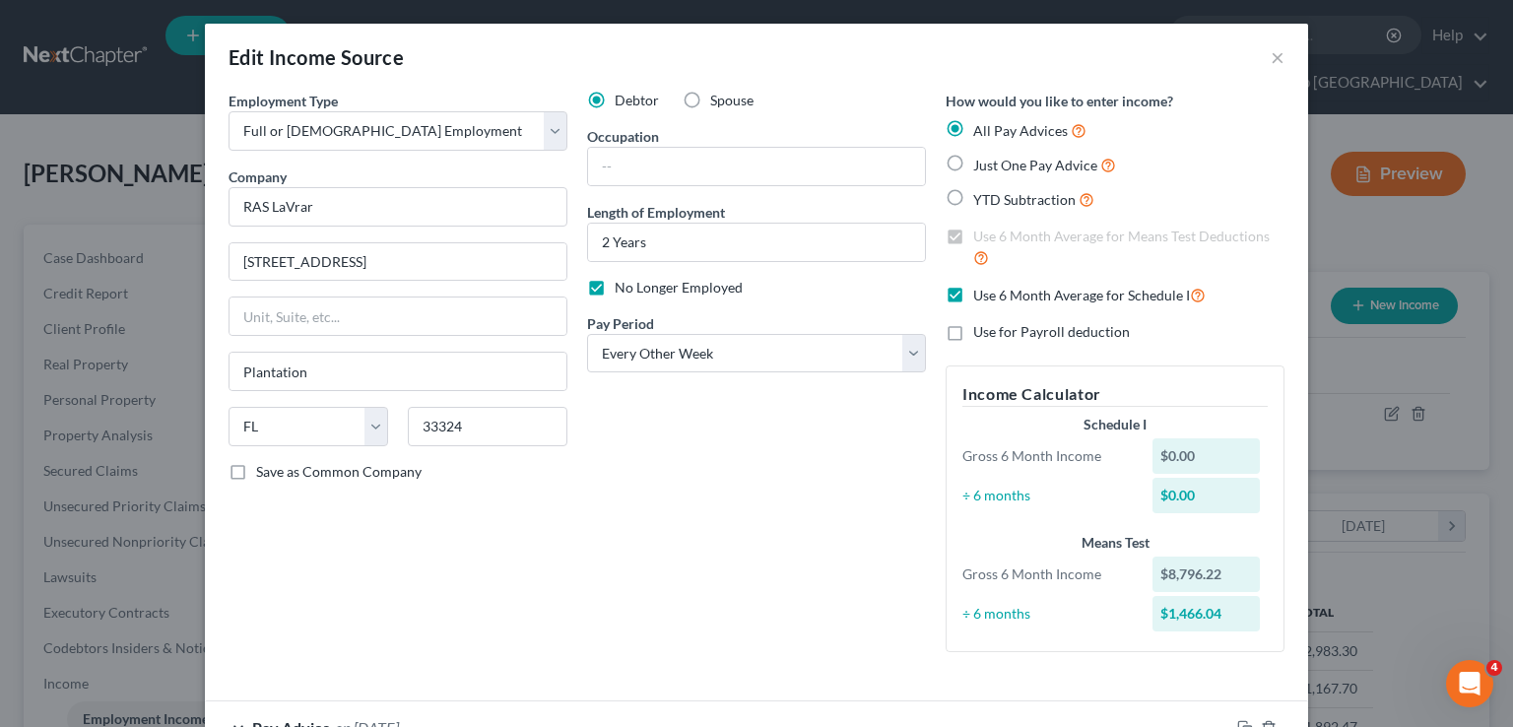
click at [615, 285] on label "No Longer Employed" at bounding box center [679, 288] width 128 height 20
click at [623, 285] on input "No Longer Employed" at bounding box center [629, 284] width 13 height 13
checkbox input "false"
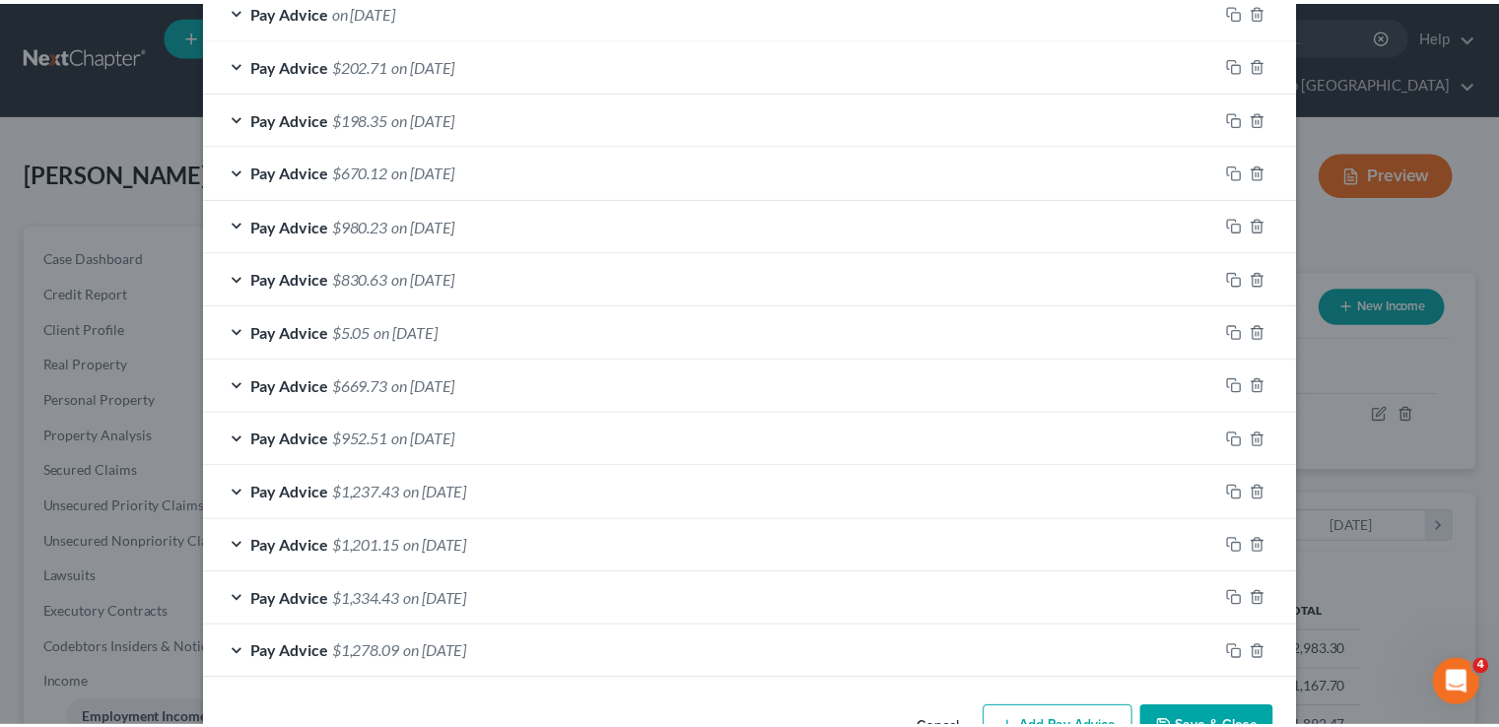
scroll to position [775, 0]
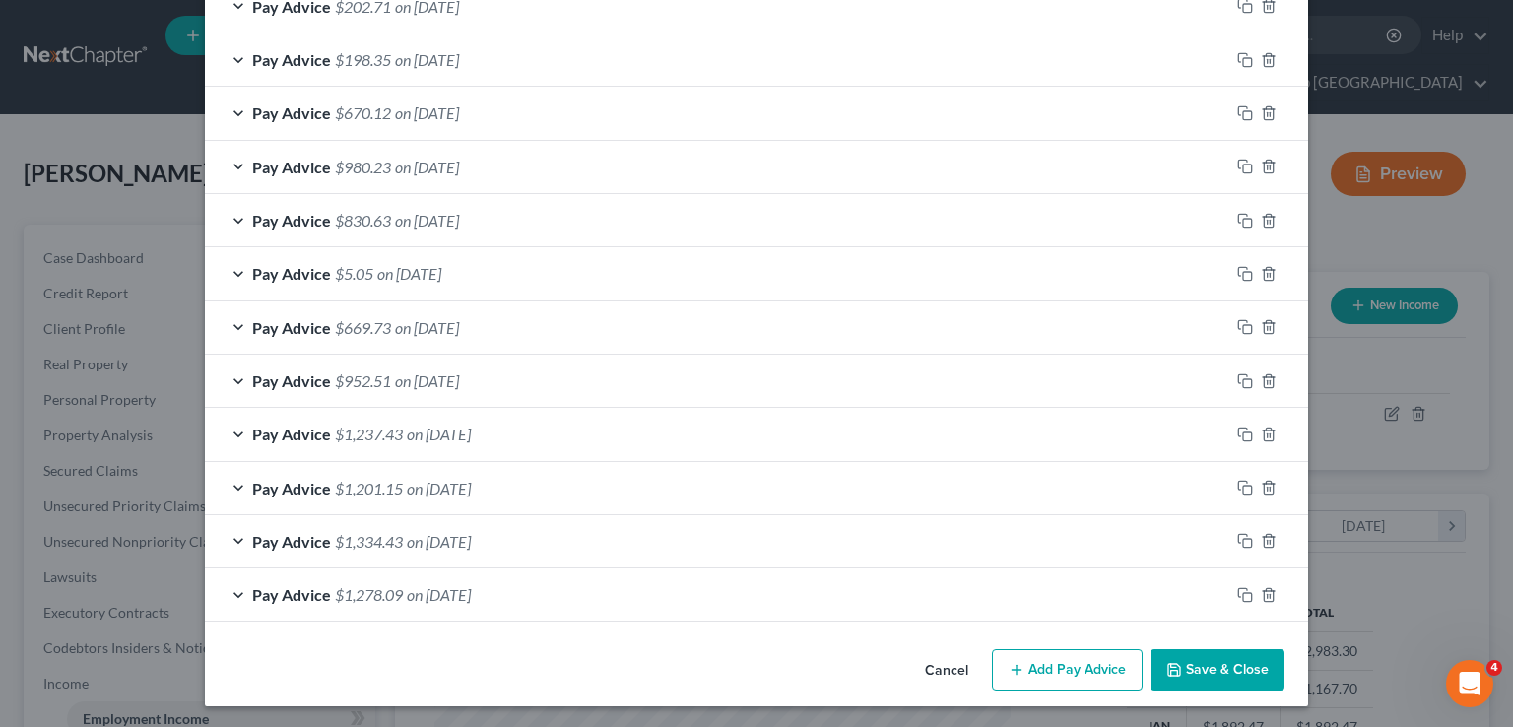
click at [1218, 671] on button "Save & Close" at bounding box center [1218, 669] width 134 height 41
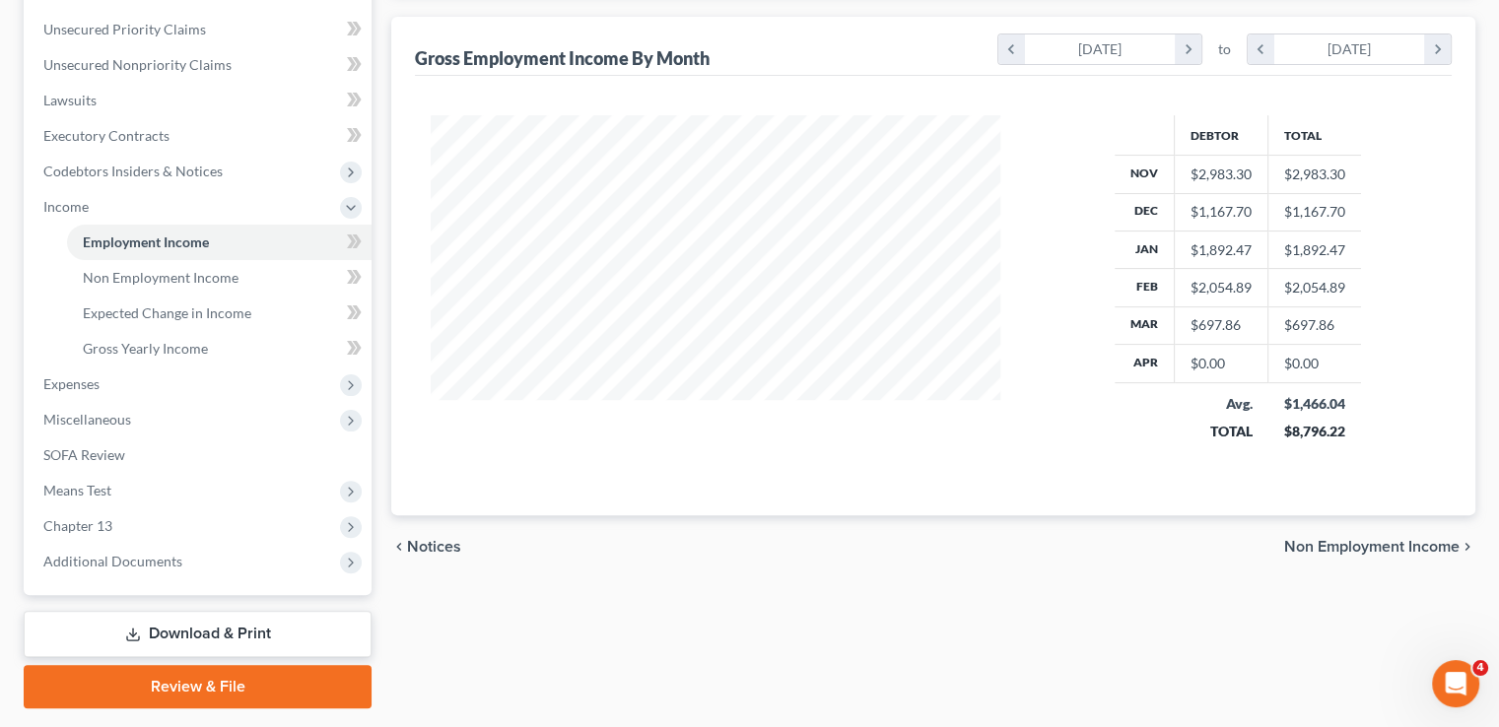
scroll to position [493, 0]
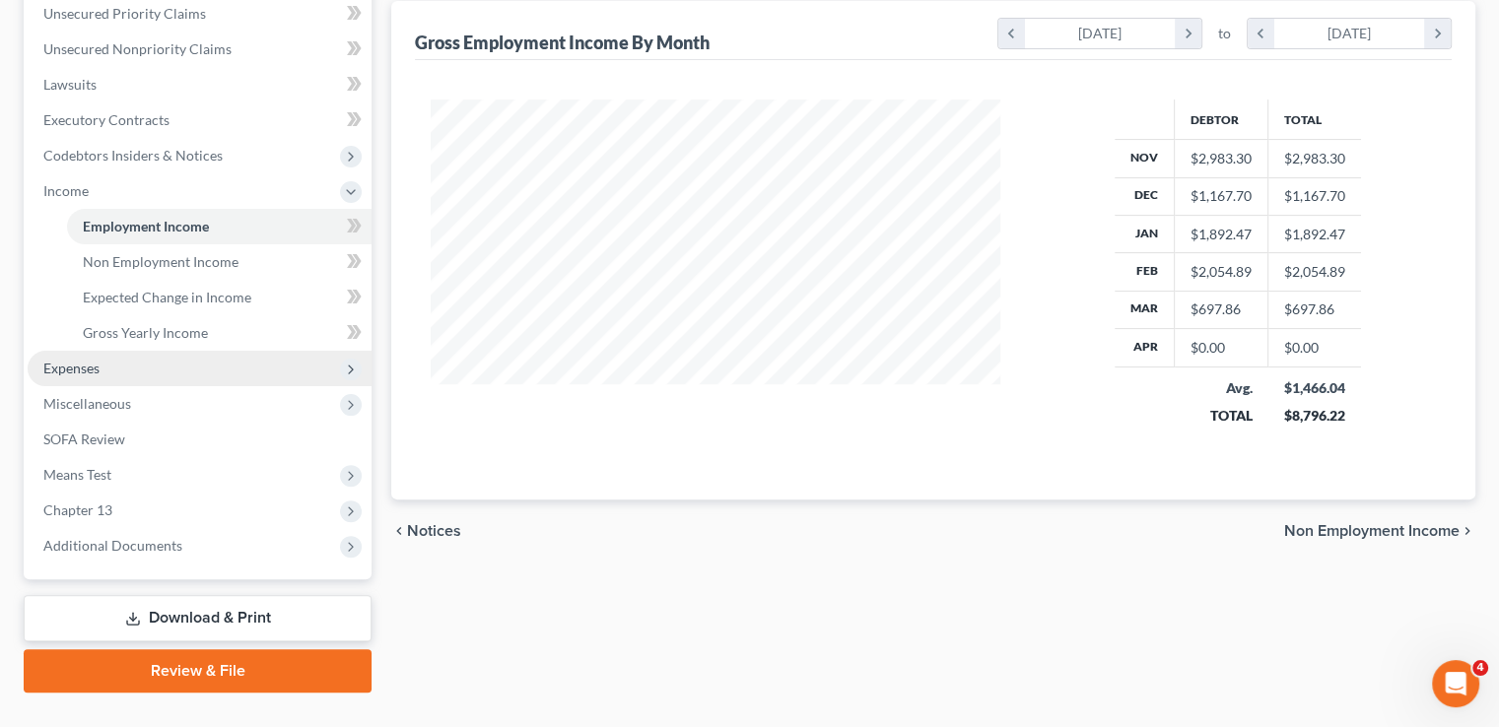
click at [150, 351] on span "Expenses" at bounding box center [200, 368] width 344 height 35
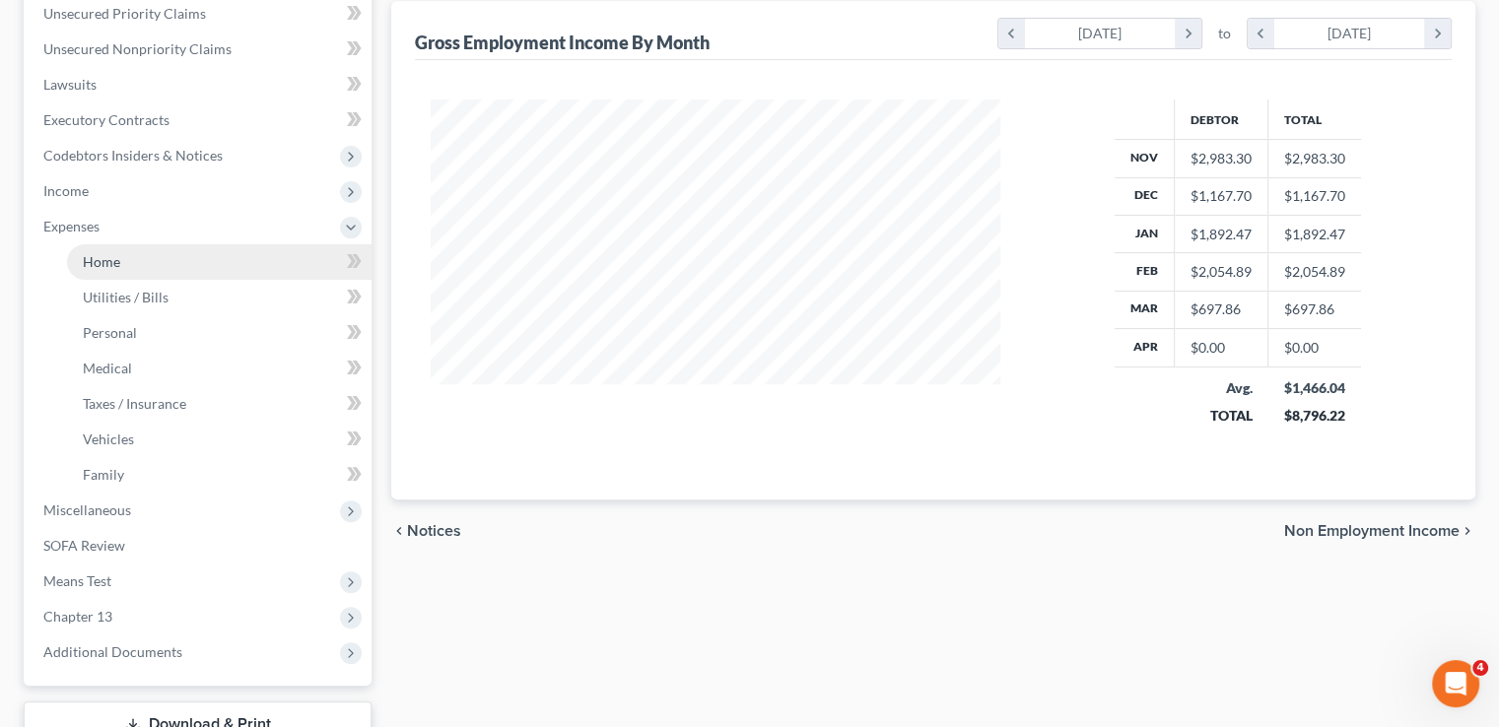
click at [125, 244] on link "Home" at bounding box center [219, 261] width 304 height 35
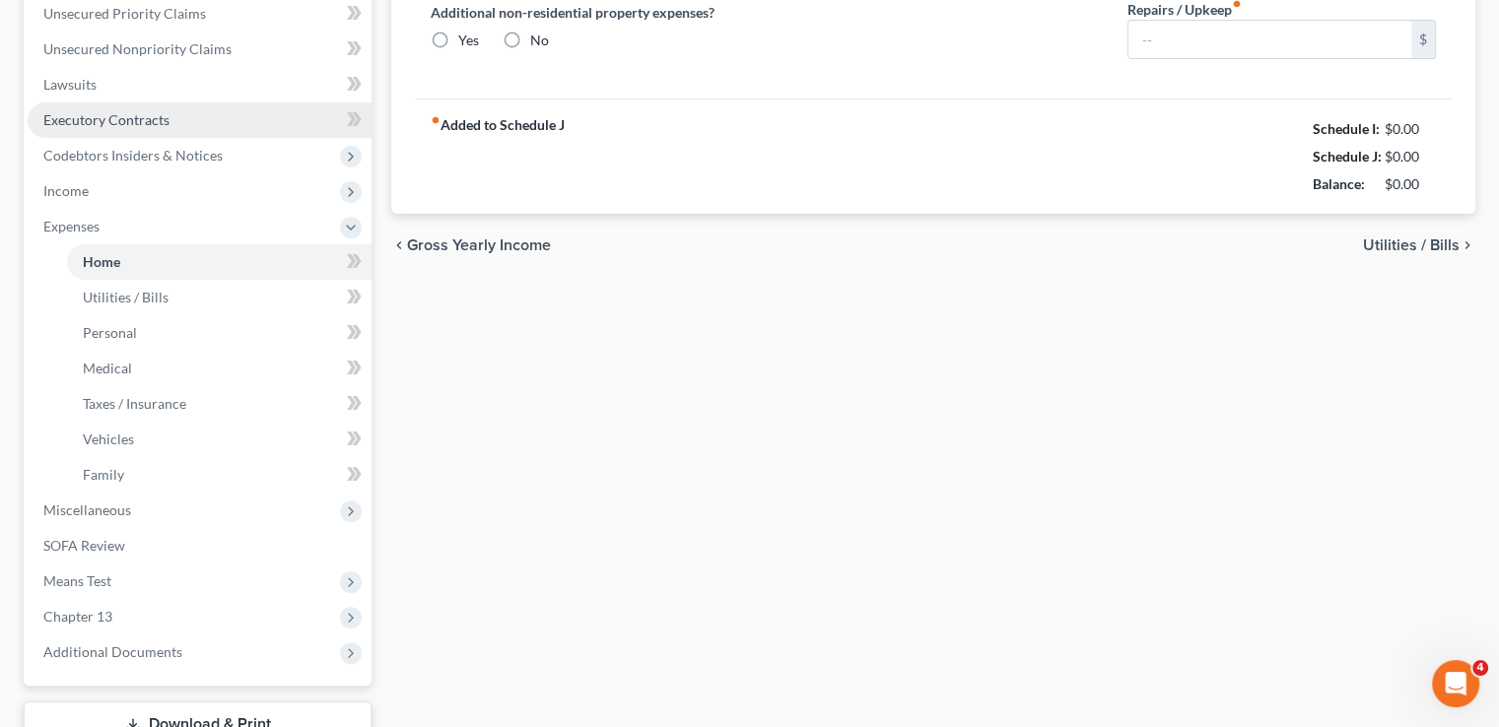
type input "0.00"
radio input "true"
type input "0.00"
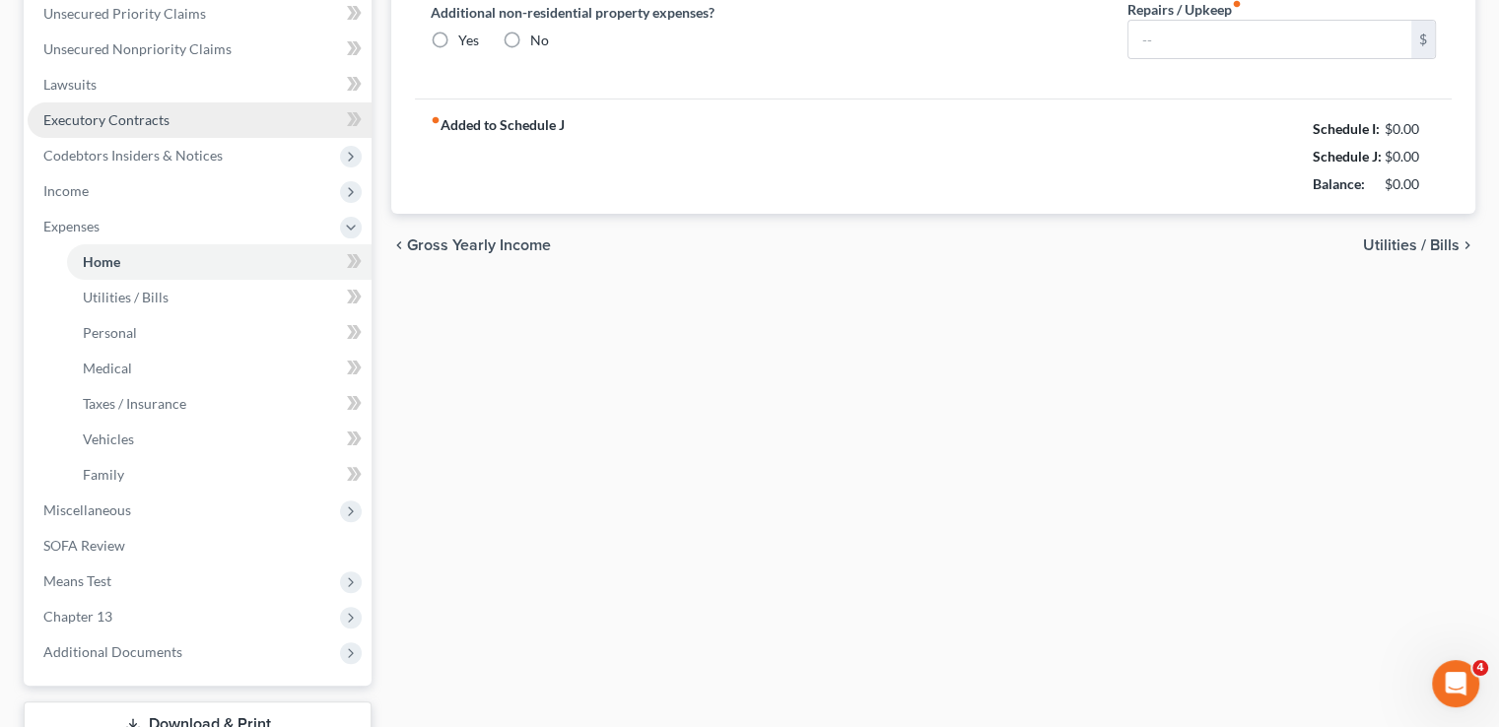
type input "0.00"
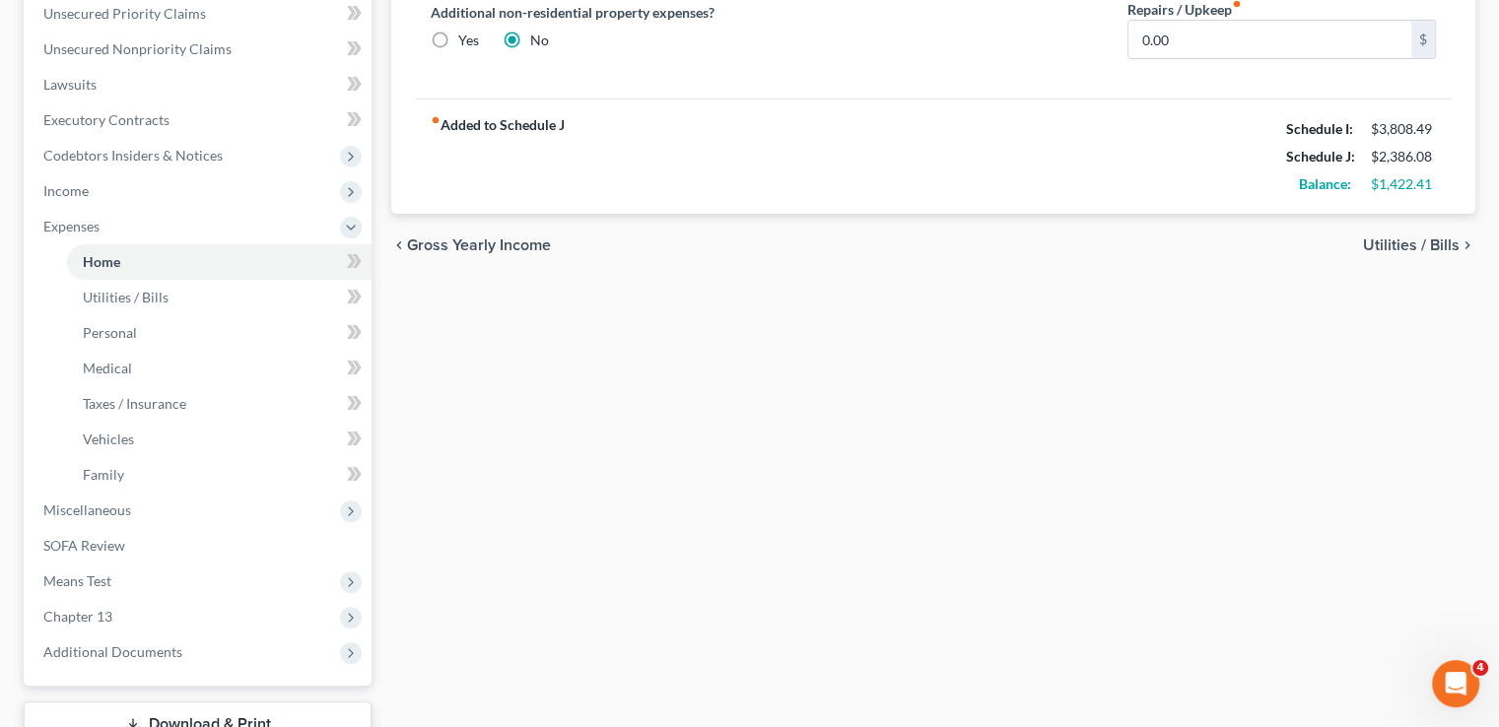
click at [233, 702] on link "Download & Print" at bounding box center [198, 725] width 348 height 46
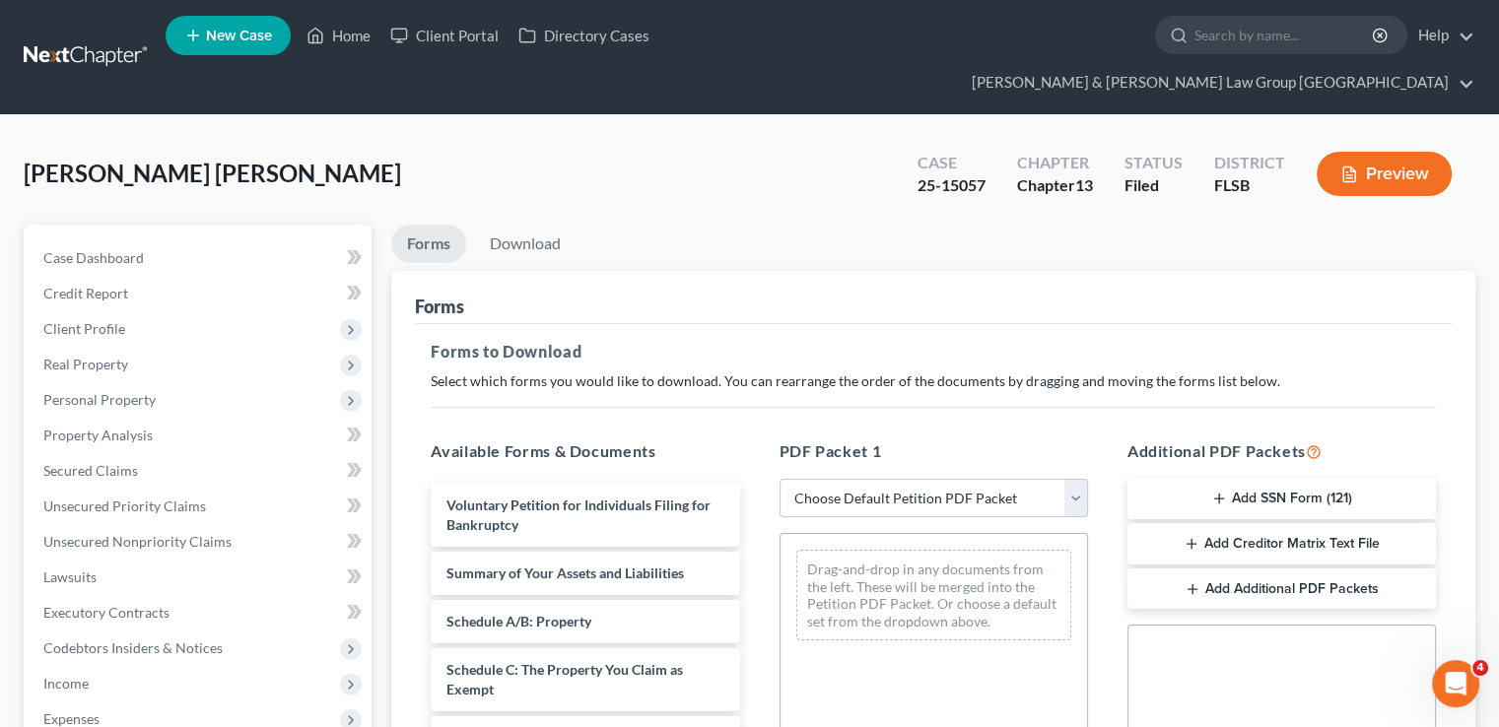
click at [912, 479] on select "Choose Default Petition PDF Packet Complete Bankruptcy Petition (all forms and …" at bounding box center [933, 498] width 308 height 39
select select "2"
click at [779, 479] on select "Choose Default Petition PDF Packet Complete Bankruptcy Petition (all forms and …" at bounding box center [933, 498] width 308 height 39
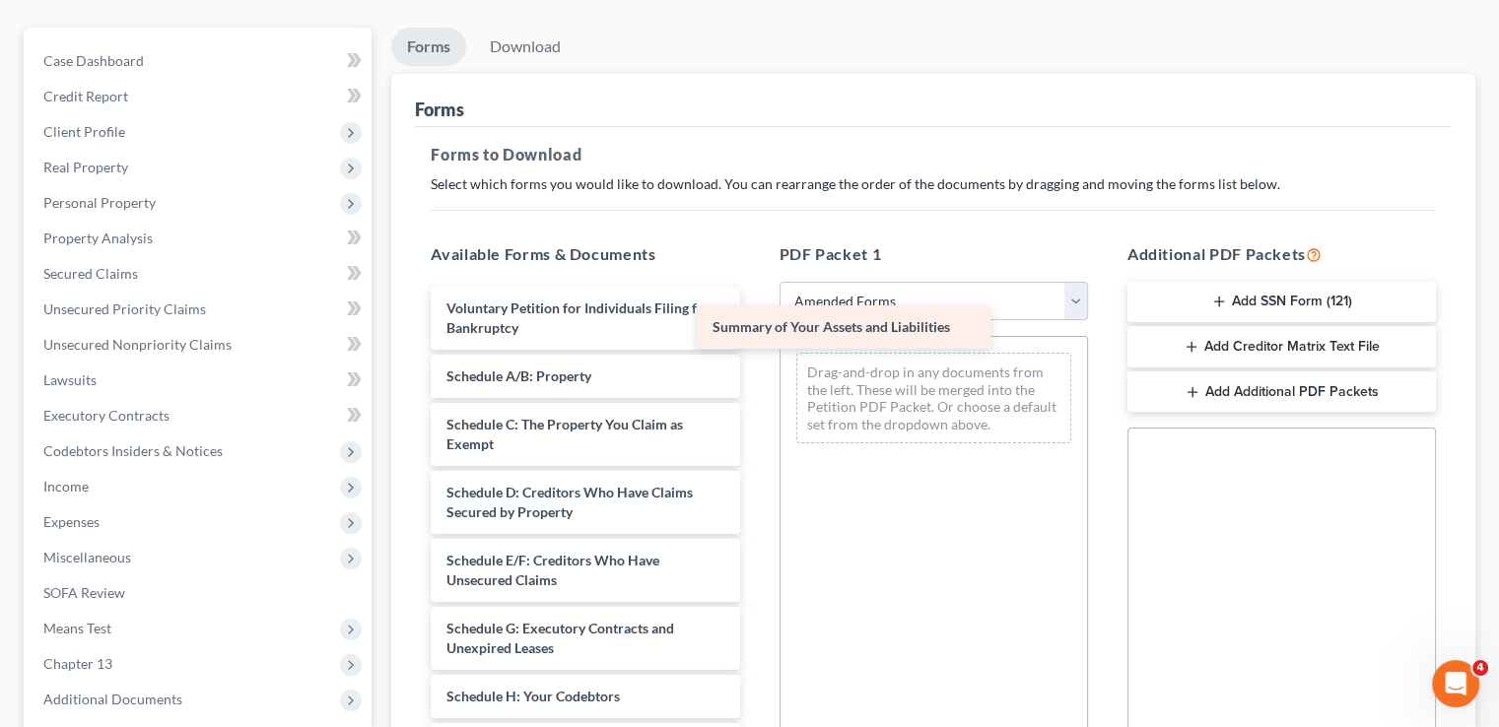
drag, startPoint x: 662, startPoint y: 336, endPoint x: 928, endPoint y: 324, distance: 266.3
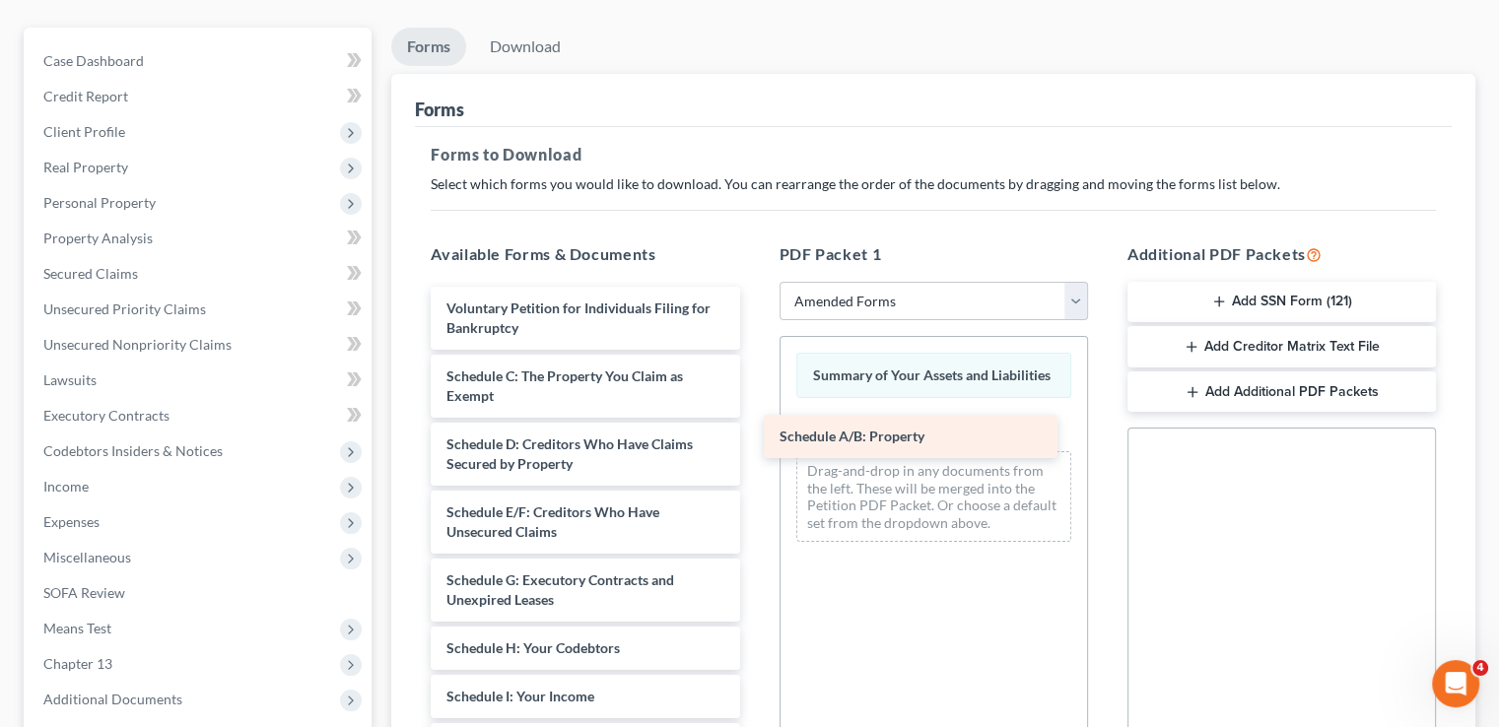
drag, startPoint x: 627, startPoint y: 331, endPoint x: 970, endPoint y: 405, distance: 350.8
click at [755, 405] on div "Schedule A/B: Property Voluntary Petition for Individuals Filing for Bankruptcy…" at bounding box center [585, 735] width 340 height 897
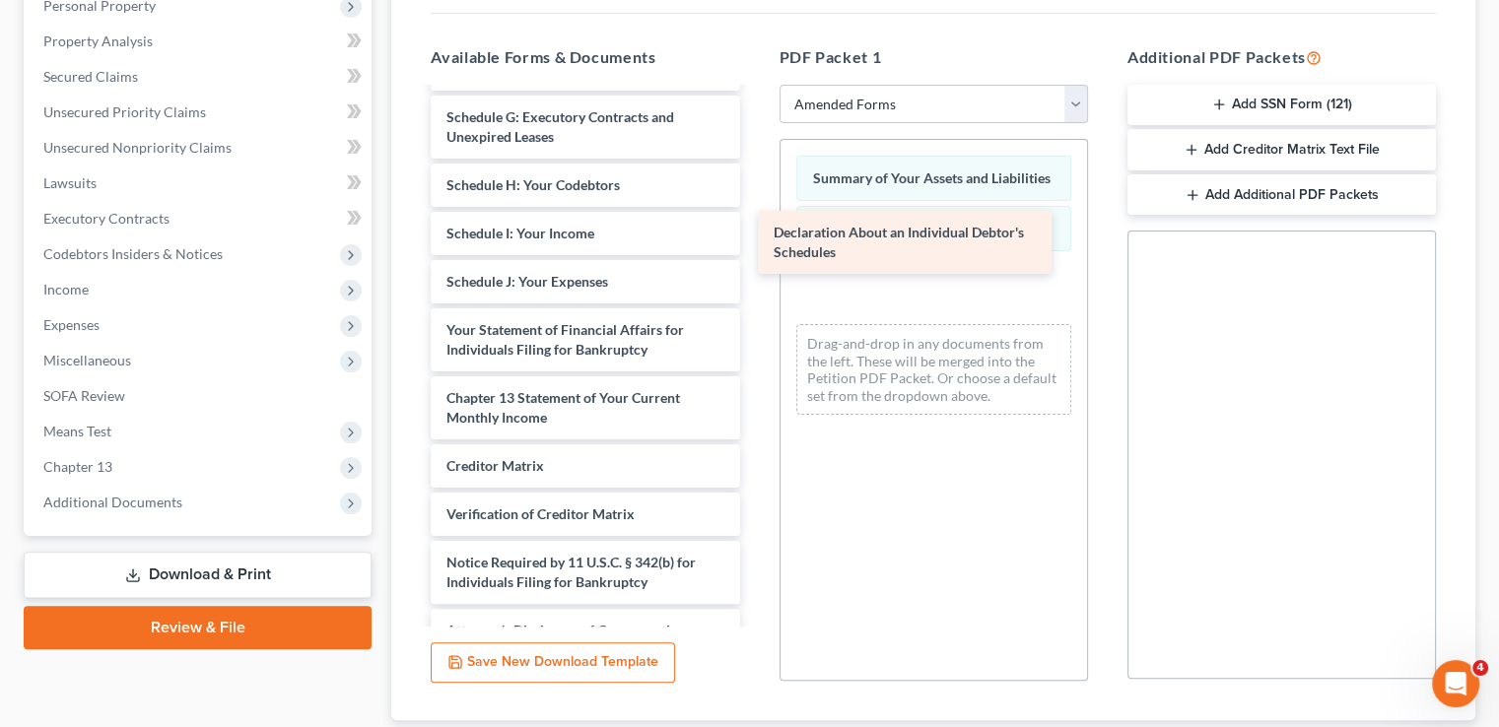
drag, startPoint x: 528, startPoint y: 321, endPoint x: 855, endPoint y: 261, distance: 332.6
click at [755, 261] on div "Declaration About an Individual Debtor's Schedules Voluntary Petition for Indiv…" at bounding box center [585, 238] width 340 height 829
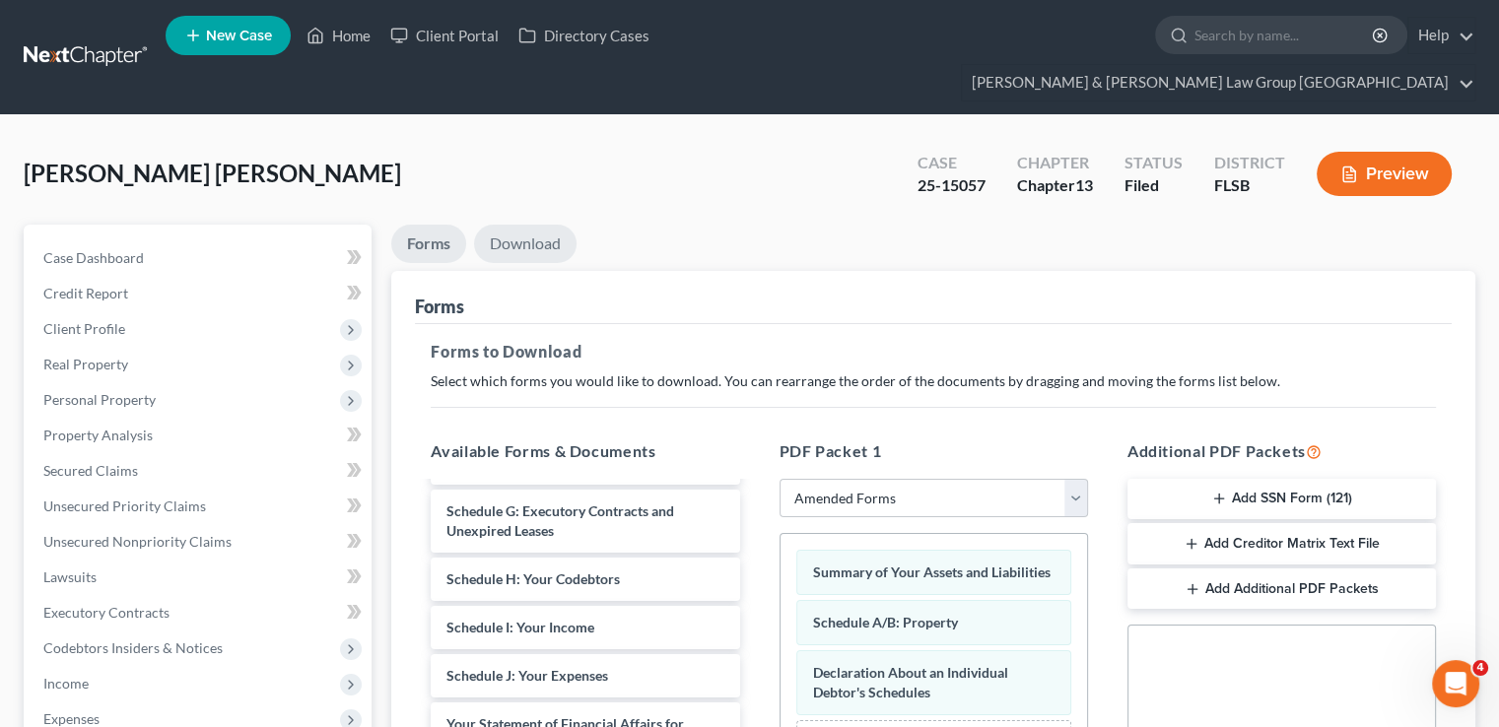
click at [557, 225] on link "Download" at bounding box center [525, 244] width 102 height 38
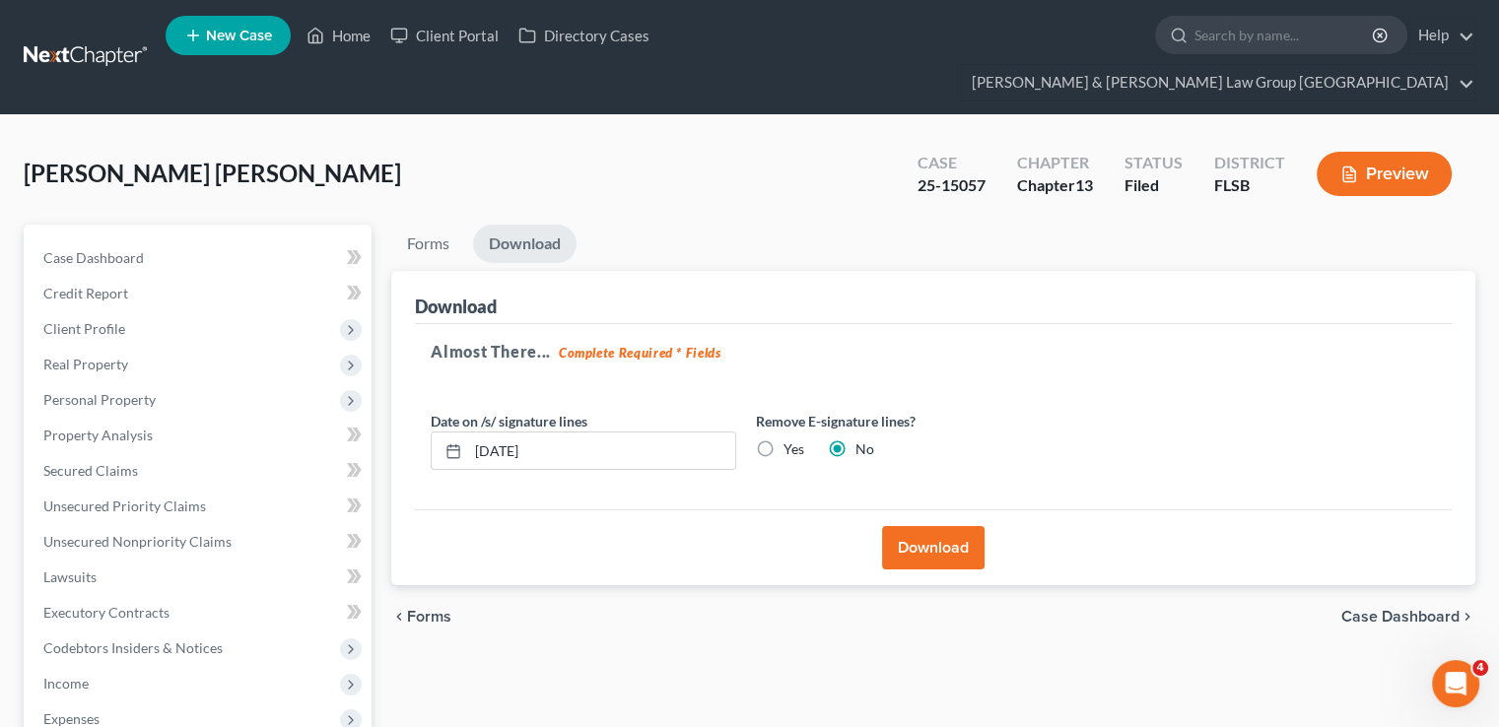
click at [783, 439] on label "Yes" at bounding box center [793, 449] width 21 height 20
click at [791, 439] on input "Yes" at bounding box center [797, 445] width 13 height 13
radio input "true"
radio input "false"
click at [910, 526] on button "Download" at bounding box center [933, 547] width 102 height 43
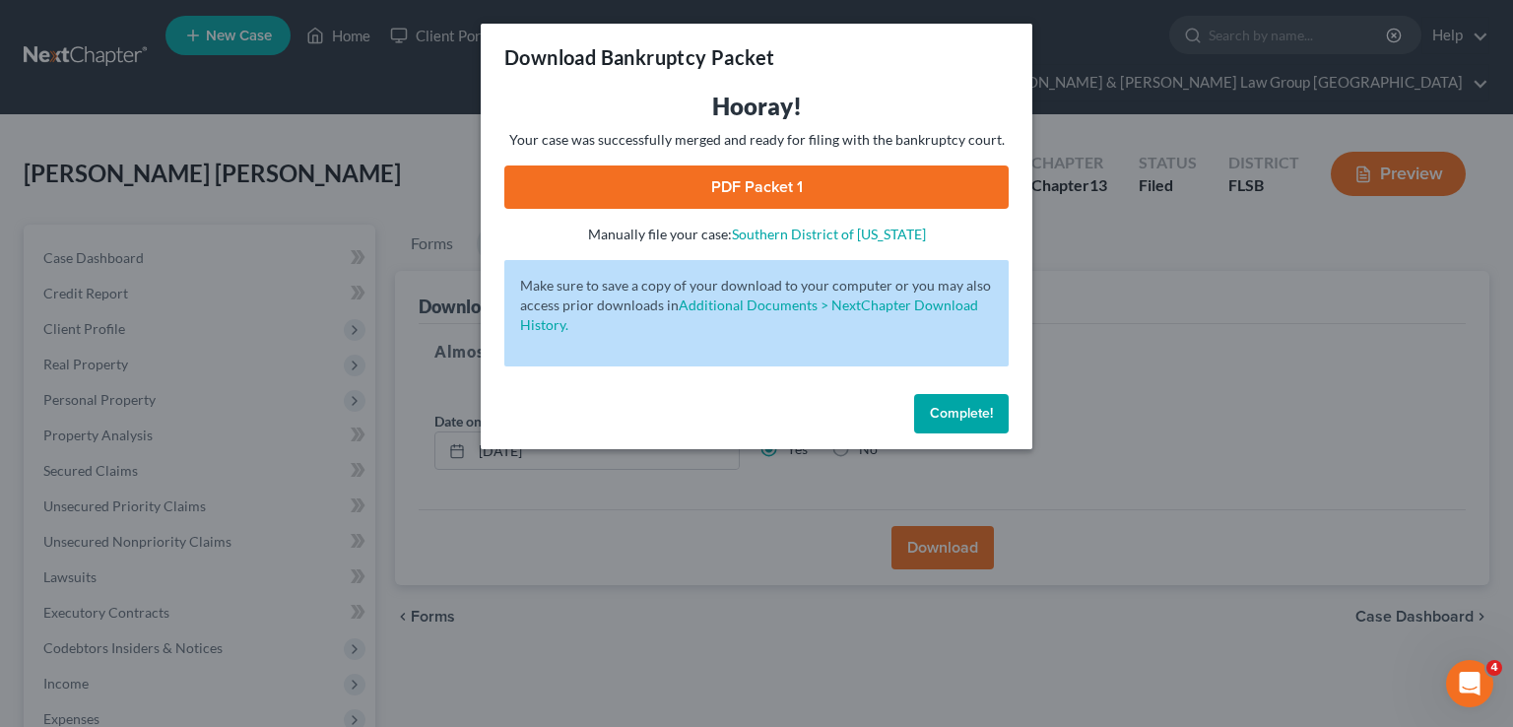
click at [885, 194] on link "PDF Packet 1" at bounding box center [756, 187] width 504 height 43
click at [930, 414] on span "Complete!" at bounding box center [961, 413] width 63 height 17
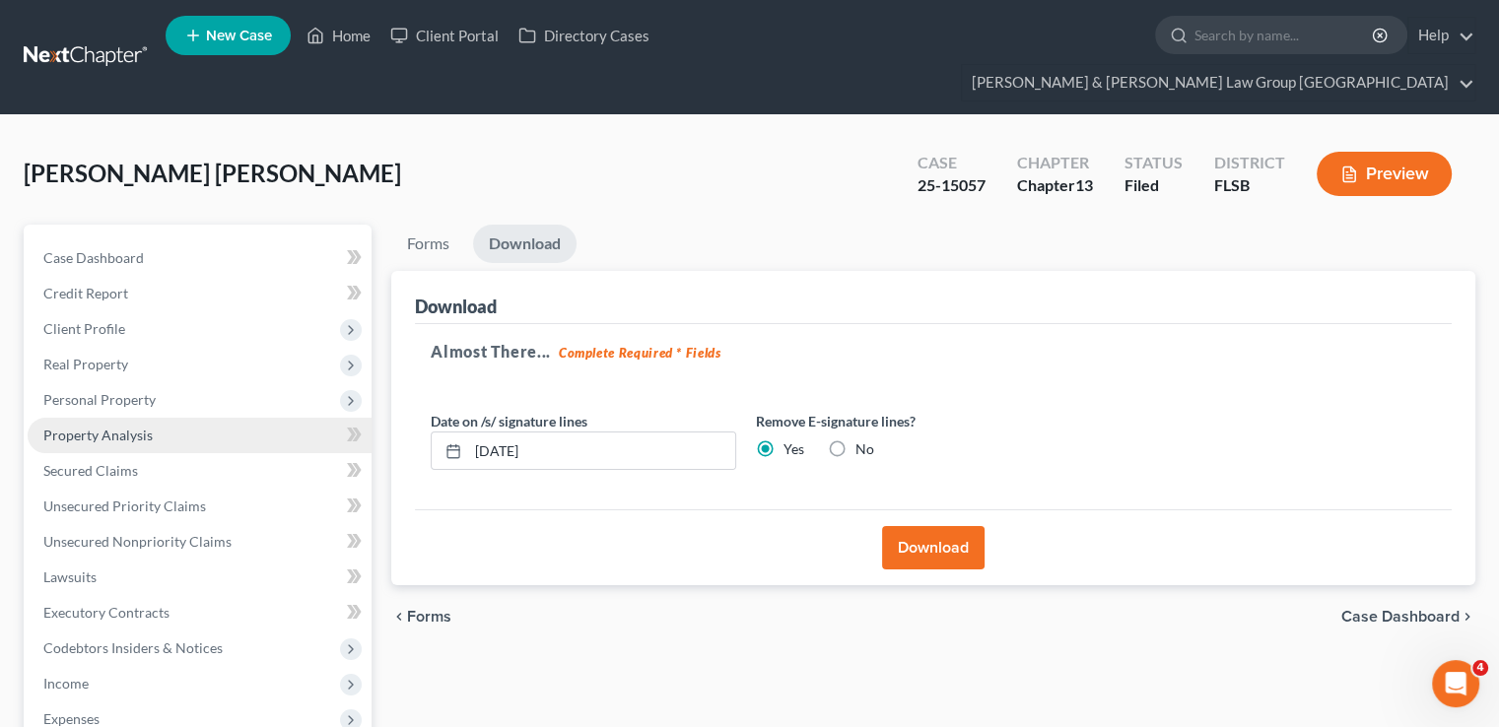
click at [138, 427] on span "Property Analysis" at bounding box center [97, 435] width 109 height 17
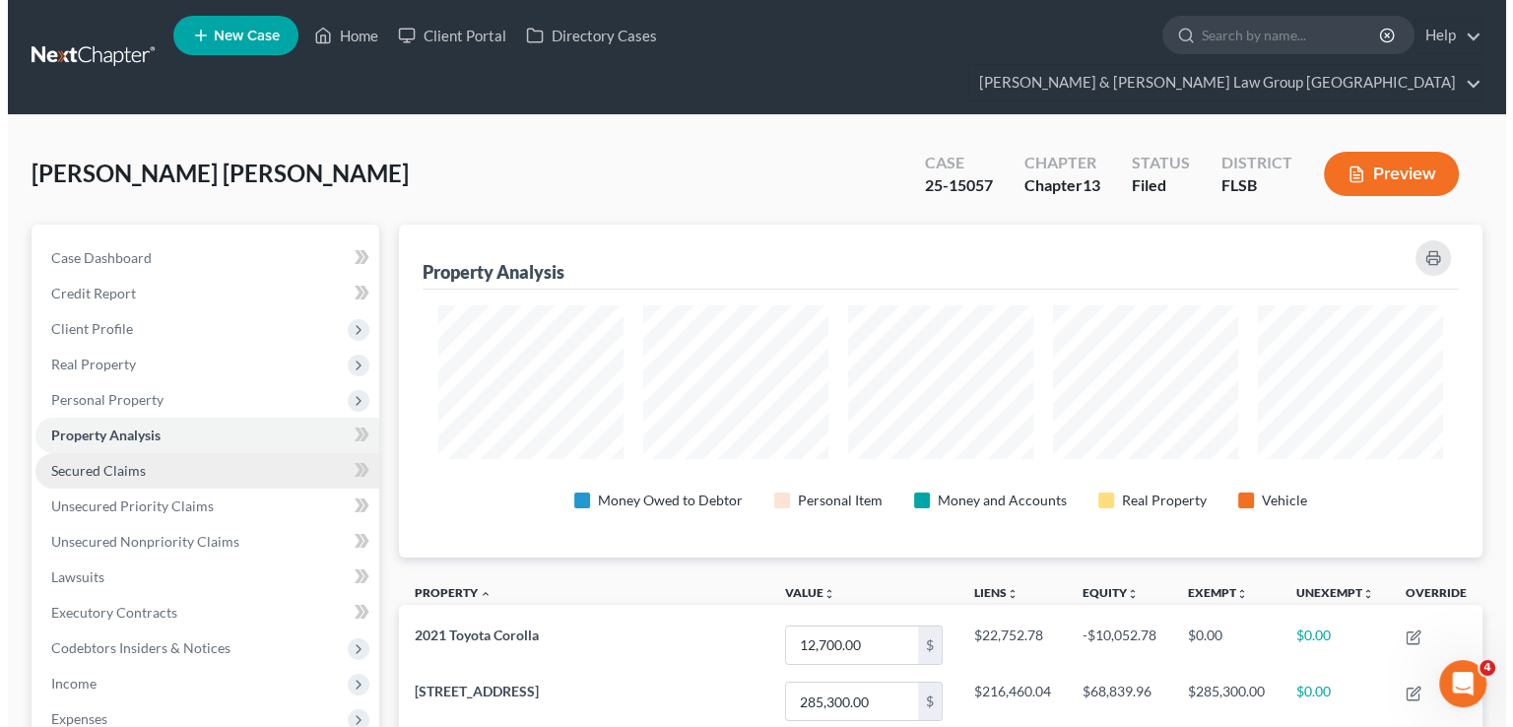
scroll to position [333, 1083]
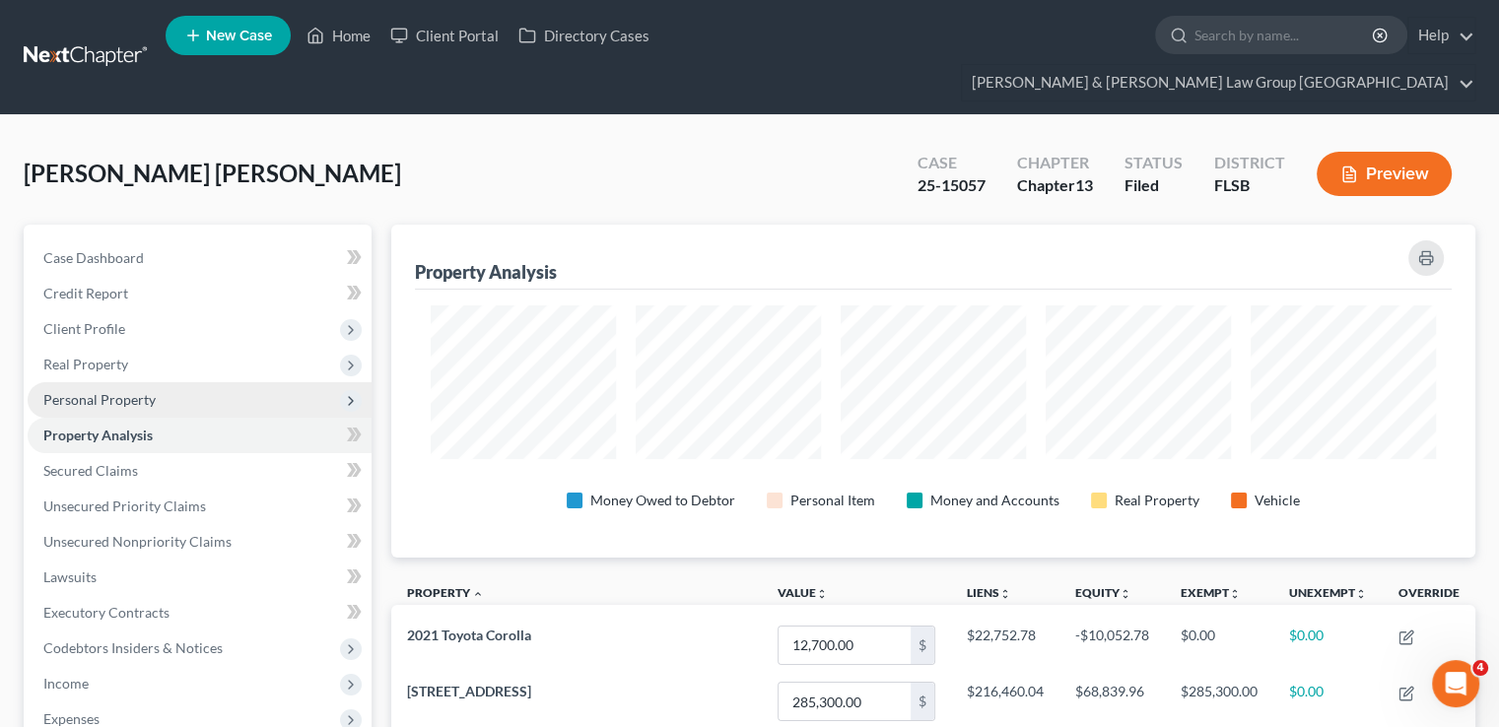
click at [124, 391] on span "Personal Property" at bounding box center [99, 399] width 112 height 17
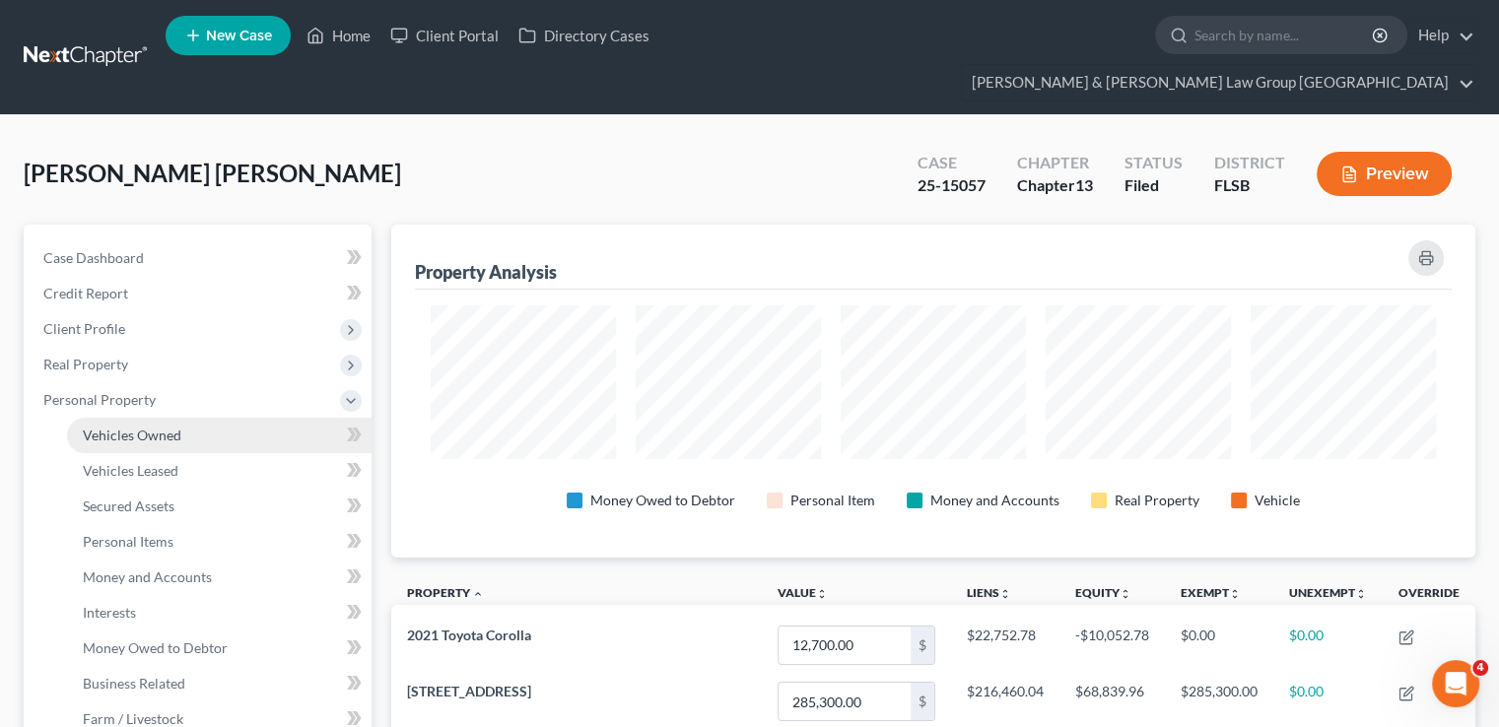
click at [118, 427] on span "Vehicles Owned" at bounding box center [132, 435] width 99 height 17
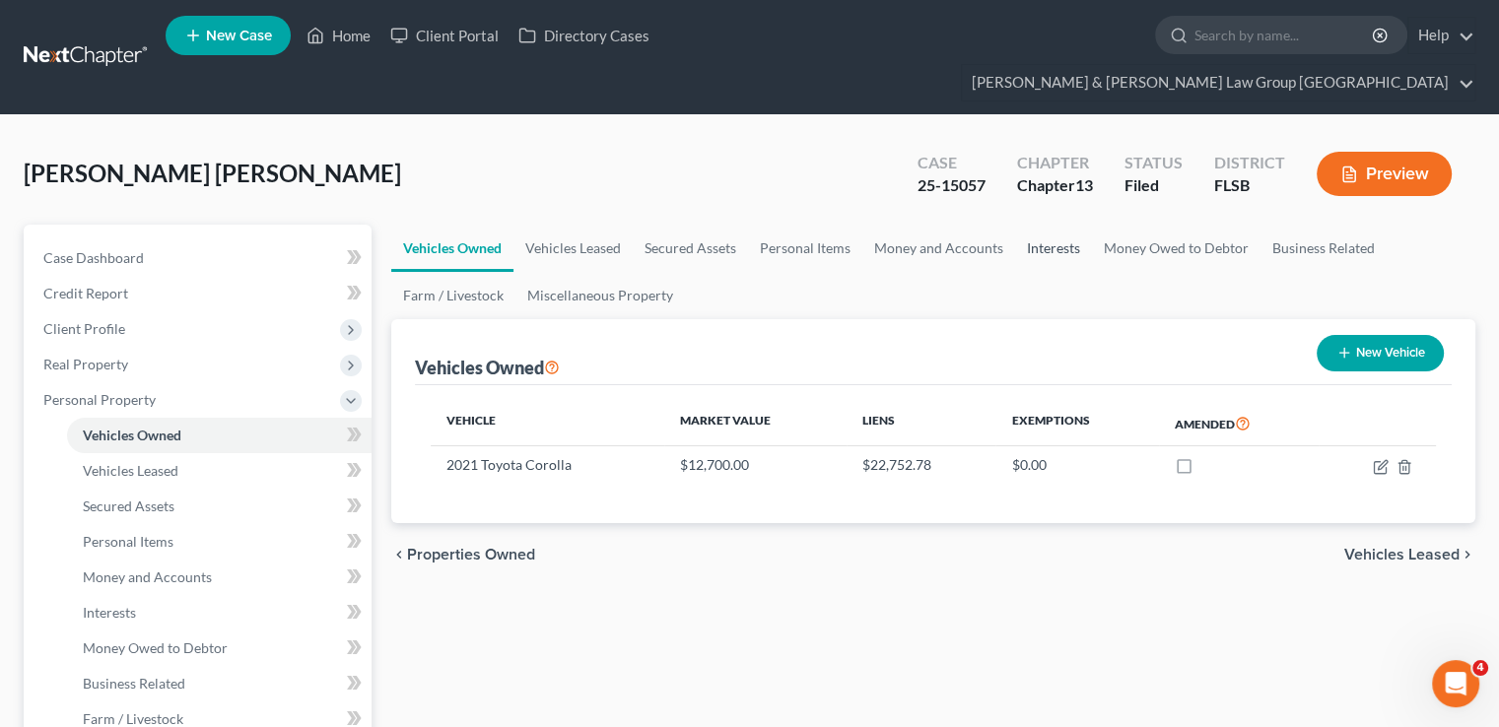
click at [1066, 225] on link "Interests" at bounding box center [1053, 248] width 77 height 47
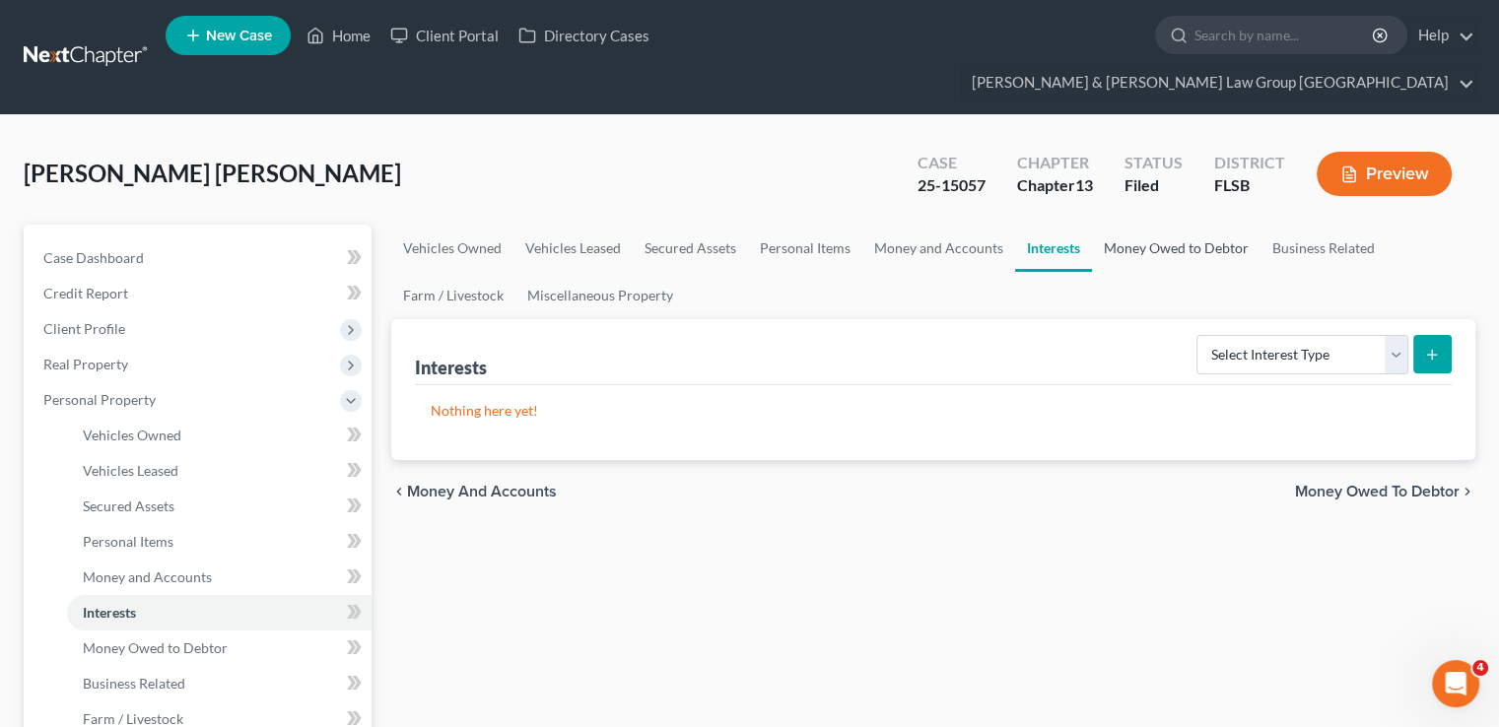
click at [1175, 225] on link "Money Owed to Debtor" at bounding box center [1176, 248] width 168 height 47
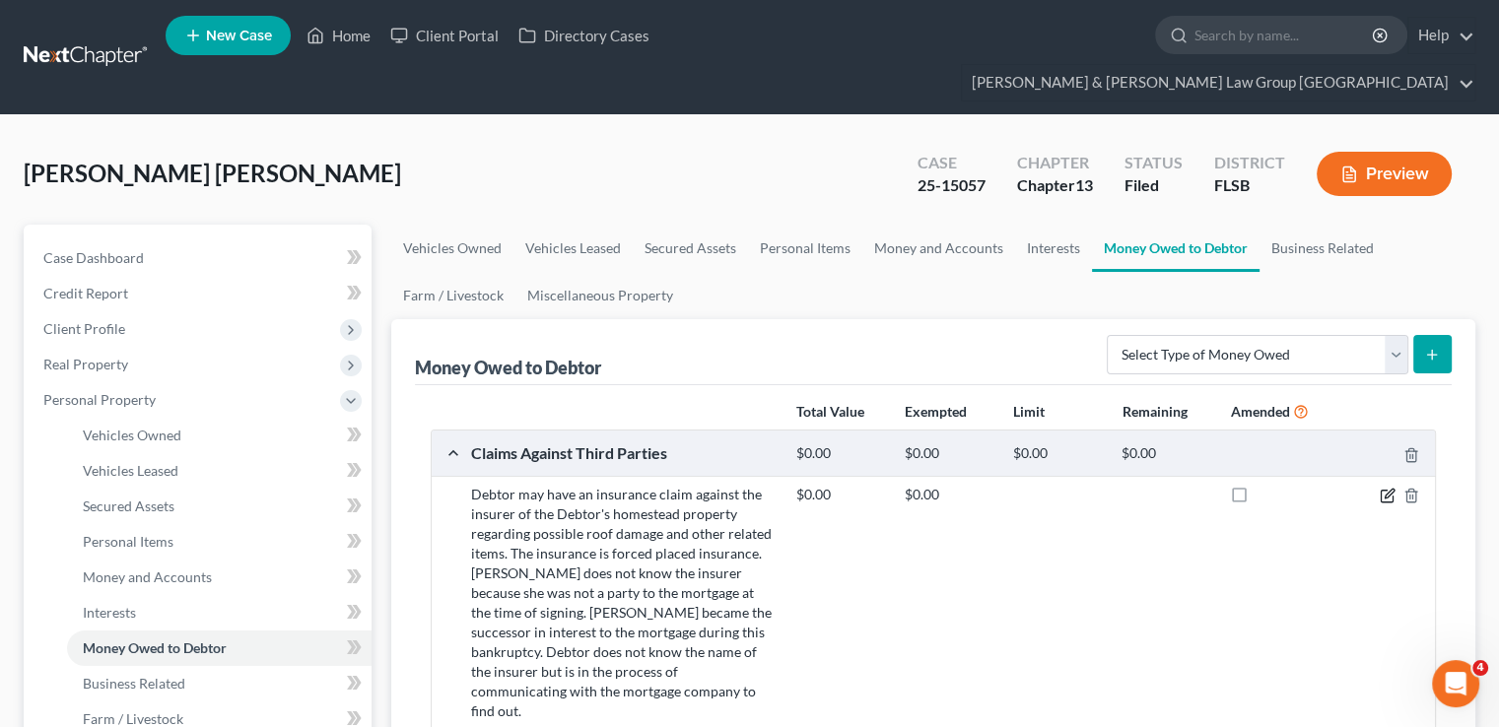
drag, startPoint x: 1395, startPoint y: 457, endPoint x: 1385, endPoint y: 461, distance: 10.6
click at [1392, 485] on div at bounding box center [1382, 495] width 108 height 20
click at [1385, 489] on icon "button" at bounding box center [1388, 493] width 9 height 9
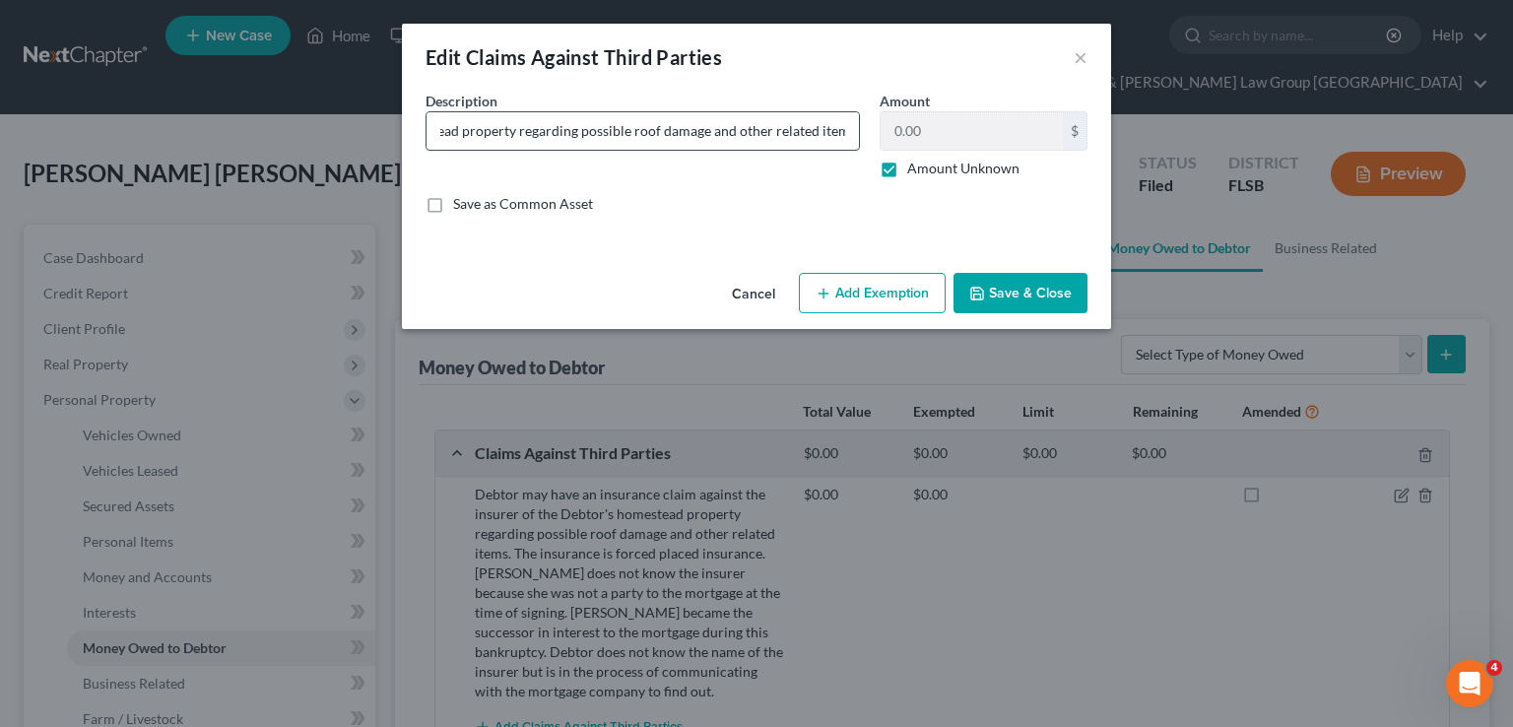
scroll to position [0, 347]
drag, startPoint x: 806, startPoint y: 133, endPoint x: 613, endPoint y: 127, distance: 193.2
click at [613, 127] on input "Debtor may have an insurance claim against the insurer of the Debtor's homestea…" at bounding box center [643, 130] width 433 height 37
click at [685, 140] on input "Debtor may have an insurance claim against the insurer of the Debtor's homestea…" at bounding box center [643, 130] width 433 height 37
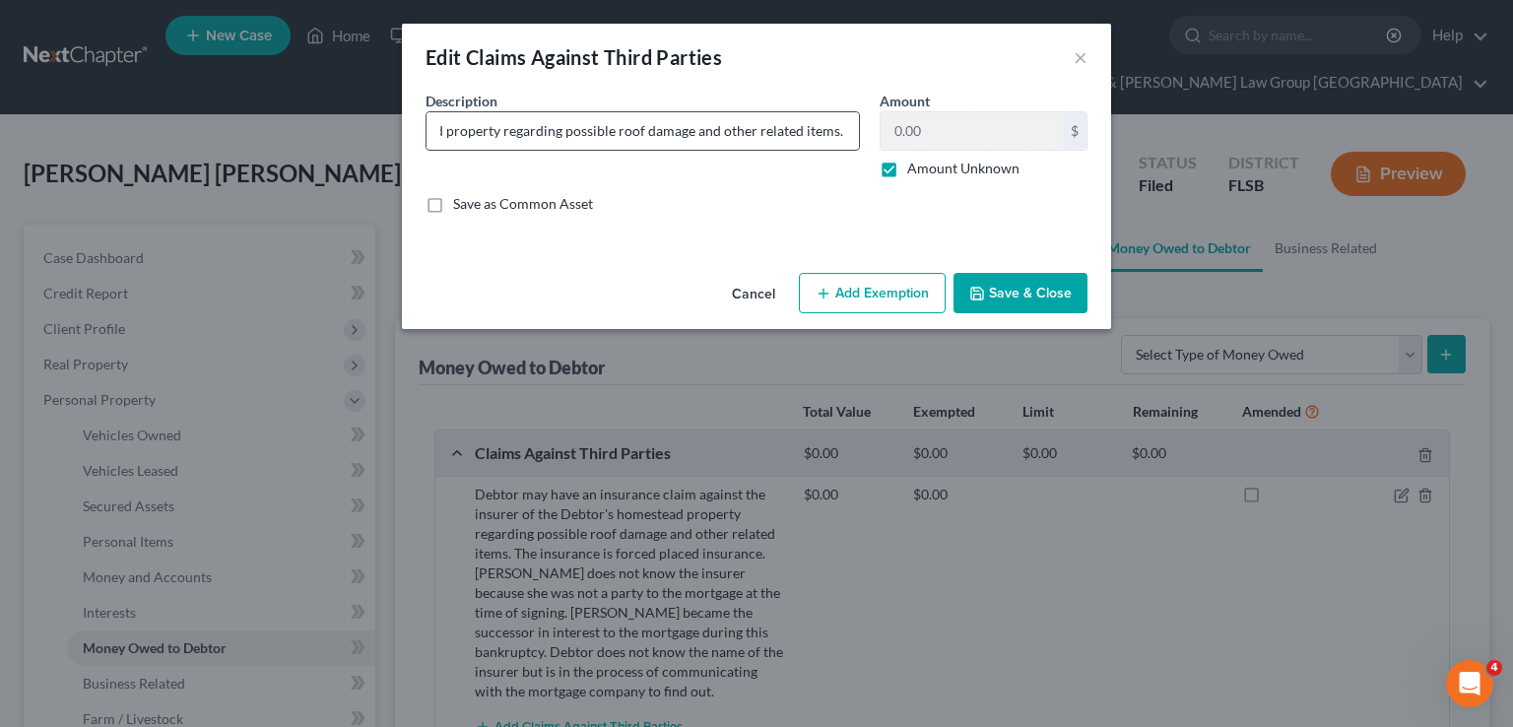
drag, startPoint x: 645, startPoint y: 134, endPoint x: 828, endPoint y: 131, distance: 182.3
click at [828, 131] on input "Debtor may have an insurance claim against the insurer of the Debtor's homestea…" at bounding box center [643, 130] width 433 height 37
click at [885, 141] on div "Description * Debtor may have an insurance claim against the insurer of the Deb…" at bounding box center [757, 160] width 682 height 139
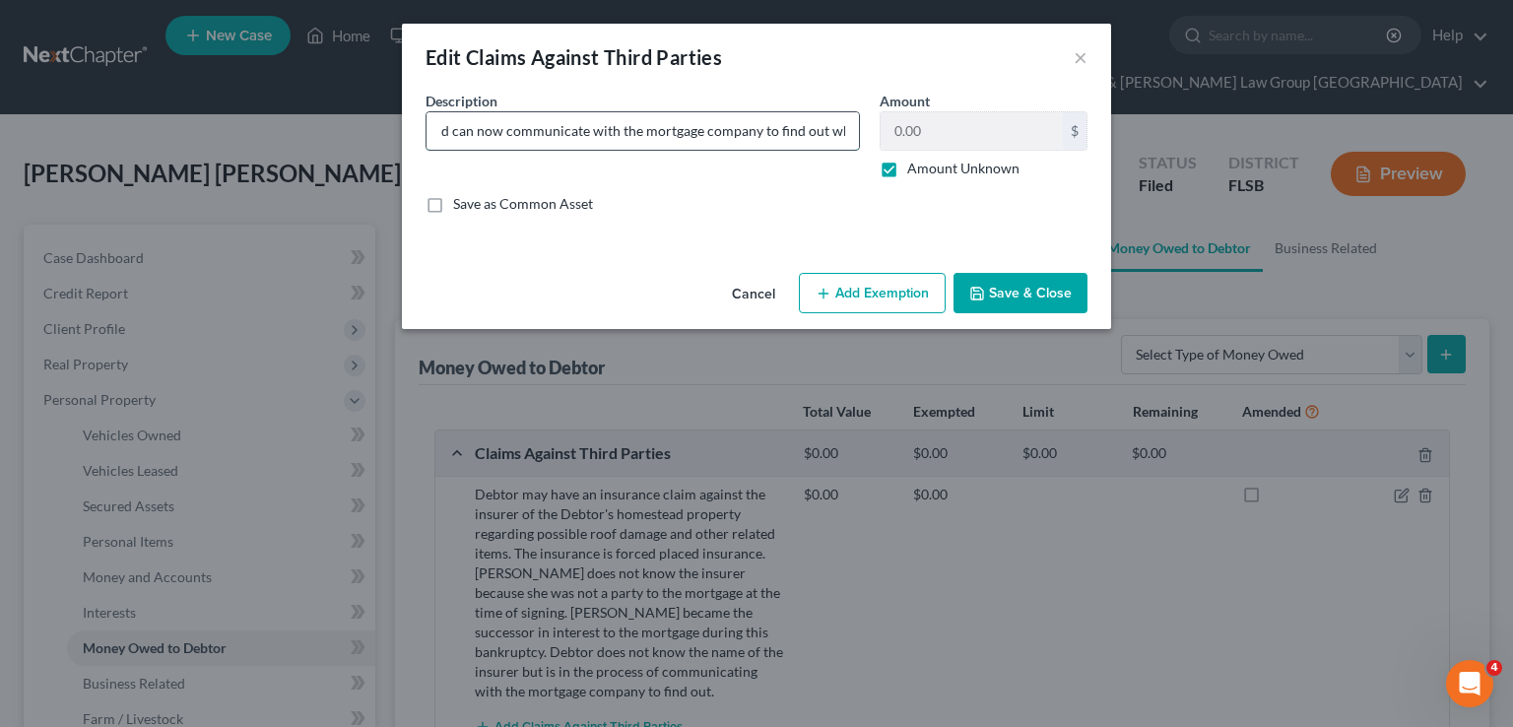
drag, startPoint x: 686, startPoint y: 129, endPoint x: 844, endPoint y: 136, distance: 158.8
click at [844, 136] on input "Debtor may have an insurance claim against the insurer of the Debtor's homestea…" at bounding box center [643, 130] width 433 height 37
type input "Debtor may have an insurance claim against the insurer of the Debtor's homestea…"
click at [1021, 277] on button "Save & Close" at bounding box center [1021, 293] width 134 height 41
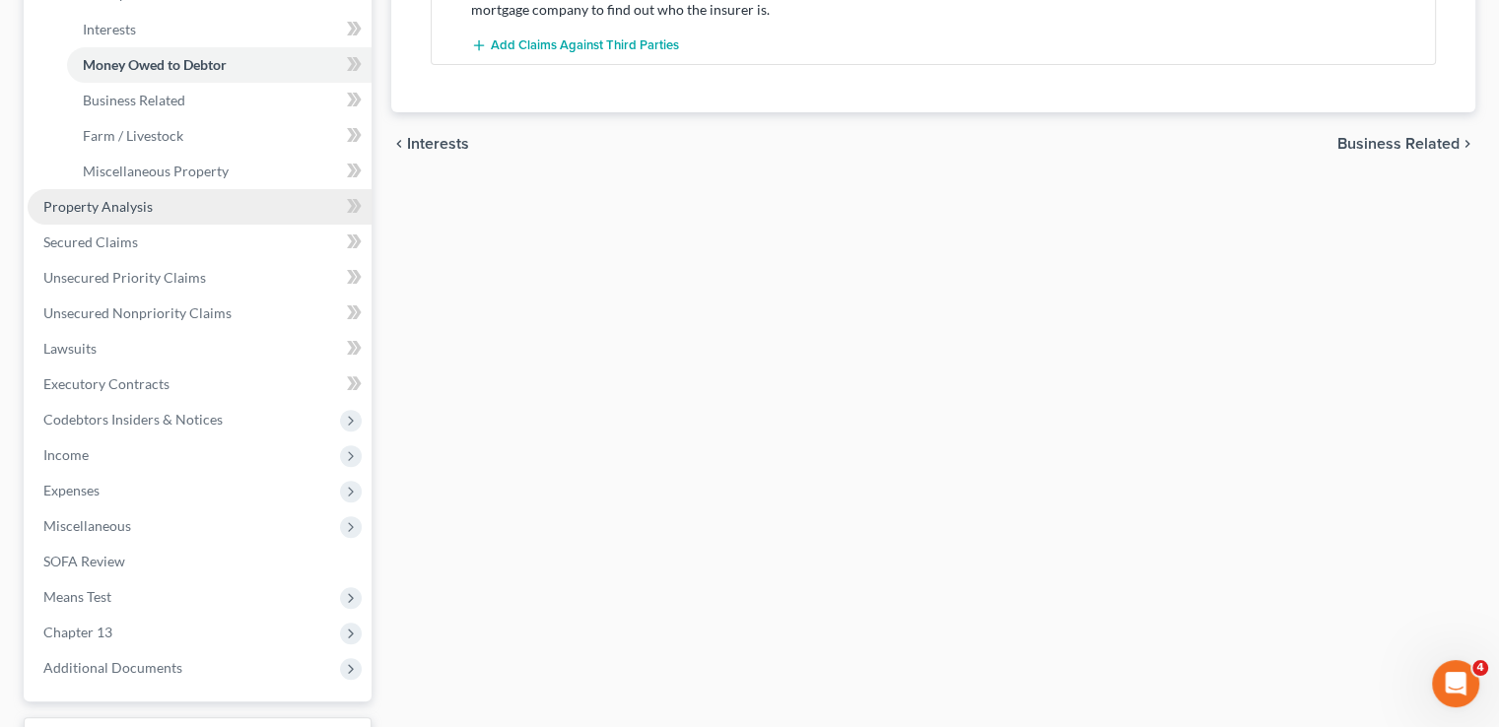
scroll to position [690, 0]
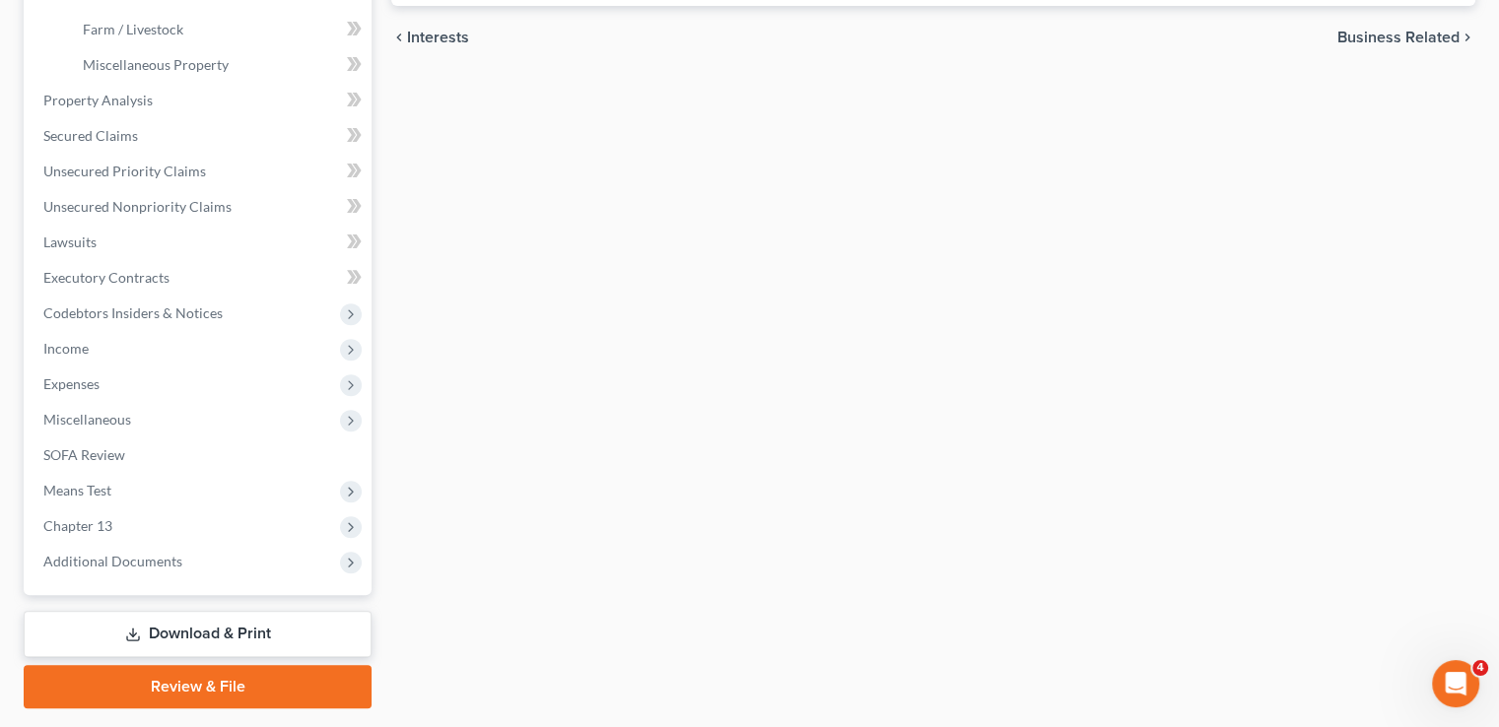
click at [277, 611] on link "Download & Print" at bounding box center [198, 634] width 348 height 46
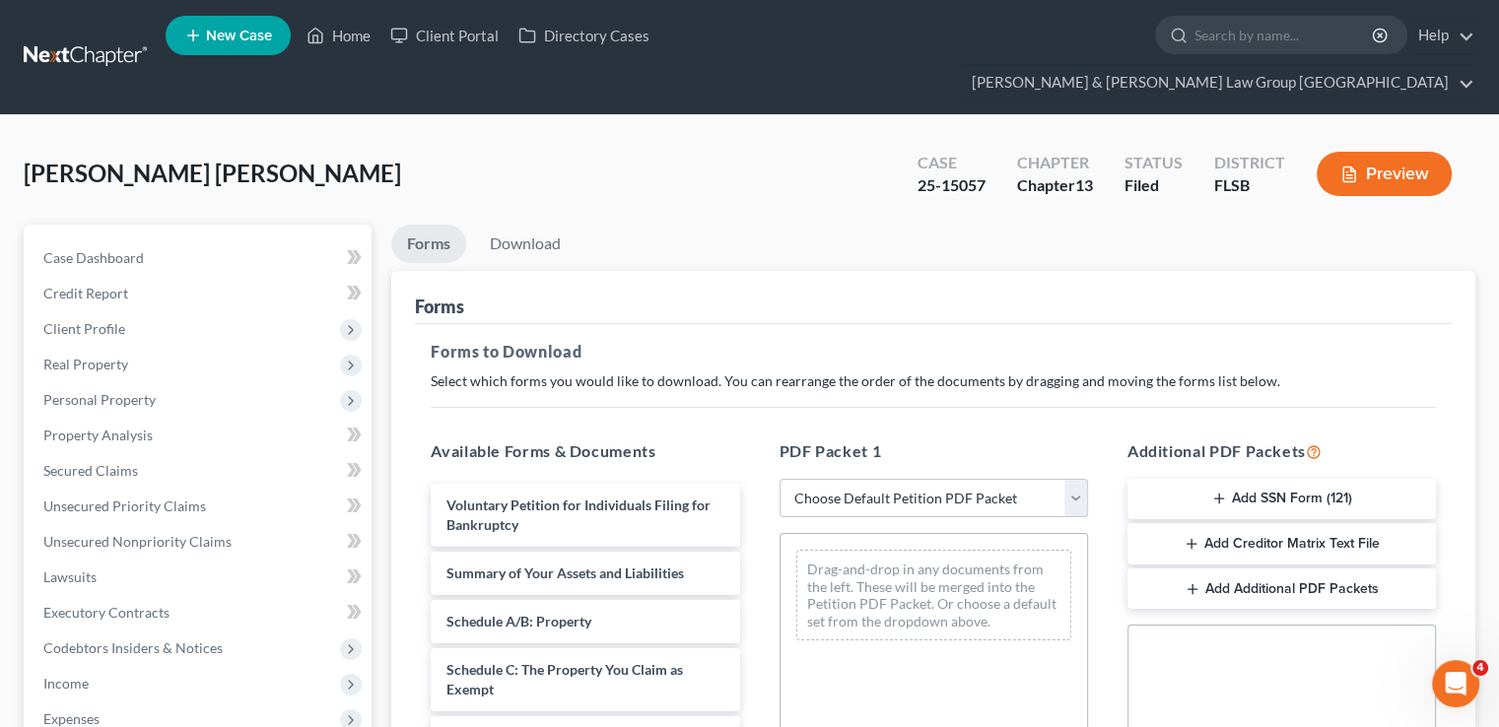
click at [843, 479] on select "Choose Default Petition PDF Packet Complete Bankruptcy Petition (all forms and …" at bounding box center [933, 498] width 308 height 39
select select "2"
click at [779, 479] on select "Choose Default Petition PDF Packet Complete Bankruptcy Petition (all forms and …" at bounding box center [933, 498] width 308 height 39
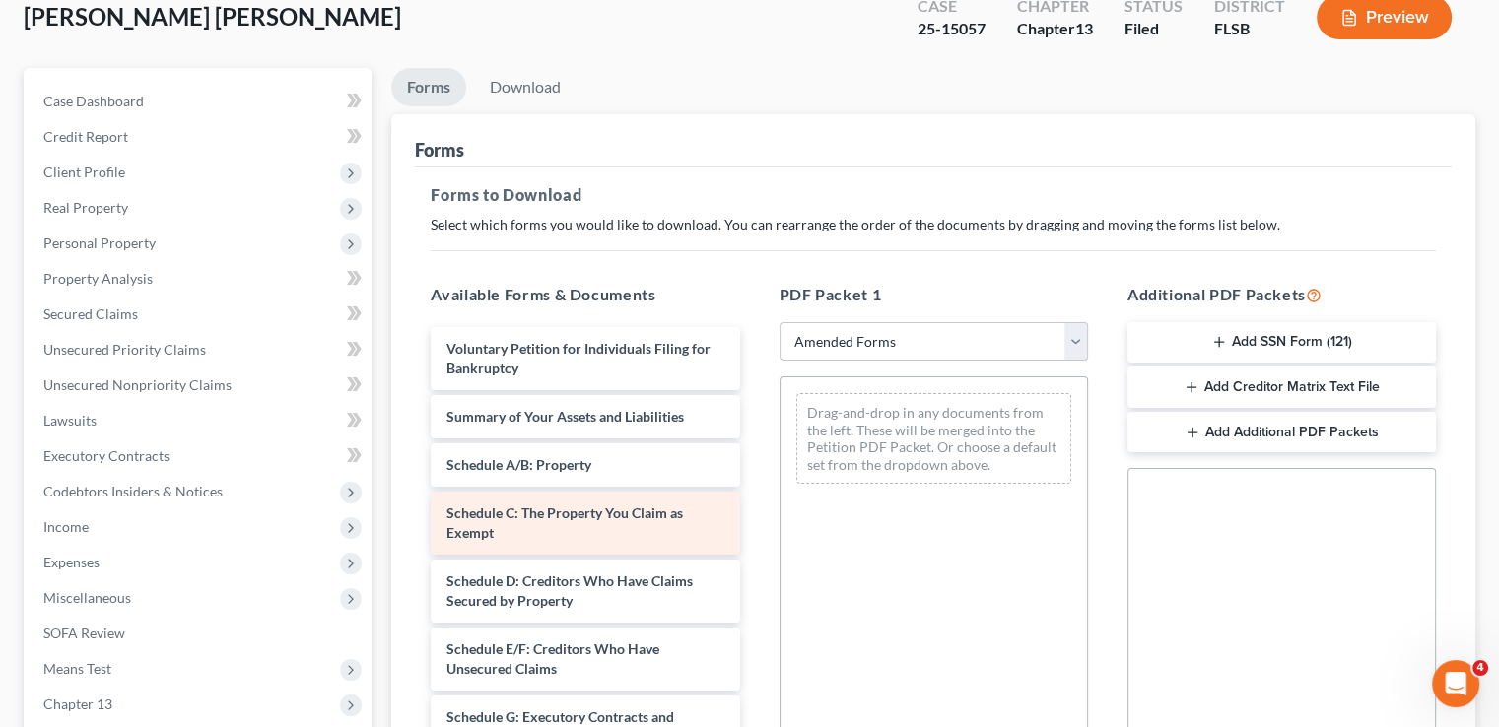
scroll to position [197, 0]
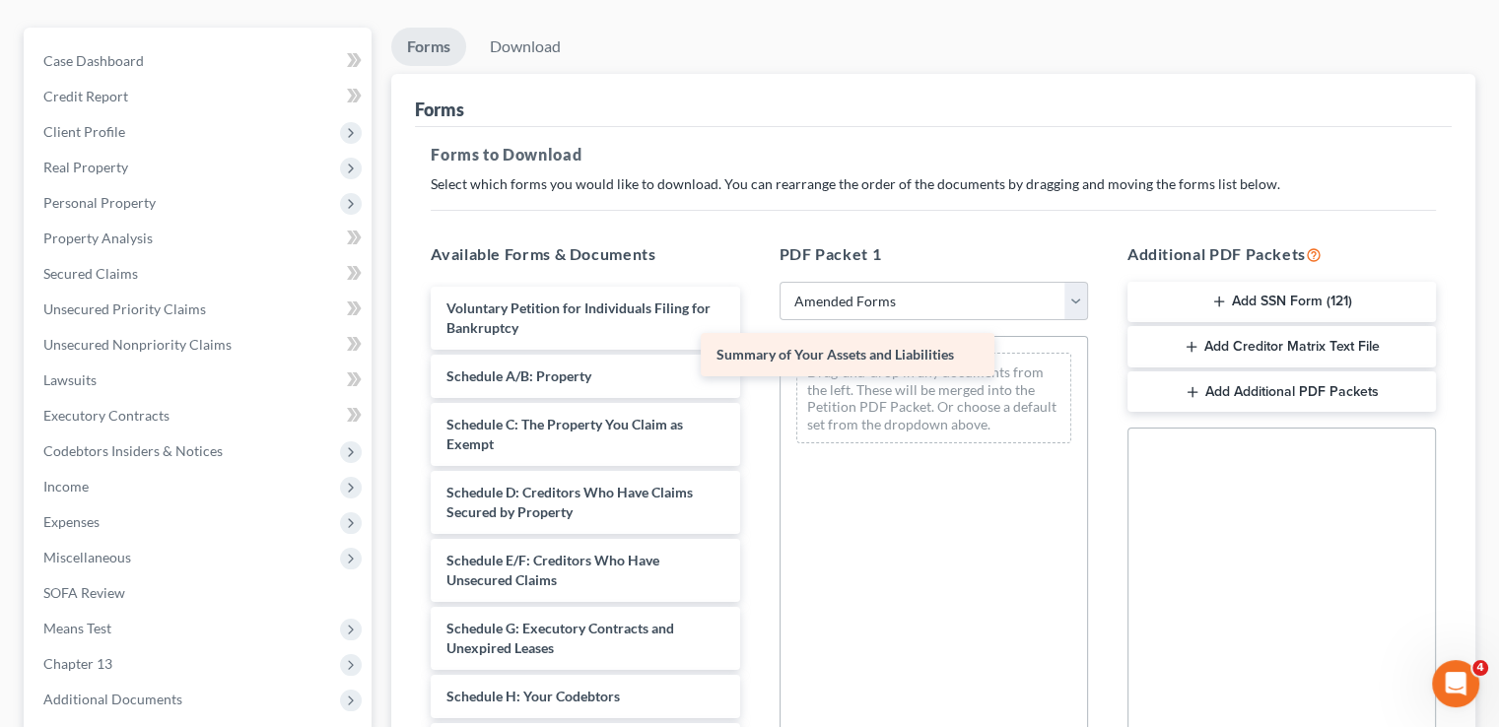
drag, startPoint x: 658, startPoint y: 329, endPoint x: 782, endPoint y: 347, distance: 125.4
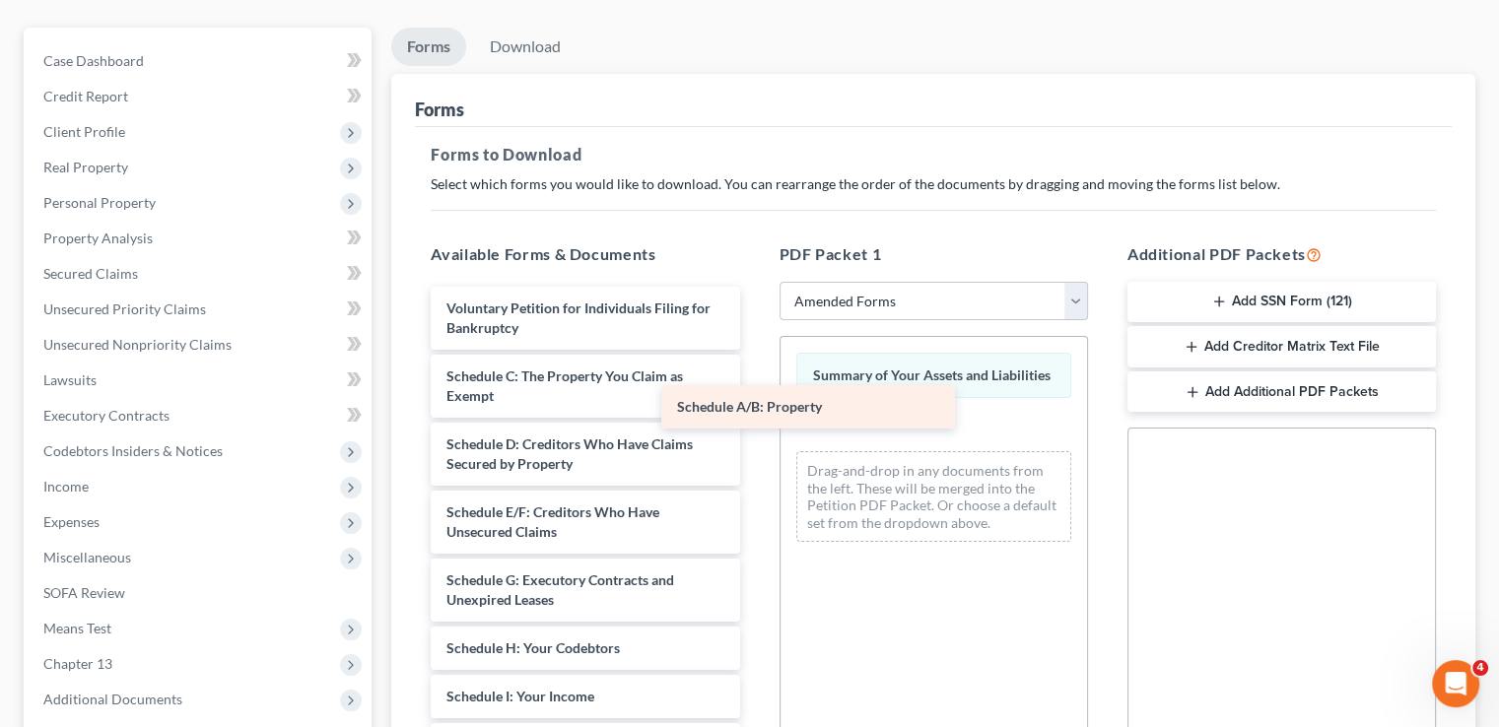
drag, startPoint x: 648, startPoint y: 327, endPoint x: 896, endPoint y: 399, distance: 257.6
click at [755, 399] on div "Schedule A/B: Property Voluntary Petition for Individuals Filing for Bankruptcy…" at bounding box center [585, 735] width 340 height 897
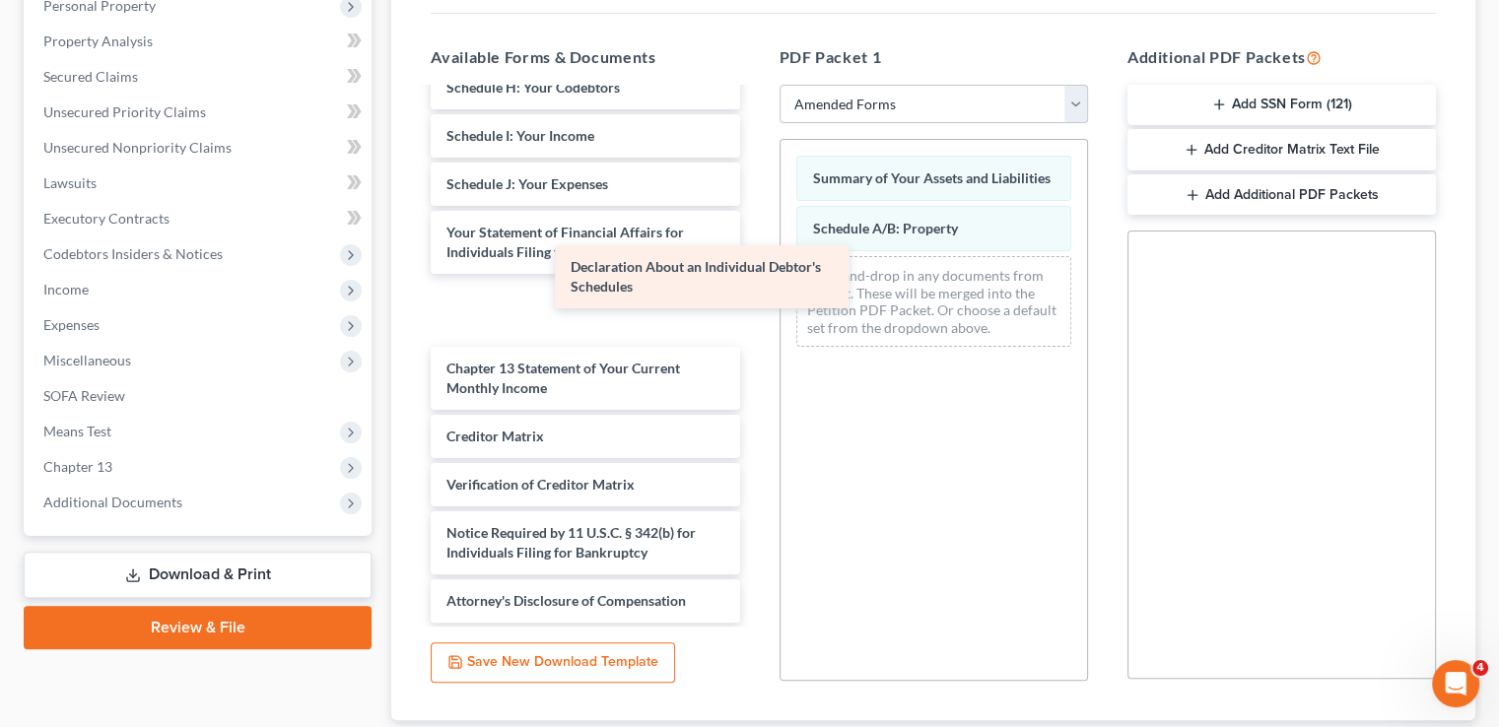
scroll to position [296, 0]
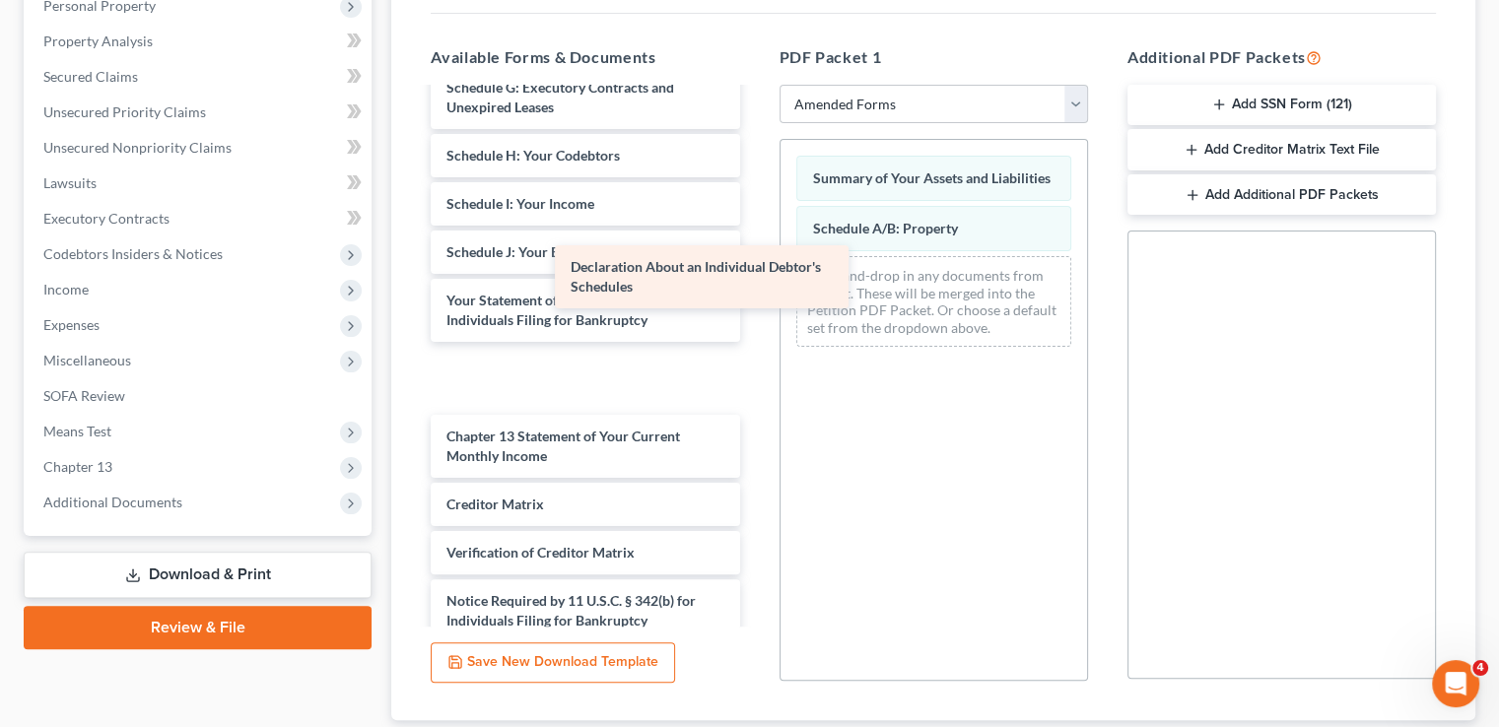
drag, startPoint x: 581, startPoint y: 206, endPoint x: 898, endPoint y: 328, distance: 339.1
click at [755, 328] on div "Declaration About an Individual Debtor's Schedules Voluntary Petition for Indiv…" at bounding box center [585, 242] width 340 height 897
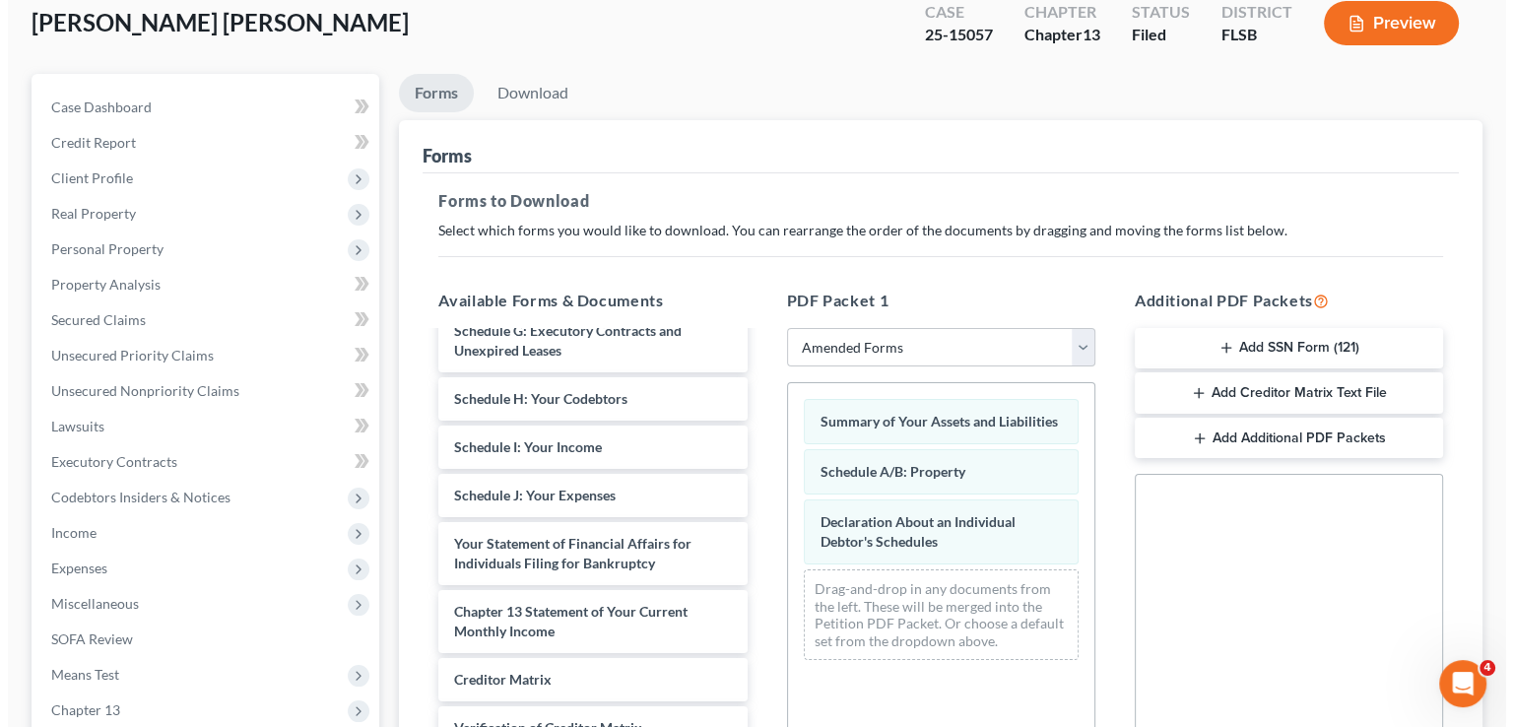
scroll to position [0, 0]
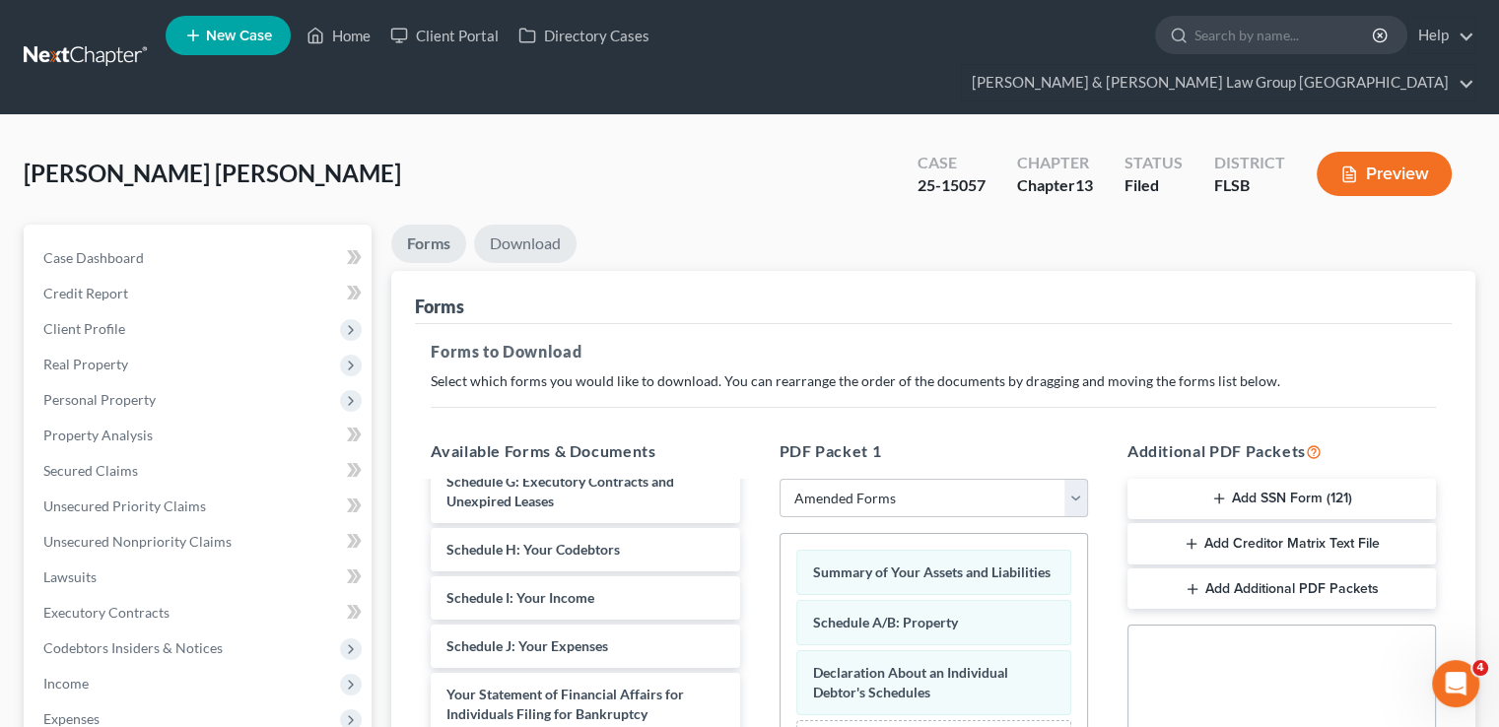
click at [523, 225] on link "Download" at bounding box center [525, 244] width 102 height 38
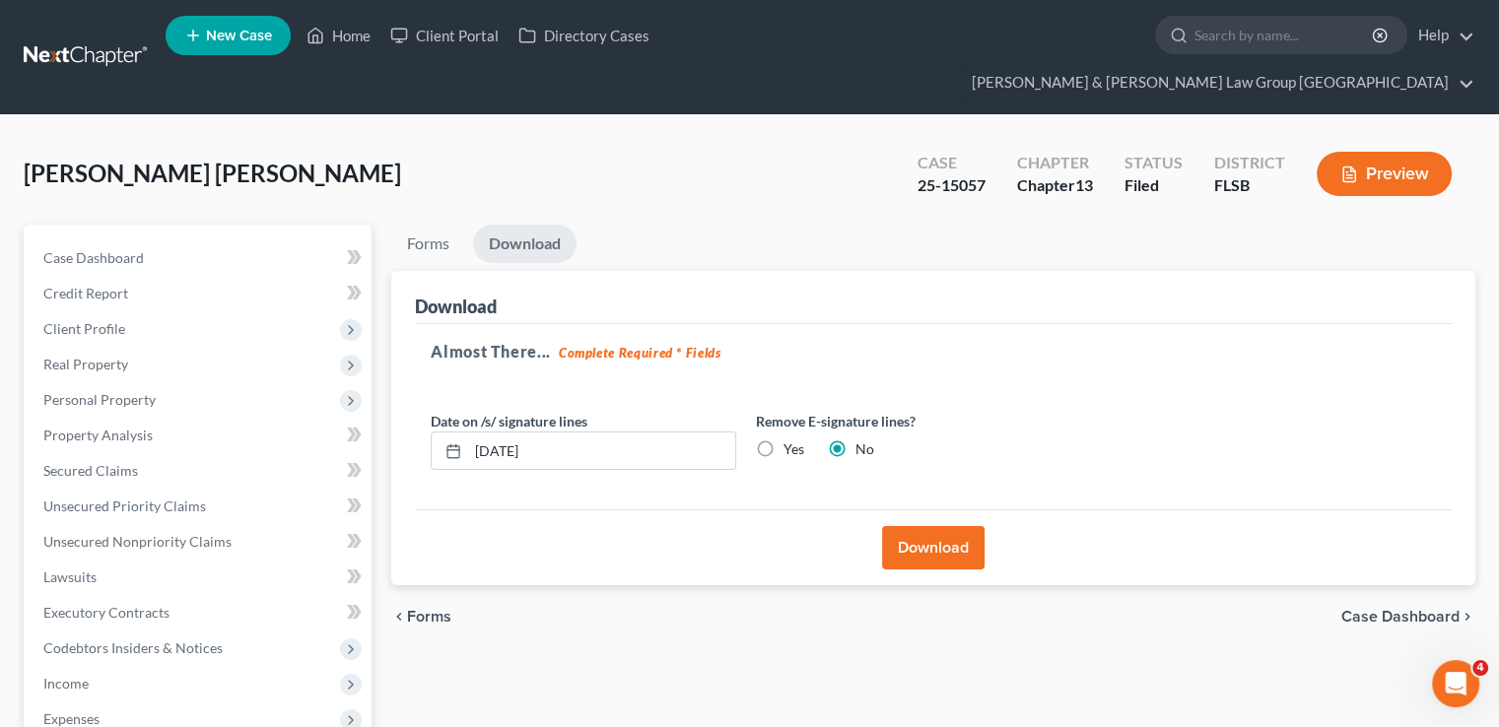
click at [783, 439] on label "Yes" at bounding box center [793, 449] width 21 height 20
click at [791, 439] on input "Yes" at bounding box center [797, 445] width 13 height 13
radio input "true"
radio input "false"
click at [924, 526] on button "Download" at bounding box center [933, 547] width 102 height 43
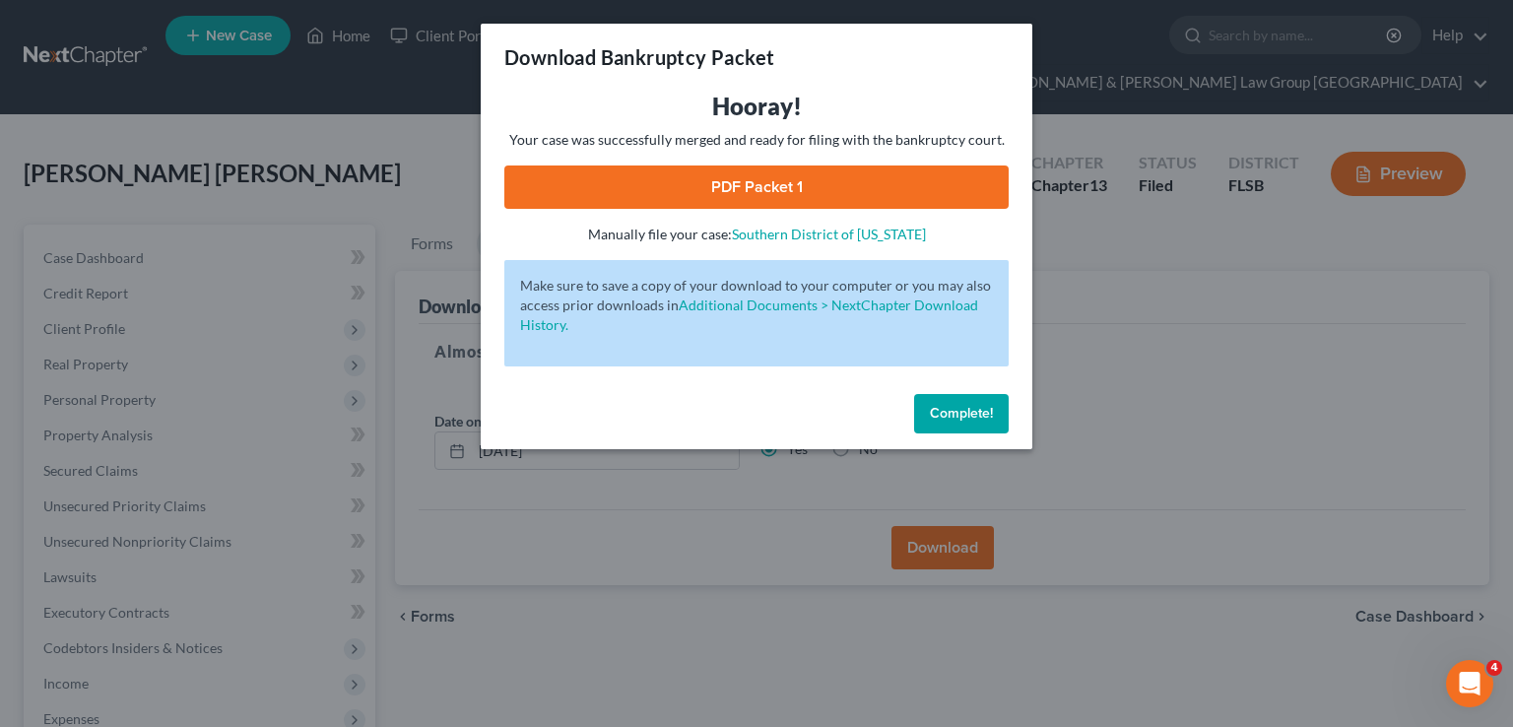
click at [910, 190] on link "PDF Packet 1" at bounding box center [756, 187] width 504 height 43
